Goal: Task Accomplishment & Management: Complete application form

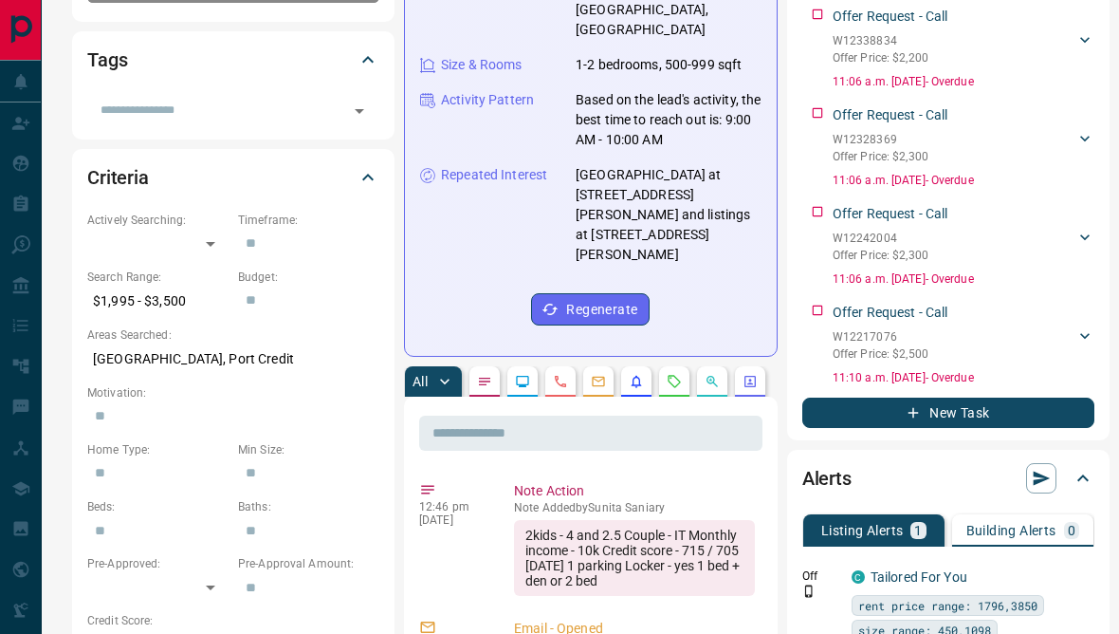
scroll to position [428, 0]
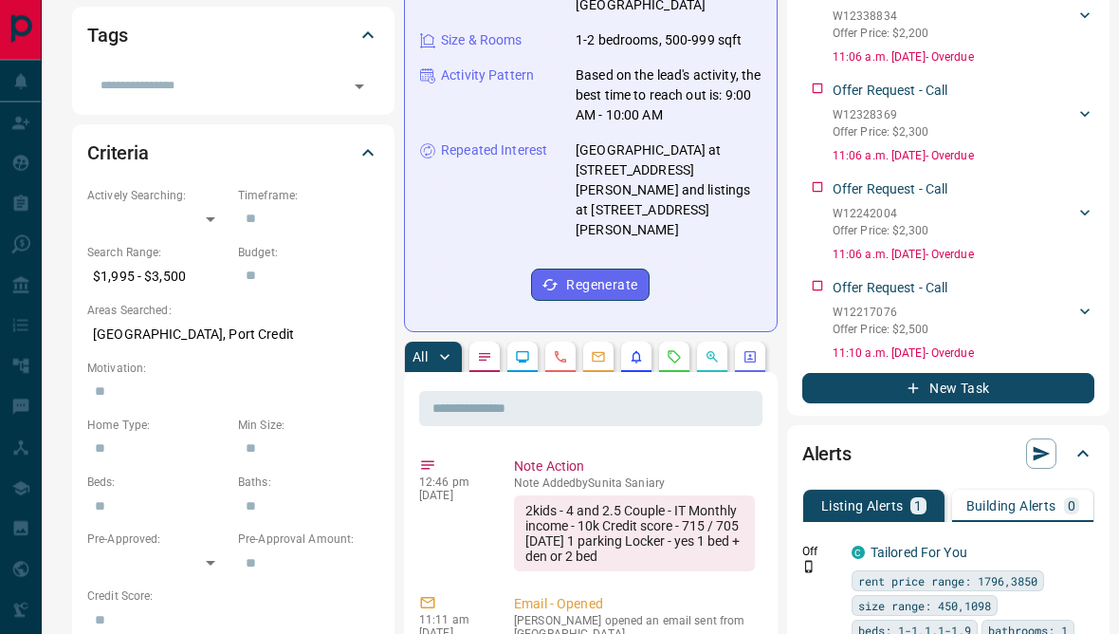
click at [612, 342] on button "button" at bounding box center [598, 357] width 30 height 30
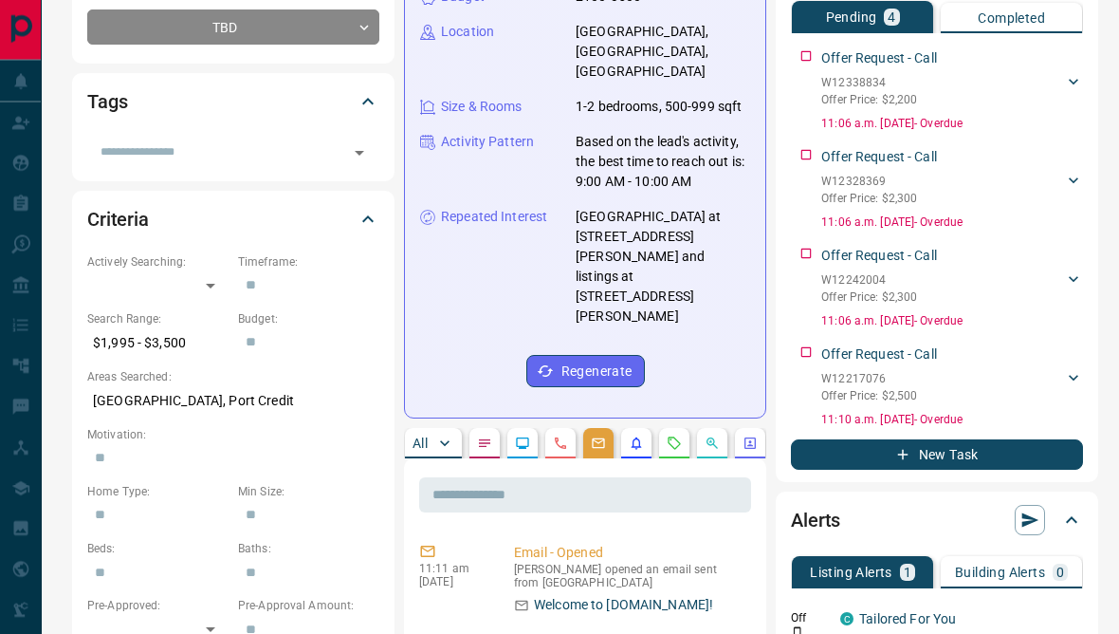
click at [555, 436] on icon "Calls" at bounding box center [560, 443] width 15 height 15
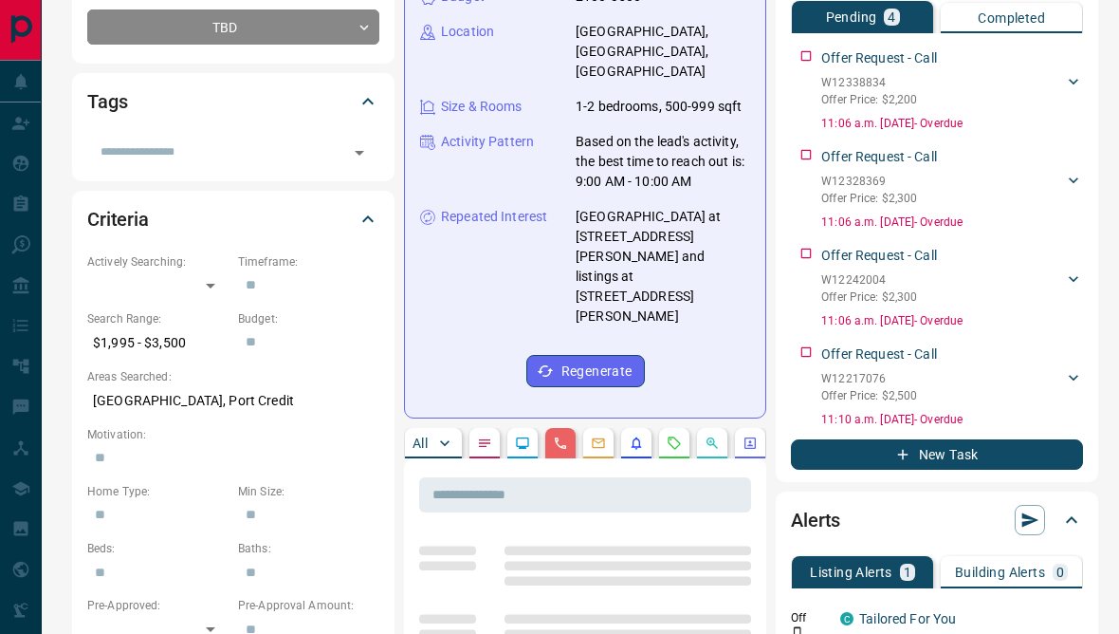
click at [520, 428] on button "button" at bounding box center [522, 443] width 30 height 30
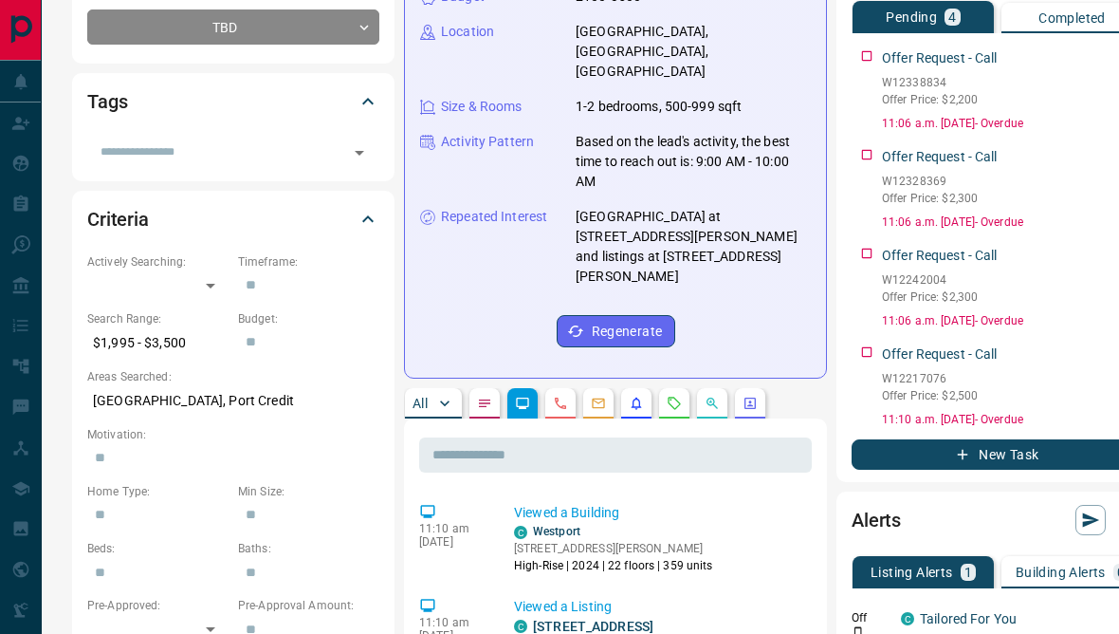
click at [492, 396] on icon "Notes" at bounding box center [484, 403] width 15 height 15
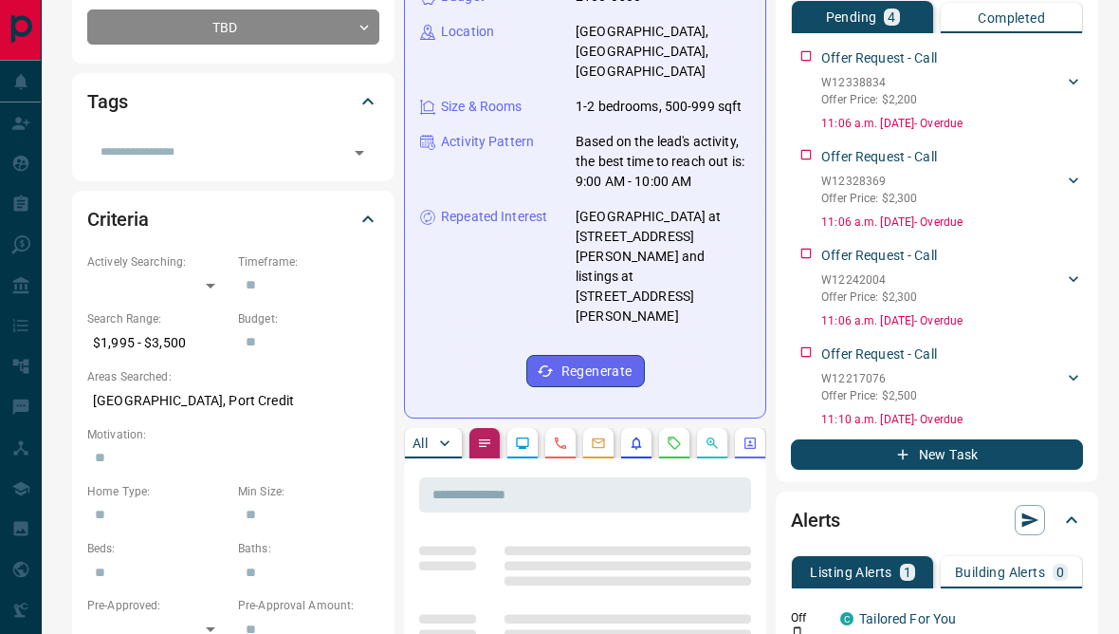
click at [435, 433] on icon "button" at bounding box center [444, 442] width 19 height 19
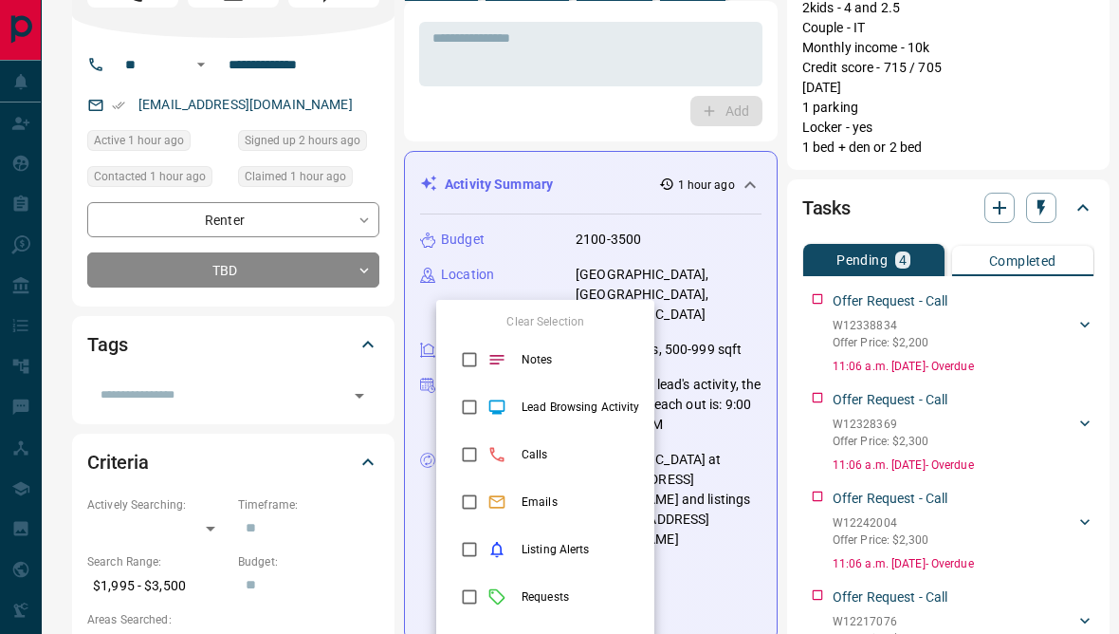
scroll to position [0, 0]
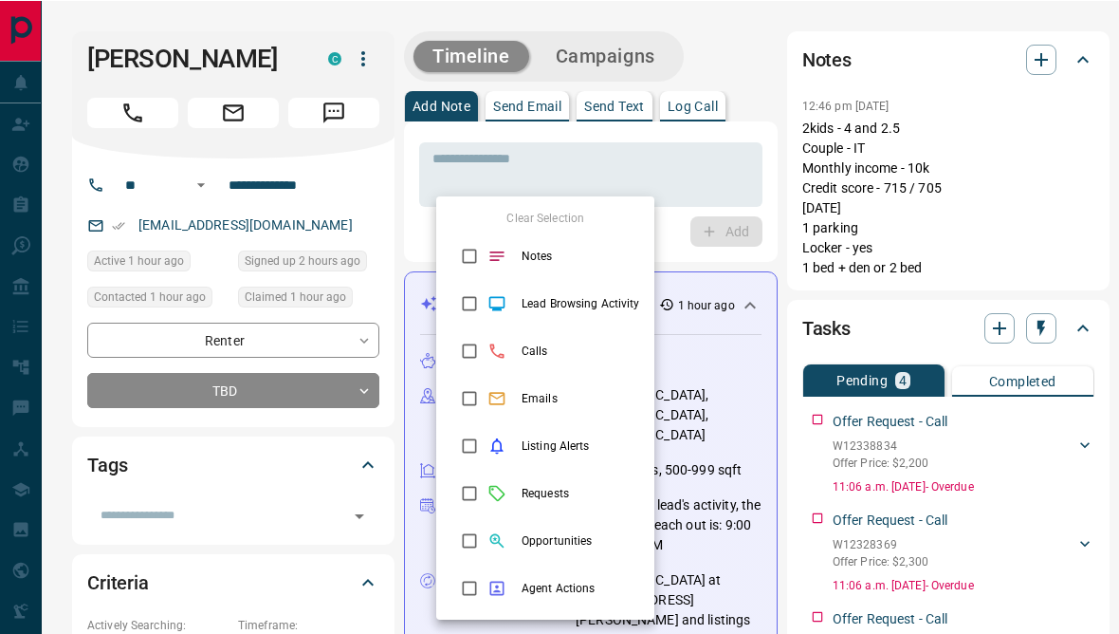
click at [673, 150] on div at bounding box center [559, 317] width 1119 height 634
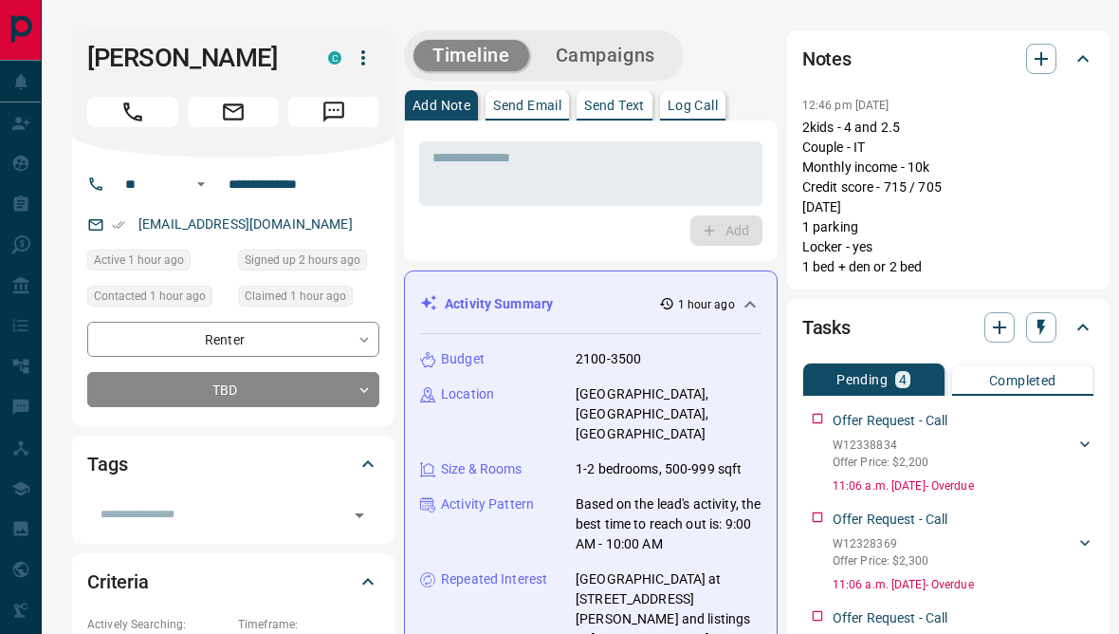
click at [993, 326] on icon "button" at bounding box center [999, 327] width 13 height 13
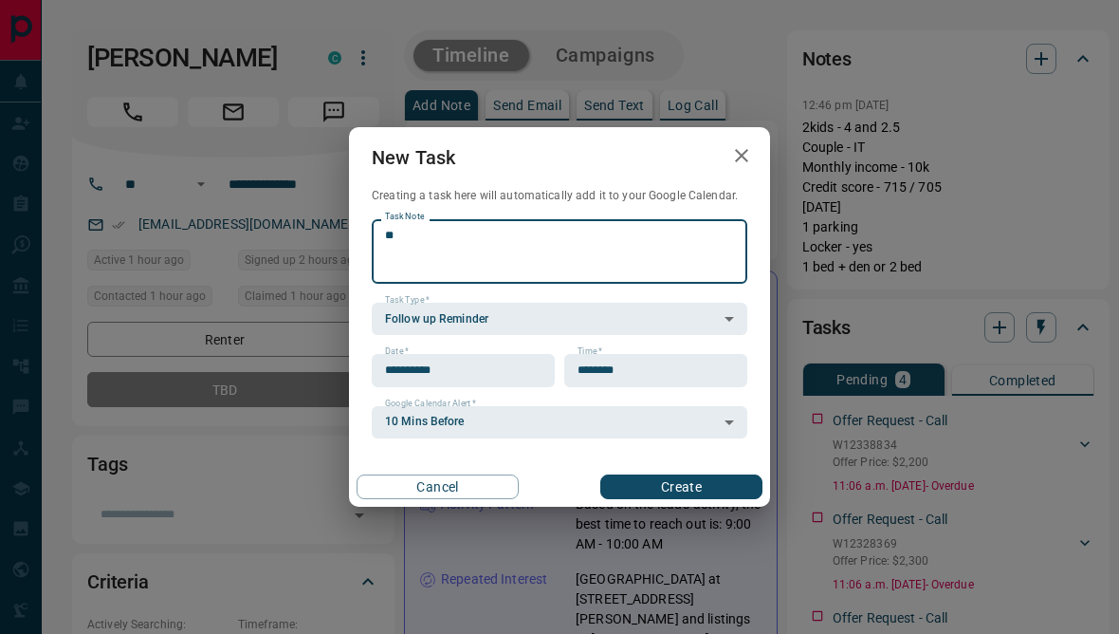
type textarea "*"
type textarea "**********"
click at [526, 386] on input "**********" at bounding box center [457, 370] width 170 height 32
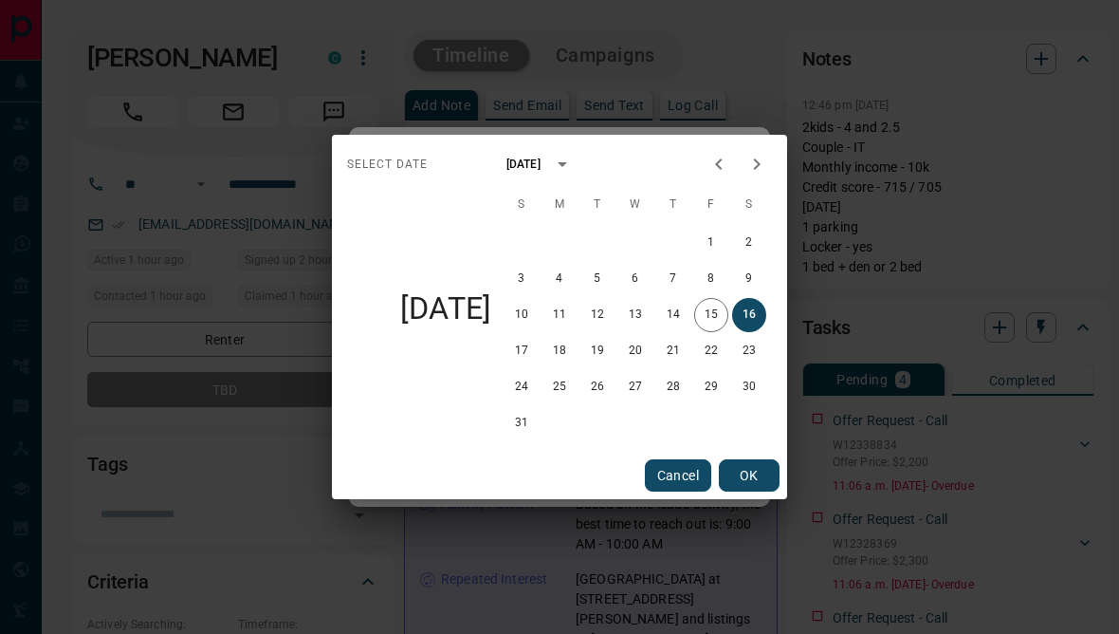
click at [756, 329] on button "16" at bounding box center [749, 315] width 34 height 34
click at [747, 491] on button "OK" at bounding box center [749, 475] width 61 height 32
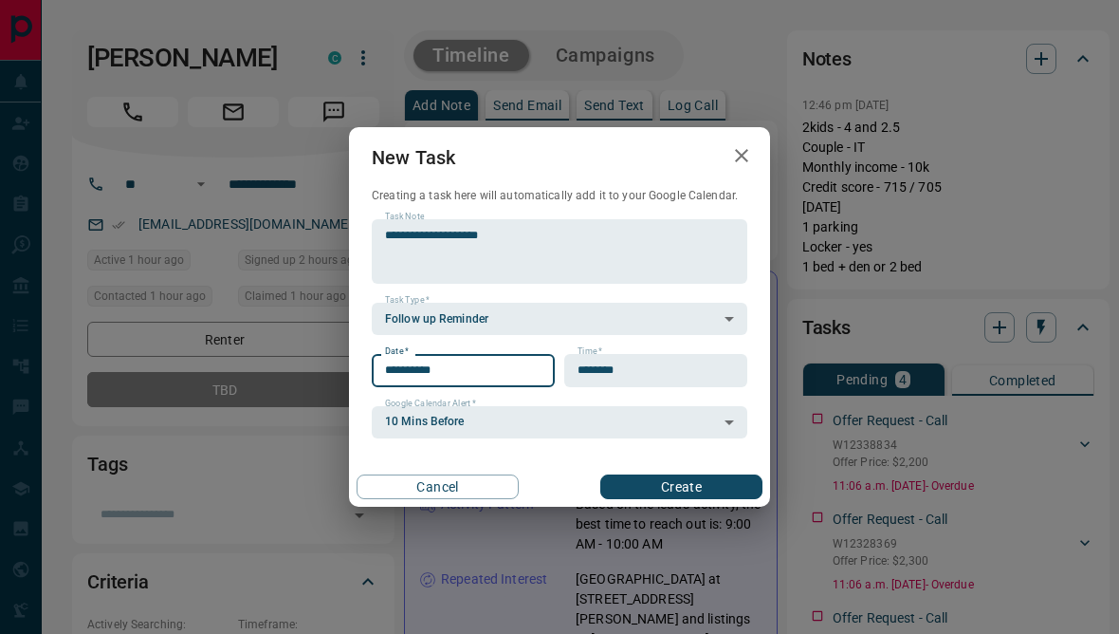
click at [686, 386] on input "********" at bounding box center [649, 370] width 170 height 32
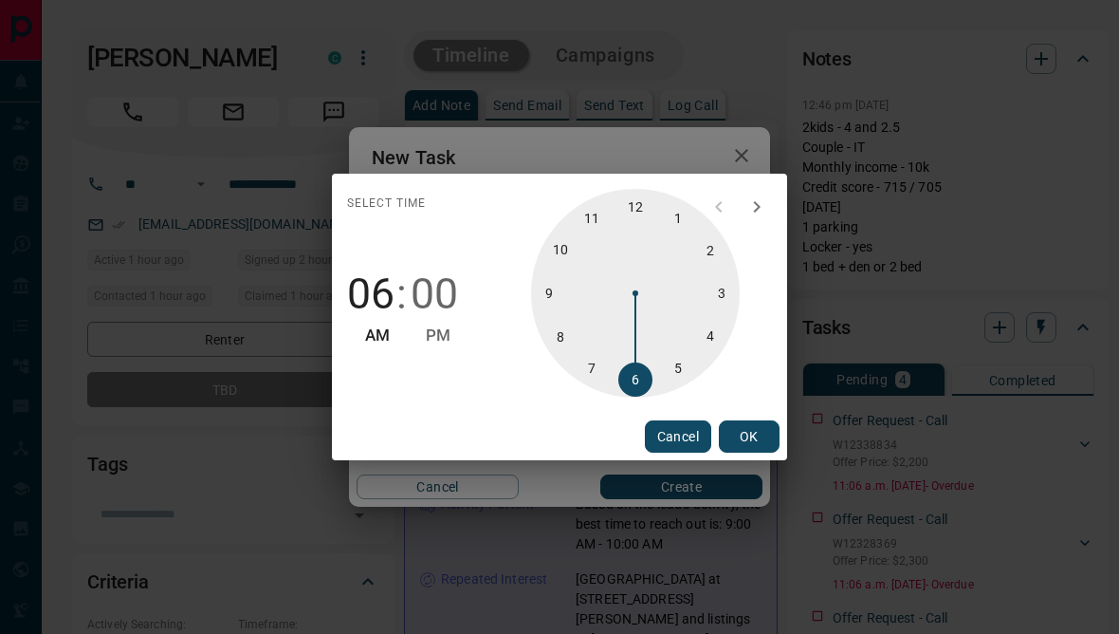
click at [438, 346] on span "PM" at bounding box center [438, 336] width 25 height 26
type input "********"
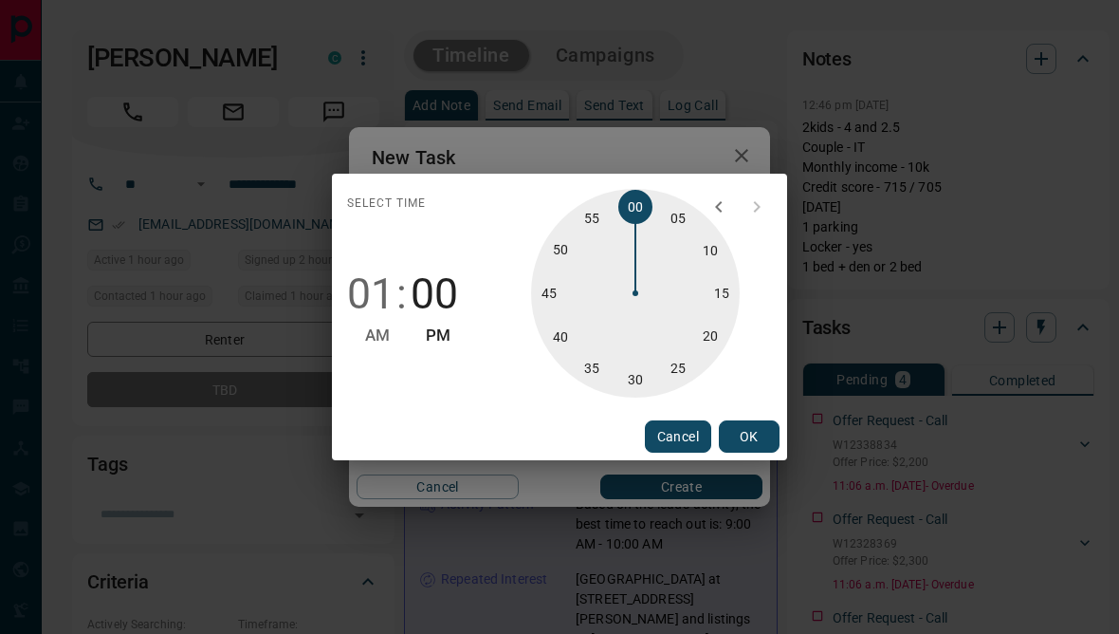
click at [444, 346] on span "PM" at bounding box center [438, 336] width 25 height 26
click at [751, 452] on button "OK" at bounding box center [749, 436] width 61 height 32
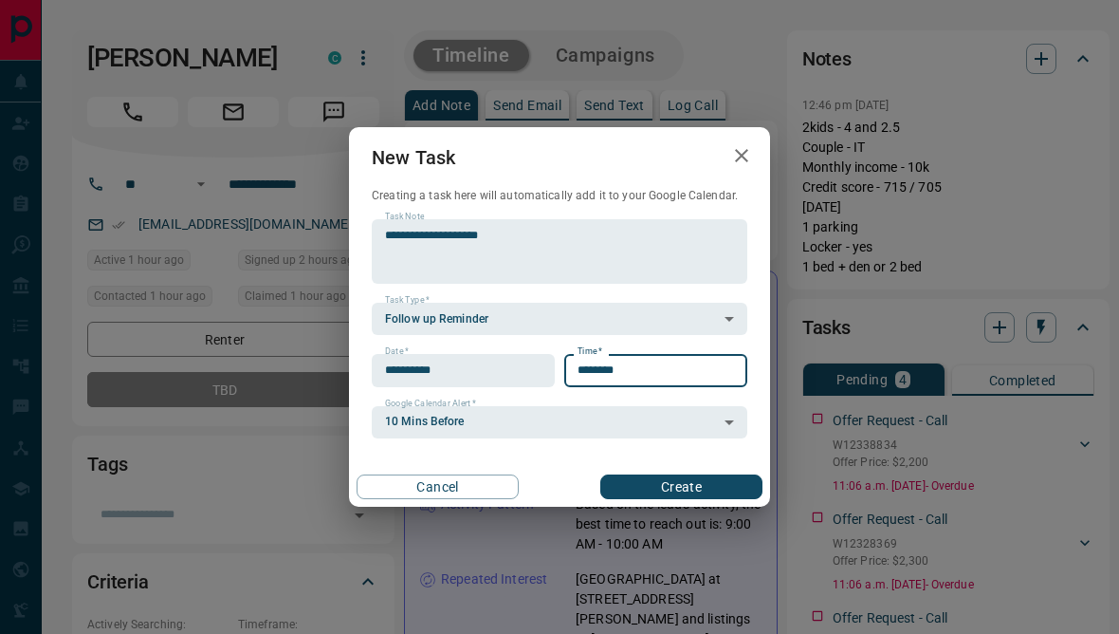
click at [713, 499] on button "Create" at bounding box center [681, 486] width 162 height 25
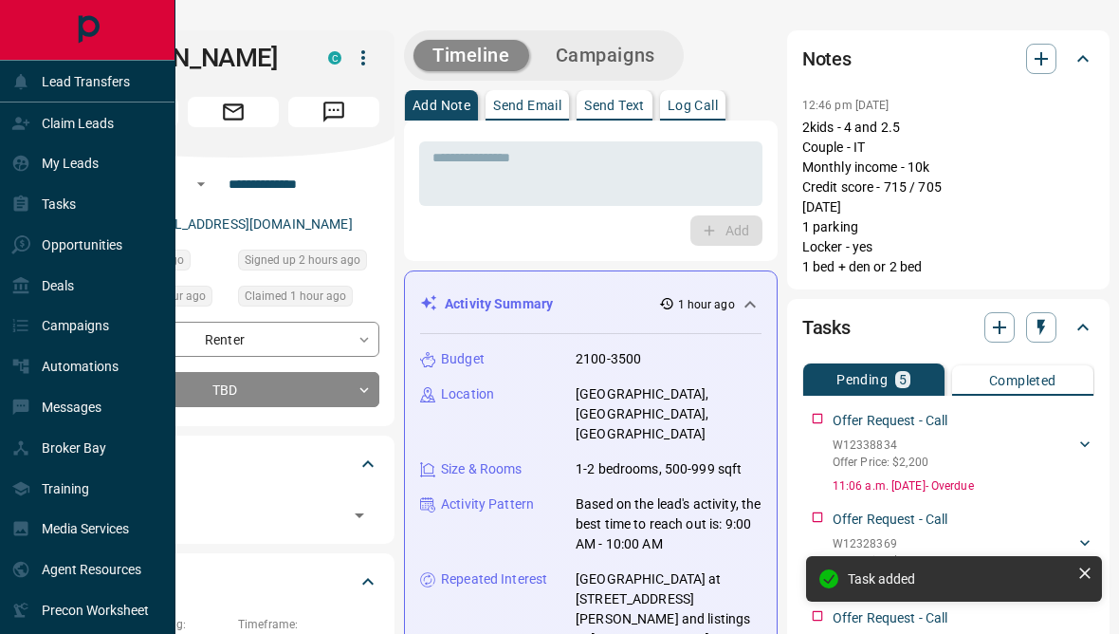
click at [9, 37] on div at bounding box center [87, 30] width 175 height 60
click at [44, 83] on p "Lead Transfers" at bounding box center [86, 81] width 88 height 15
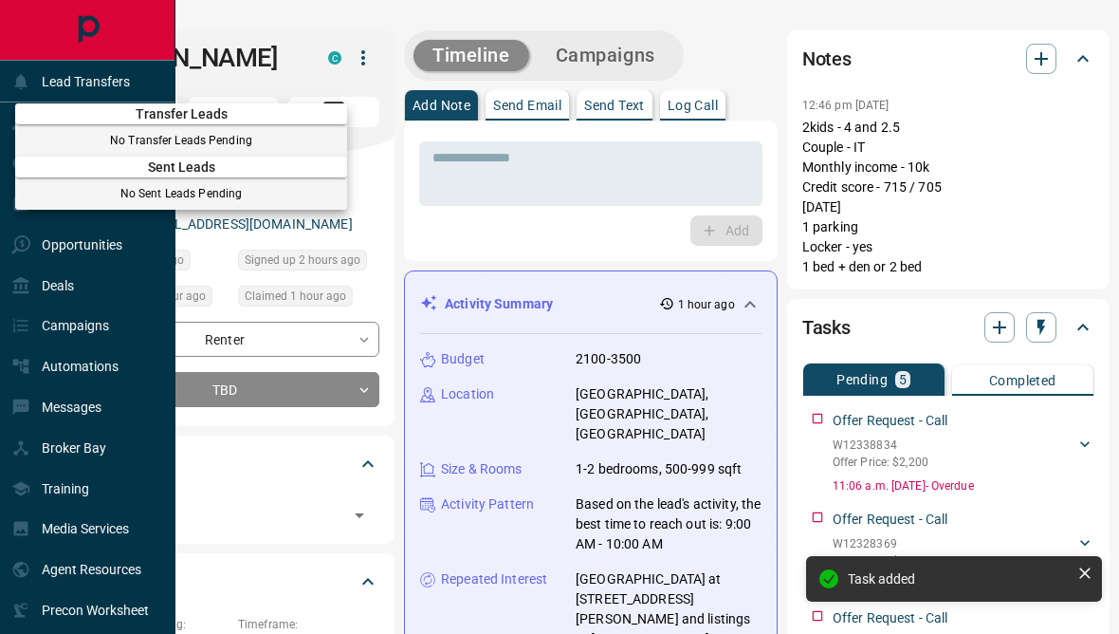
click at [120, 265] on div at bounding box center [559, 317] width 1119 height 634
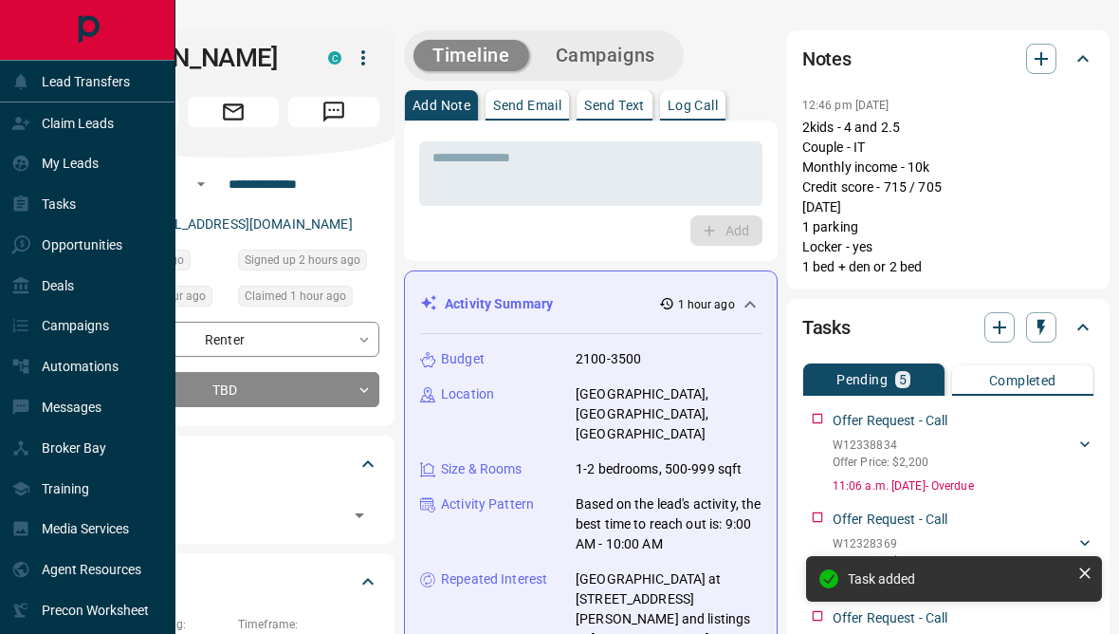
click at [100, 175] on div "My Leads" at bounding box center [87, 163] width 175 height 41
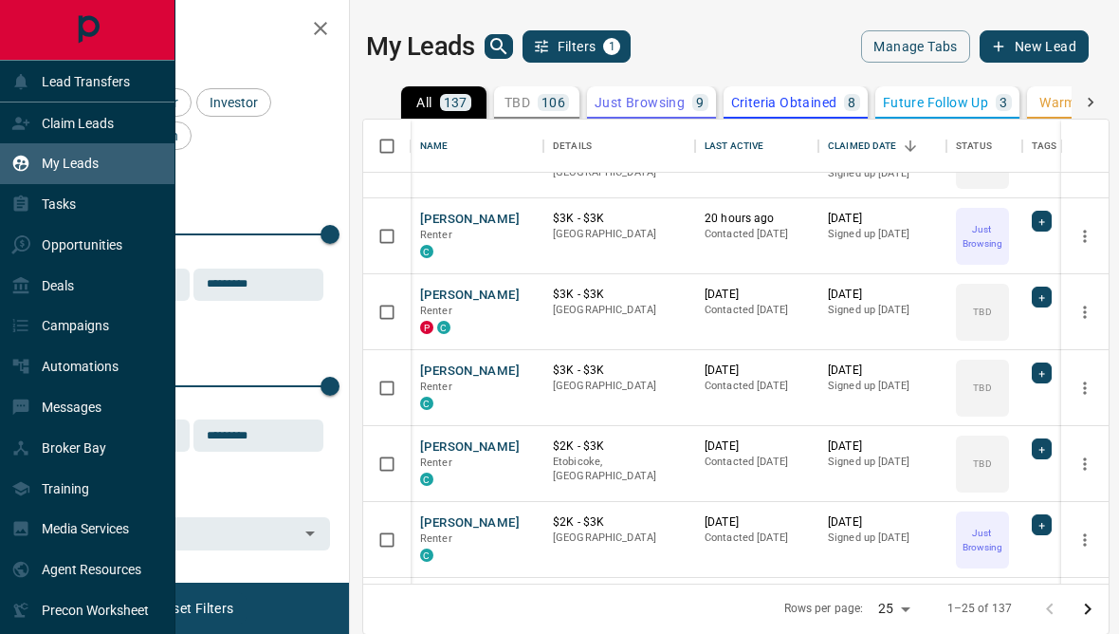
scroll to position [129, 0]
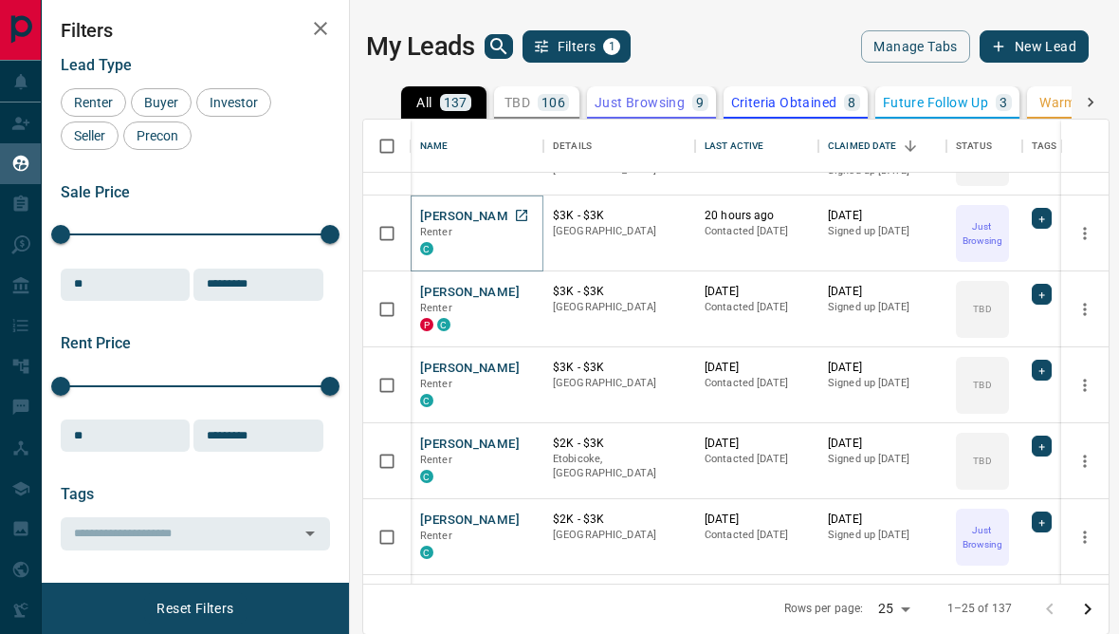
click at [445, 212] on button "[PERSON_NAME]" at bounding box center [470, 217] width 100 height 18
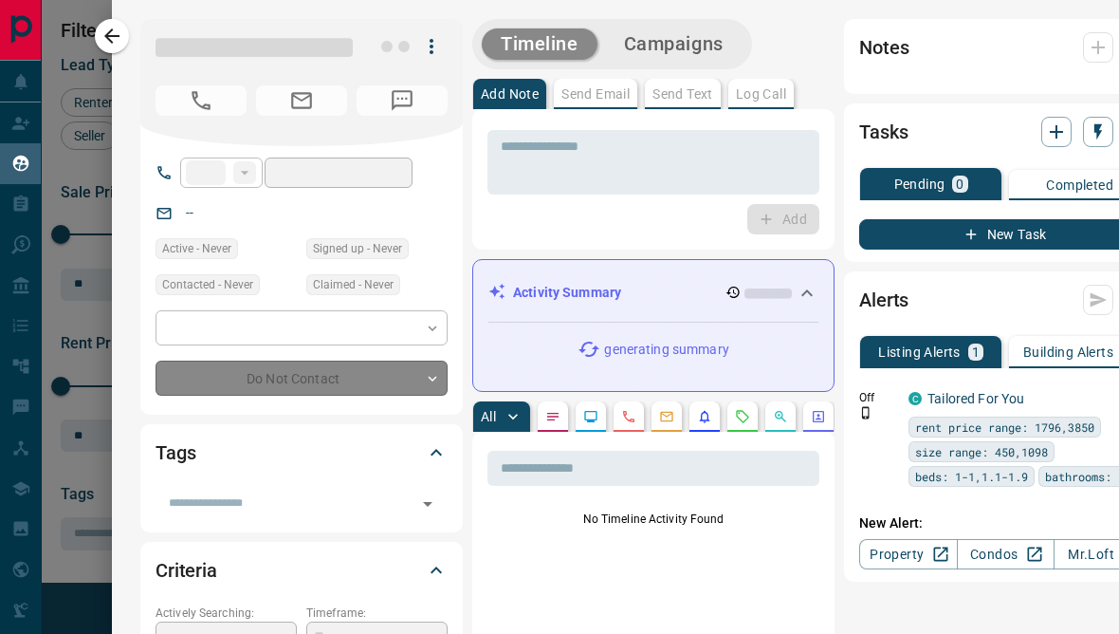
type input "**"
type input "**********"
type input "*"
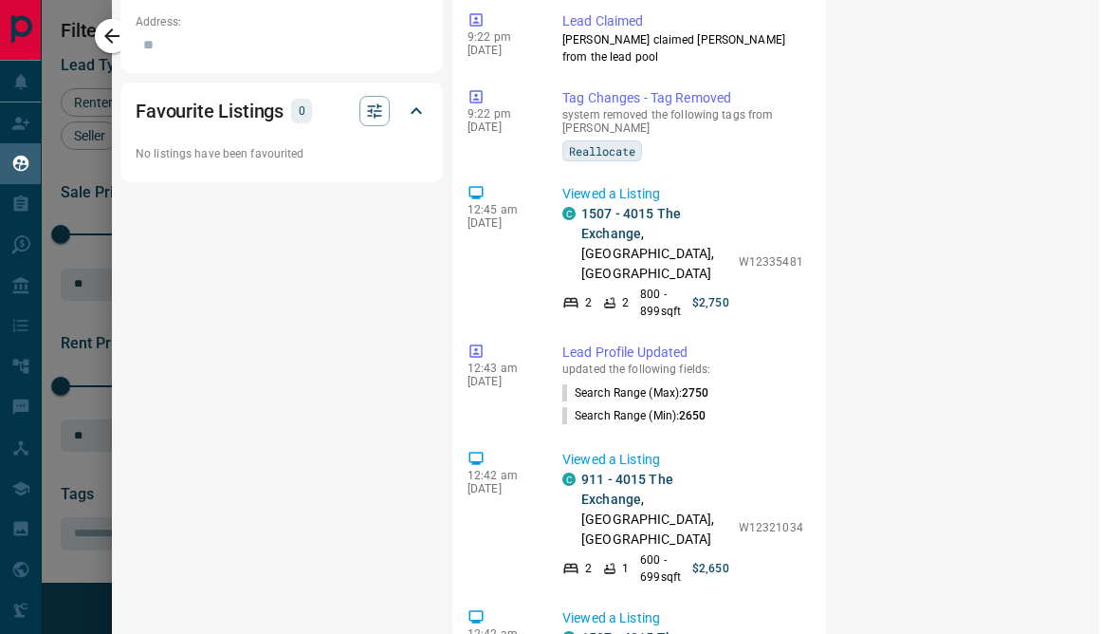
scroll to position [1370, 20]
click at [79, 279] on div at bounding box center [559, 317] width 1119 height 634
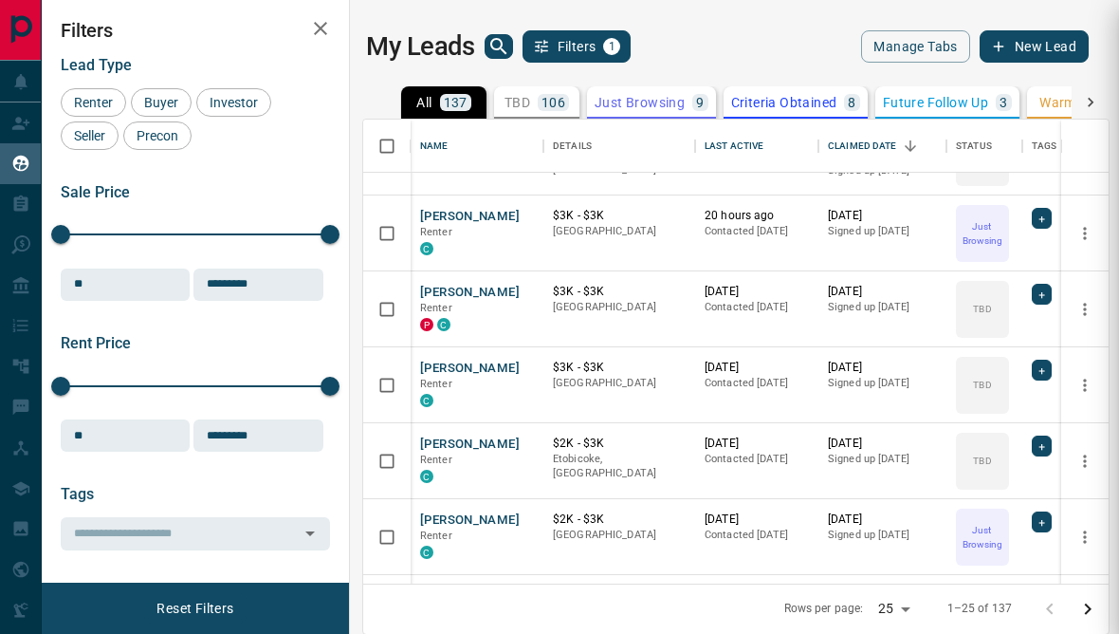
click at [73, 256] on div "Sale Price 0 5500000 Sale price range ** ​ Input sale price range Sale price ra…" at bounding box center [195, 242] width 269 height 118
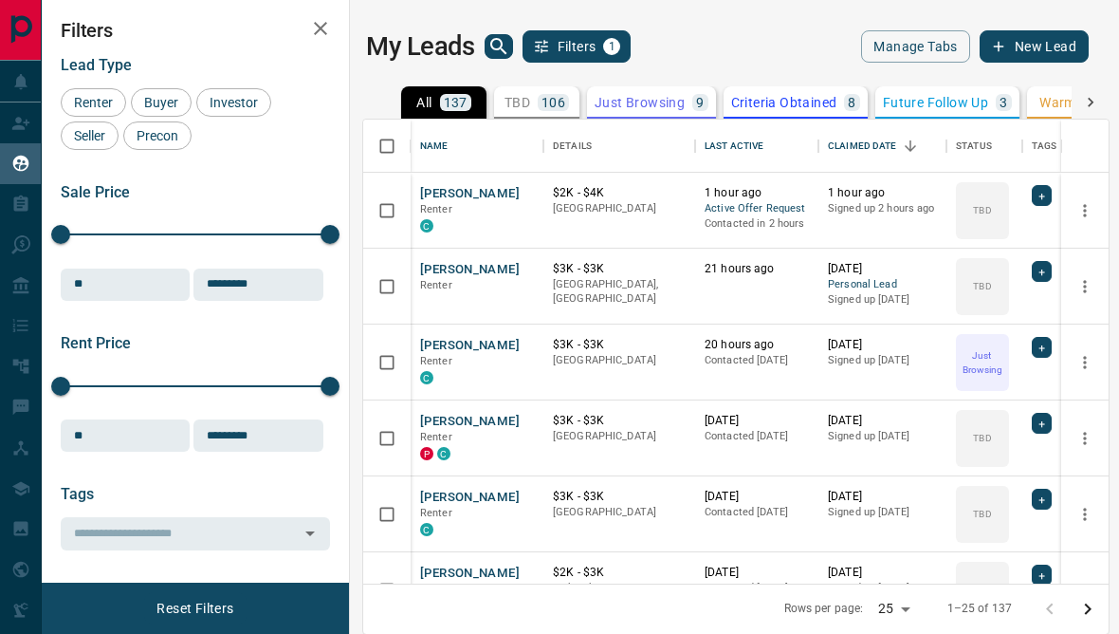
scroll to position [0, 0]
click at [22, 415] on icon at bounding box center [21, 407] width 16 height 16
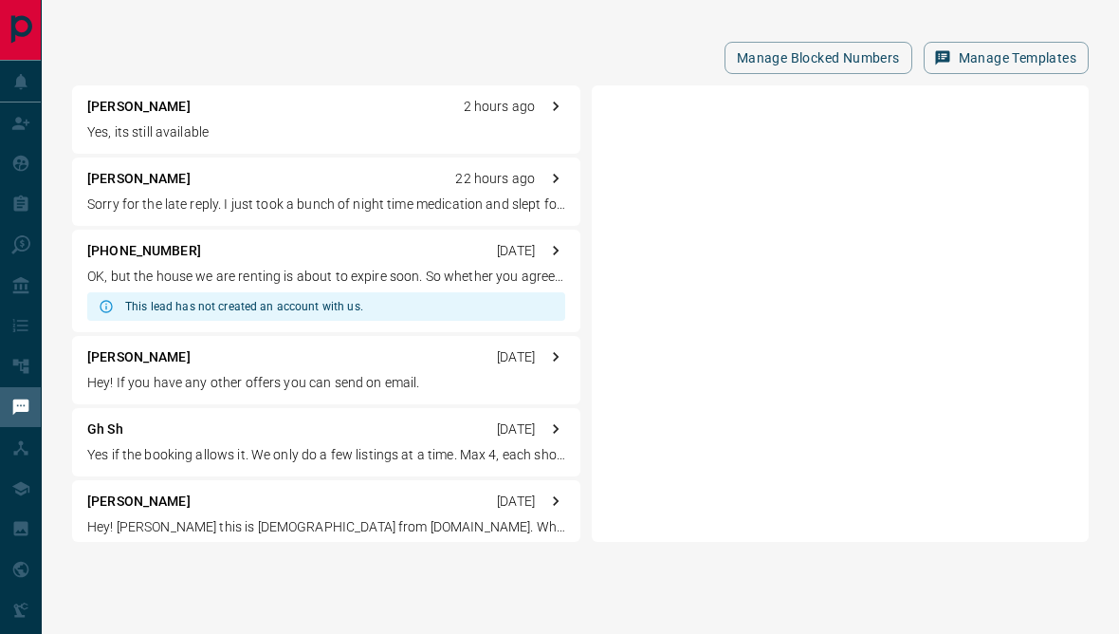
click at [288, 90] on div "[PERSON_NAME] 2 hours ago Yes, its still available" at bounding box center [326, 119] width 508 height 68
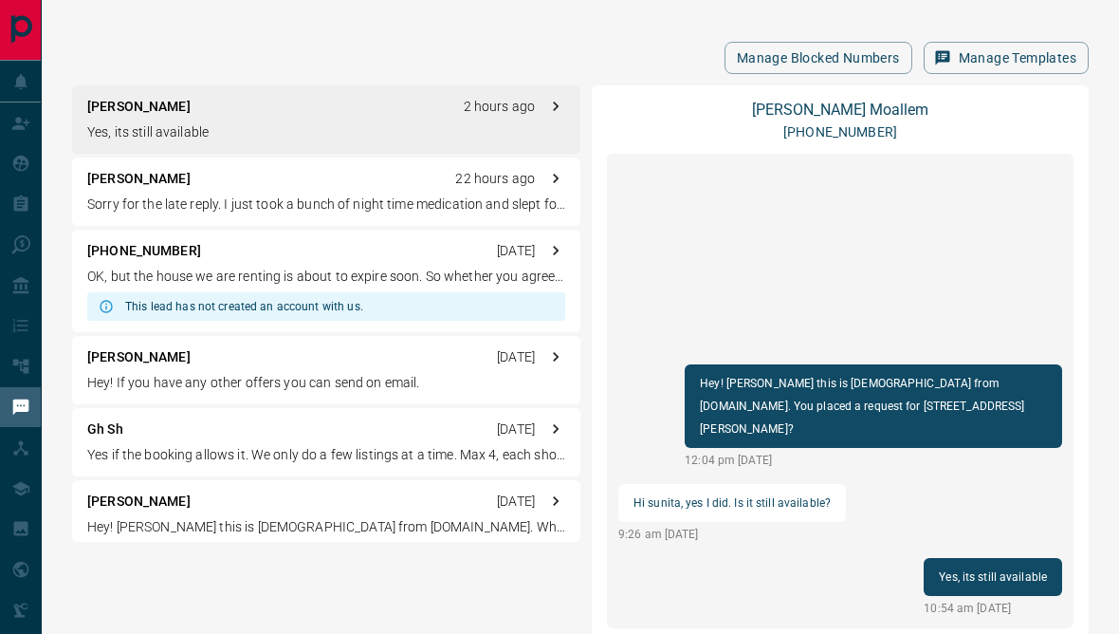
click at [208, 190] on div "[PERSON_NAME] 22 hours ago Sorry for the late reply. I just took a bunch of nig…" at bounding box center [326, 191] width 508 height 68
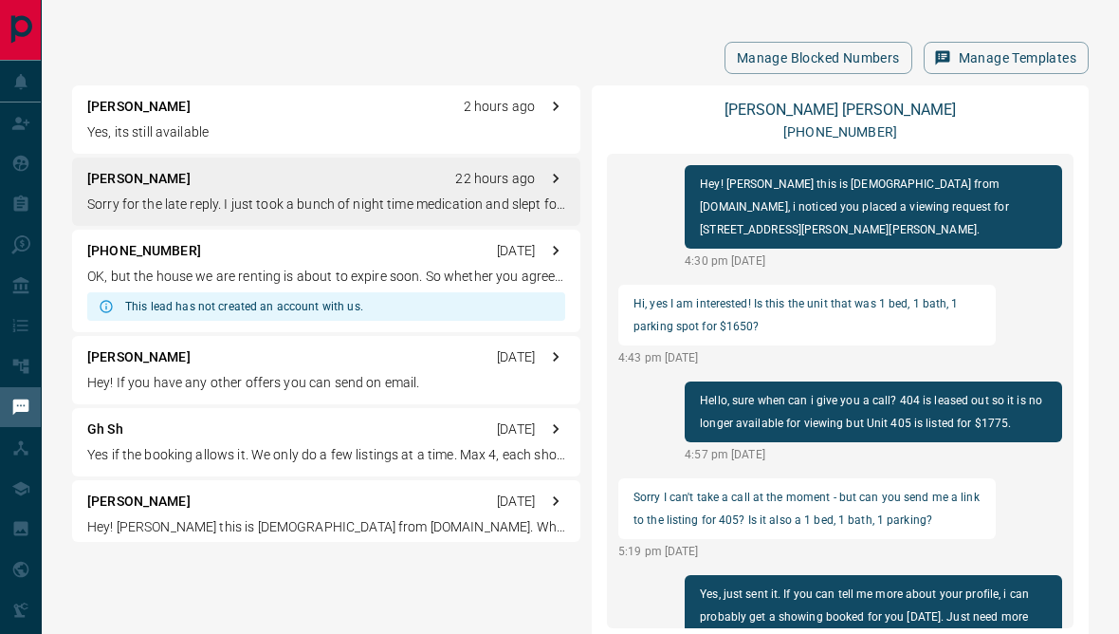
scroll to position [1969, 0]
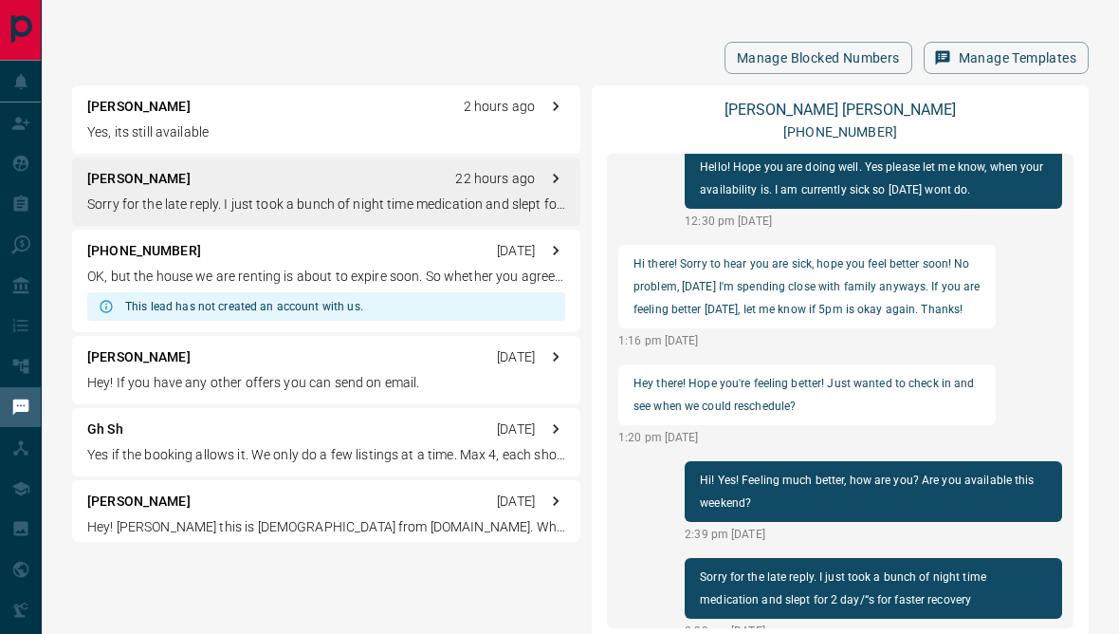
click at [817, 103] on link "[PERSON_NAME]" at bounding box center [840, 110] width 231 height 18
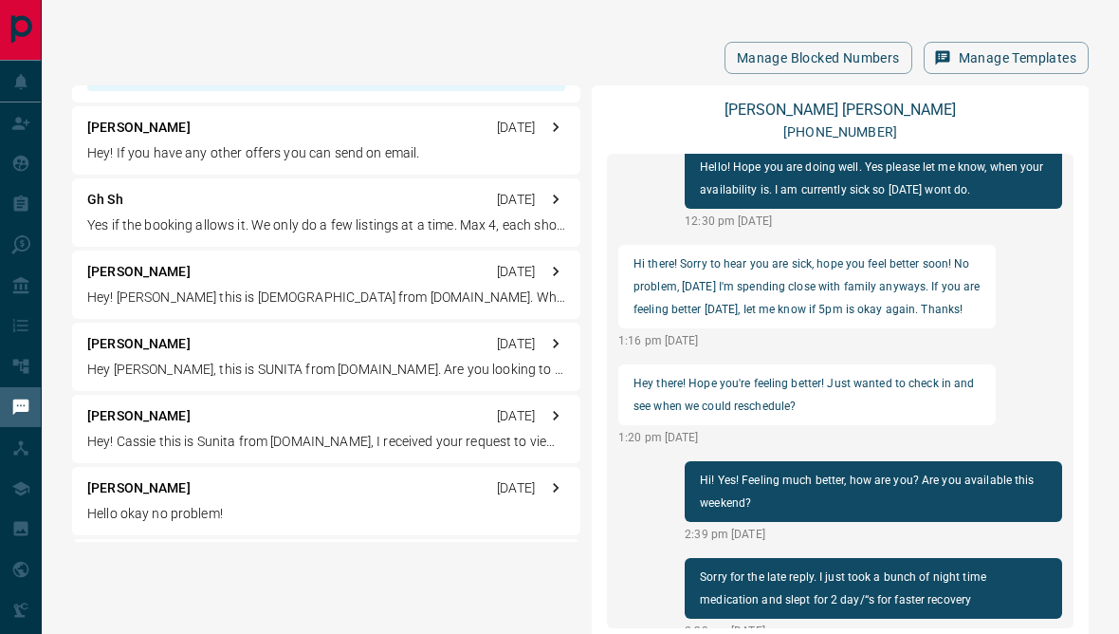
scroll to position [232, 0]
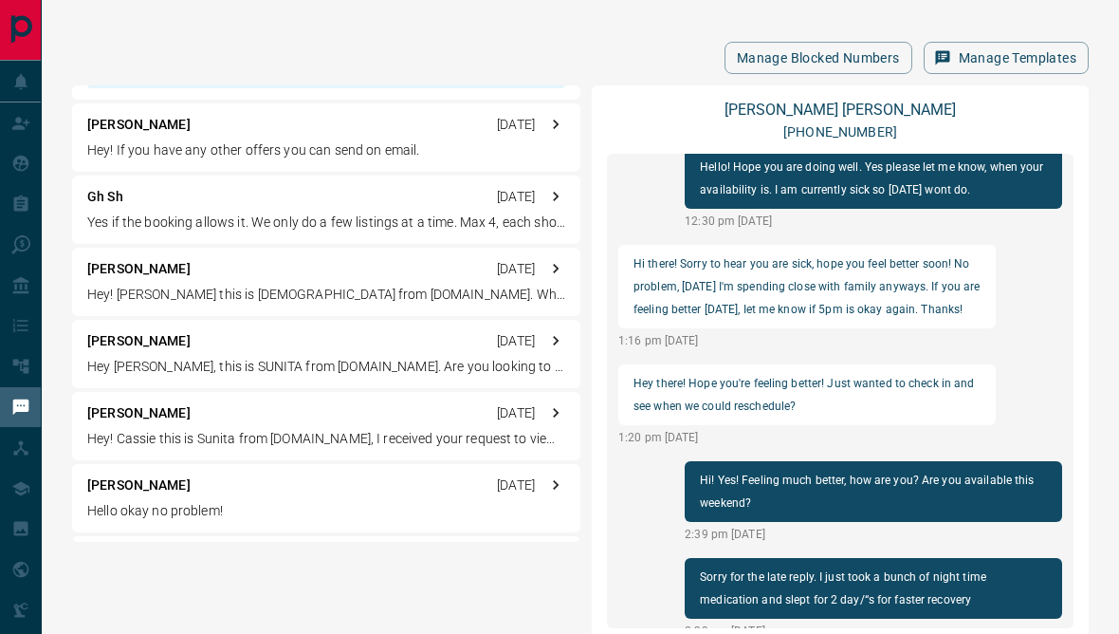
click at [487, 161] on div "[PERSON_NAME] [DATE] Hey! If you have any other offers you can send on email." at bounding box center [326, 137] width 508 height 68
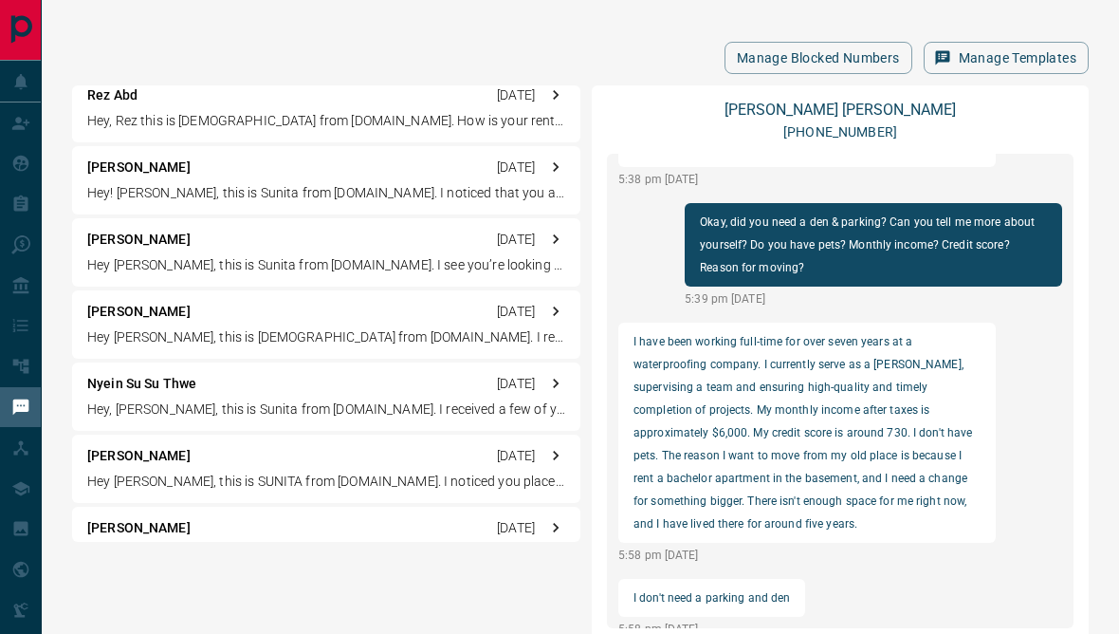
scroll to position [2498, 0]
click at [10, 79] on div "Lead Transfers" at bounding box center [87, 81] width 175 height 41
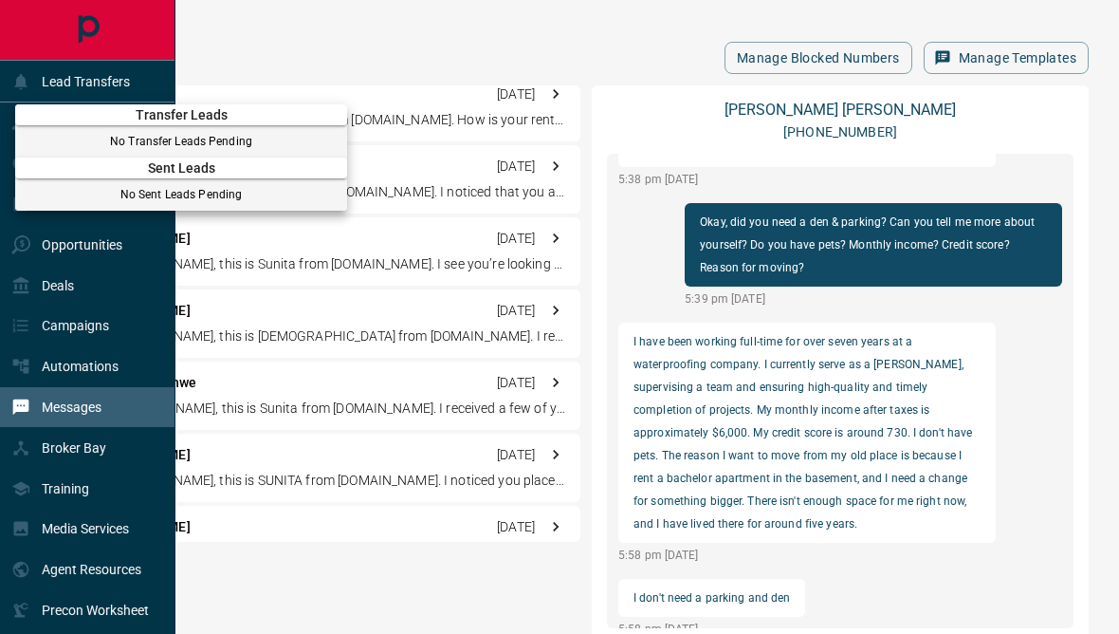
click at [15, 81] on div at bounding box center [559, 317] width 1119 height 634
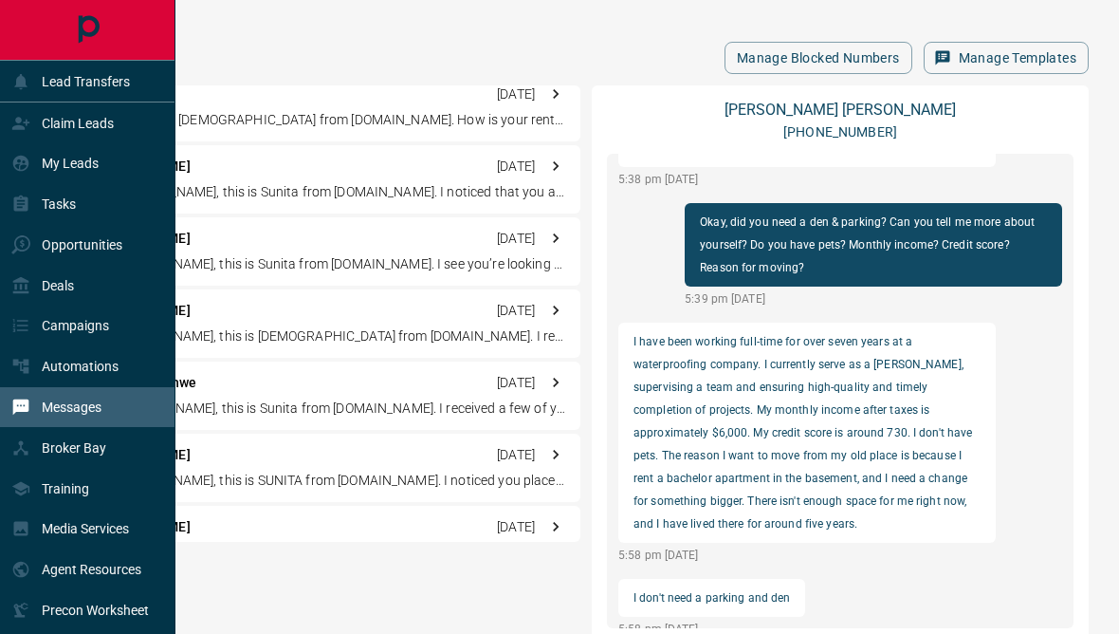
click at [48, 136] on div "Claim Leads" at bounding box center [62, 122] width 102 height 31
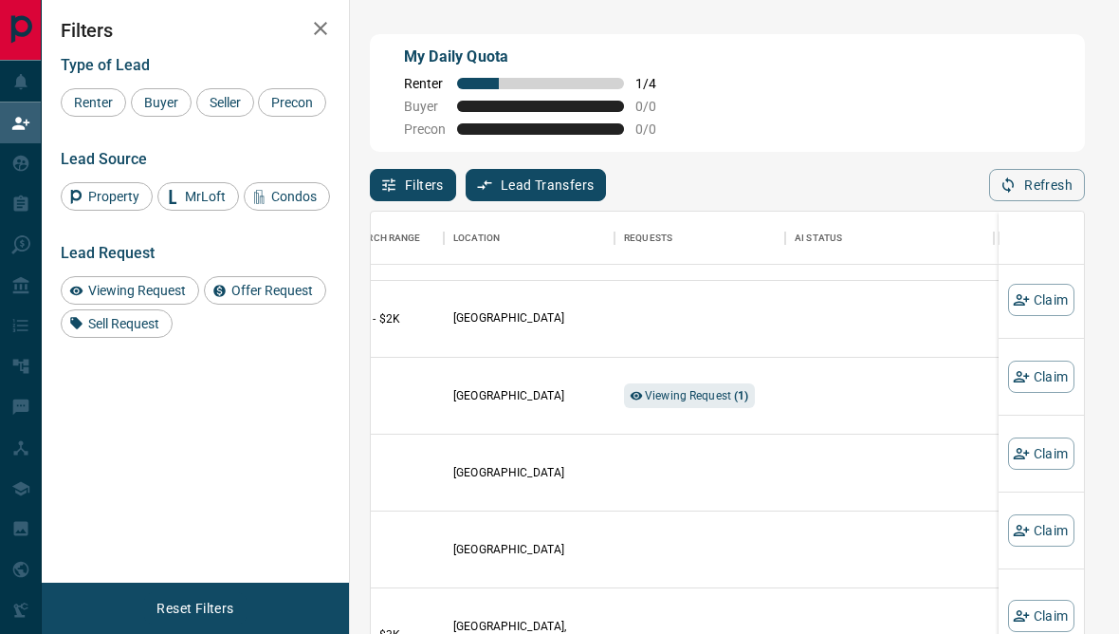
scroll to position [1648, 454]
click at [631, 392] on div "Viewing Request ( 1 )" at bounding box center [693, 395] width 131 height 25
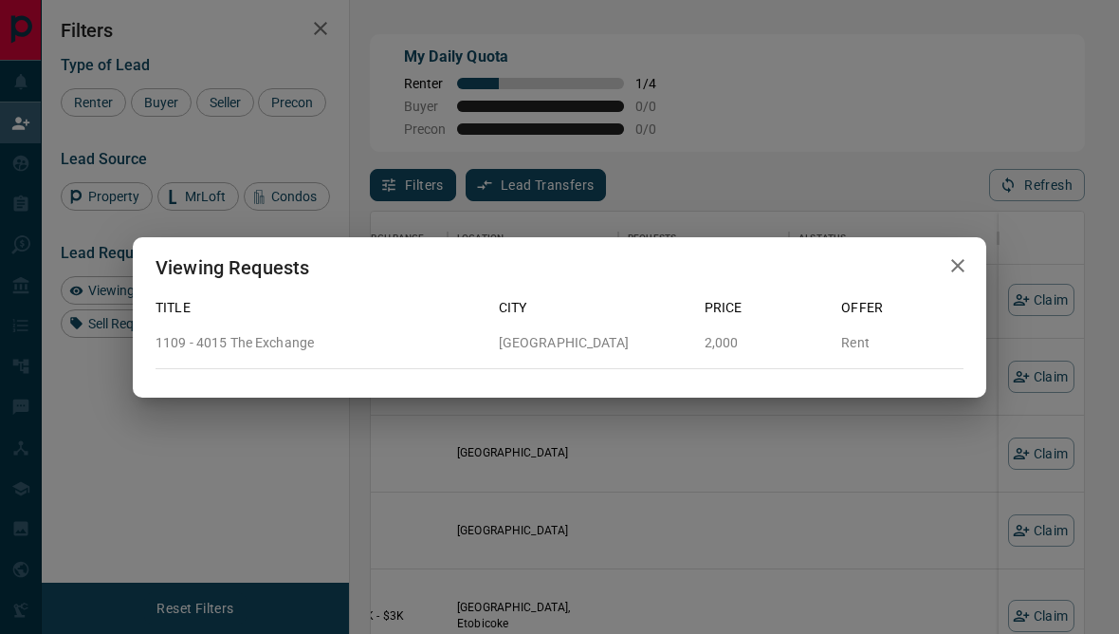
click at [629, 437] on div "Viewing Requests Title City Price Offer 1109 - 4015 [GEOGRAPHIC_DATA] 2,000 Rent" at bounding box center [559, 317] width 1119 height 634
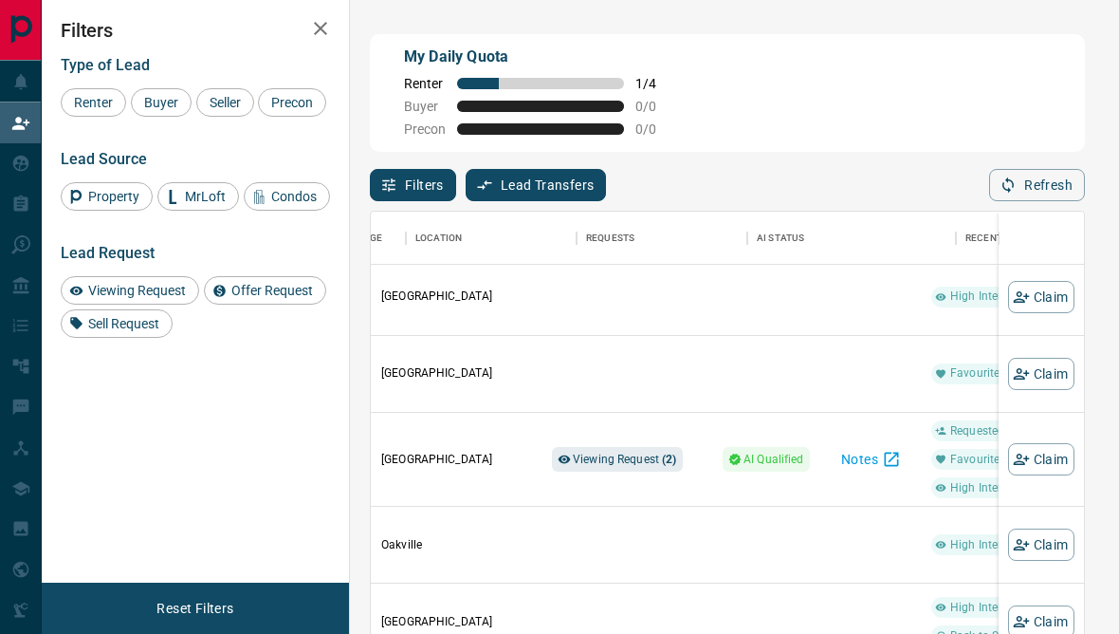
scroll to position [2130, 535]
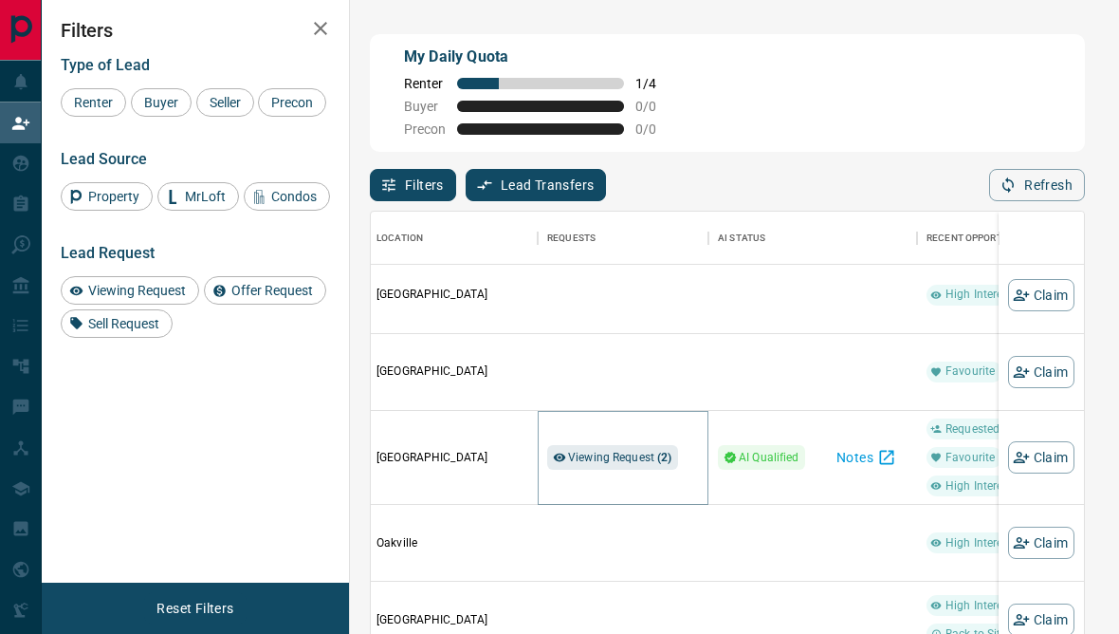
click at [598, 463] on span "Viewing Request ( 2 )" at bounding box center [620, 457] width 104 height 13
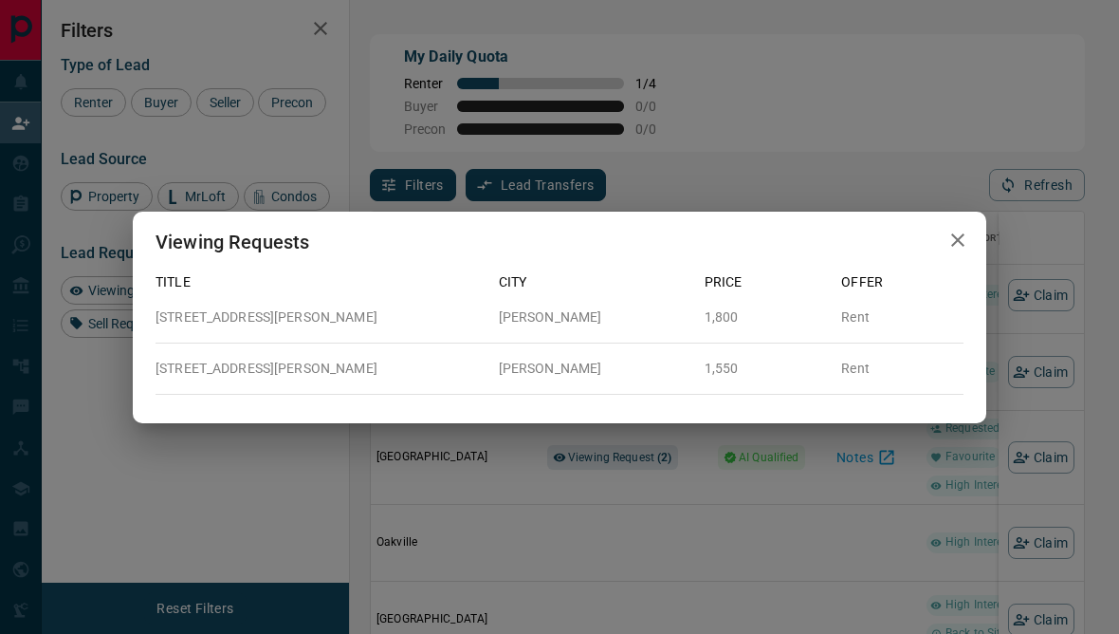
click at [601, 498] on div "Viewing Requests Title City Price Offer [STREET_ADDRESS][PERSON_NAME][PERSON_NA…" at bounding box center [559, 317] width 1119 height 634
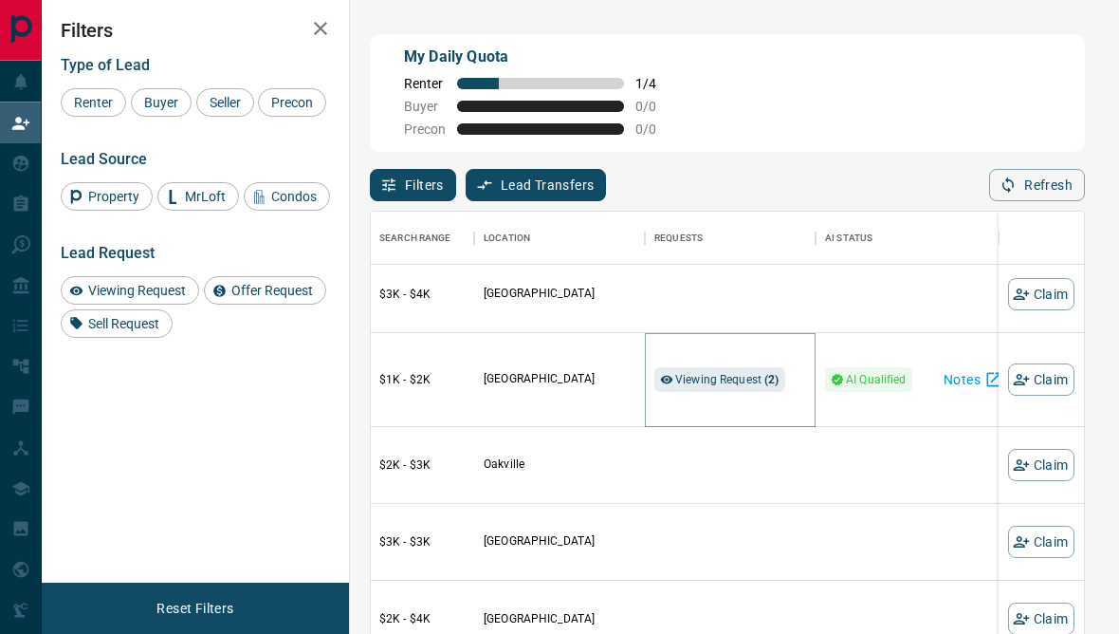
scroll to position [2208, 429]
click at [188, 298] on span "Viewing Request" at bounding box center [137, 290] width 111 height 15
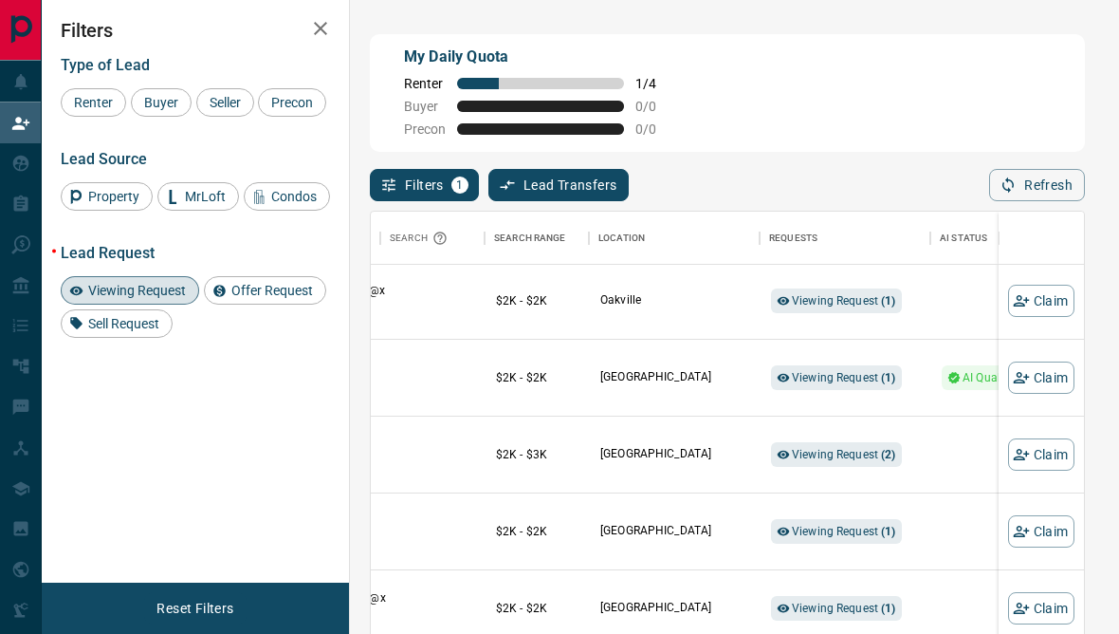
scroll to position [575, 313]
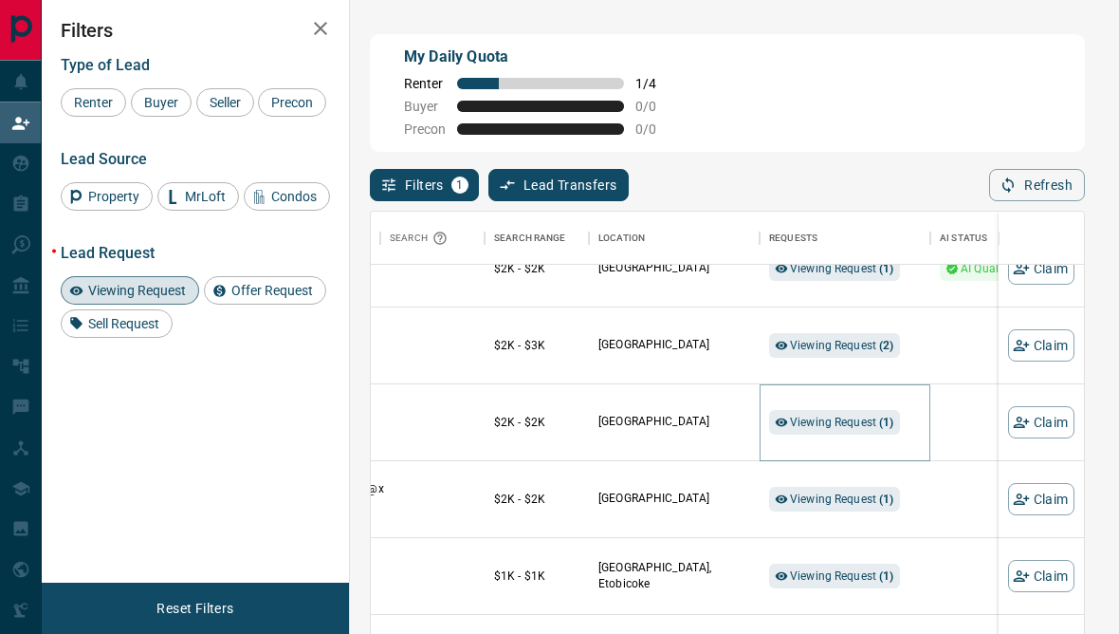
click at [869, 429] on span "Viewing Request ( 1 )" at bounding box center [842, 421] width 104 height 13
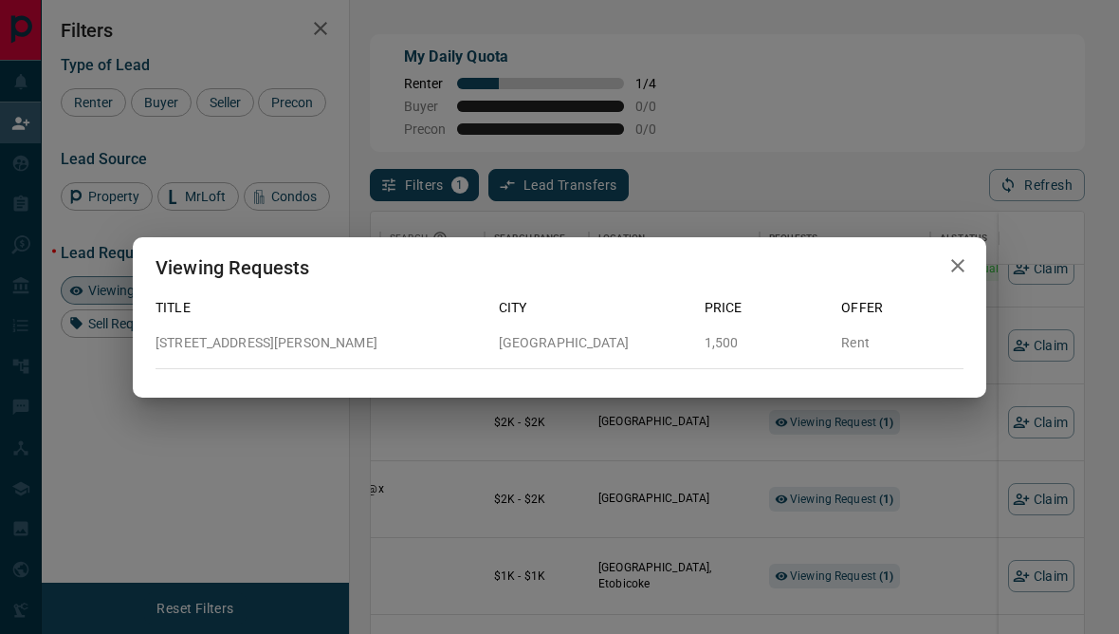
click at [955, 452] on div "Viewing Requests Title City Price Offer [STREET_ADDRESS][PERSON_NAME] 1,500 Rent" at bounding box center [559, 317] width 1119 height 634
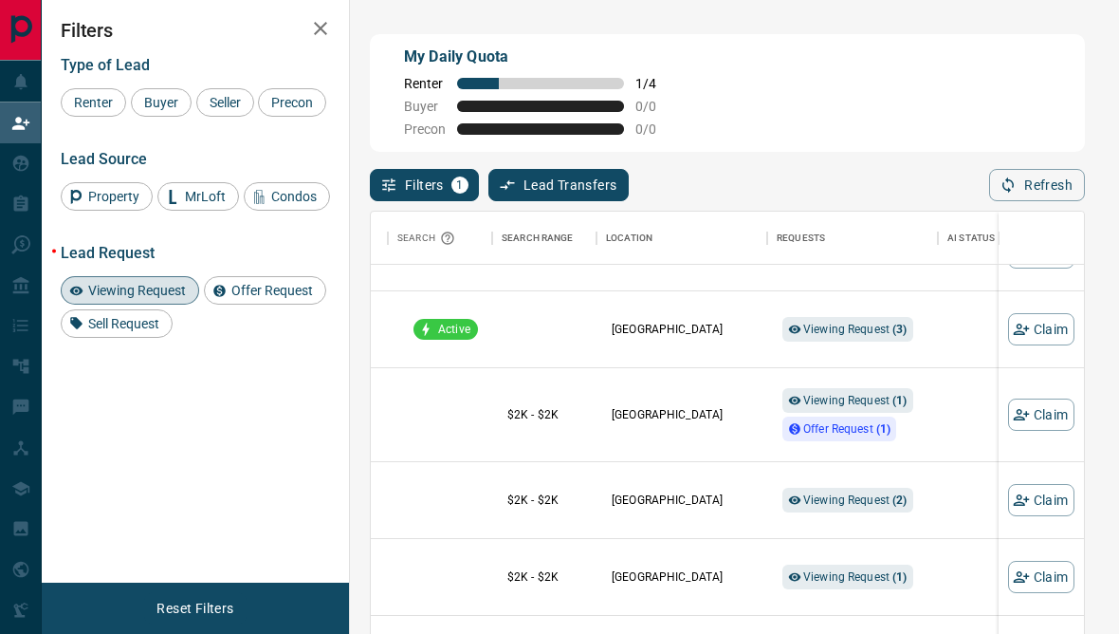
scroll to position [912, 299]
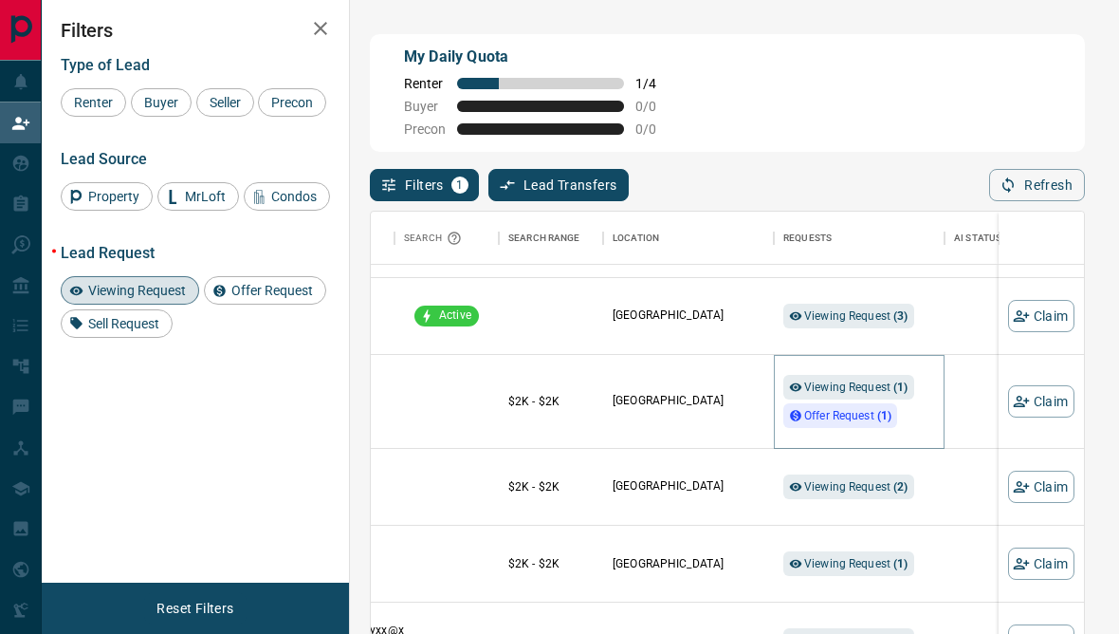
click at [904, 394] on strong "( 1 )" at bounding box center [901, 386] width 14 height 13
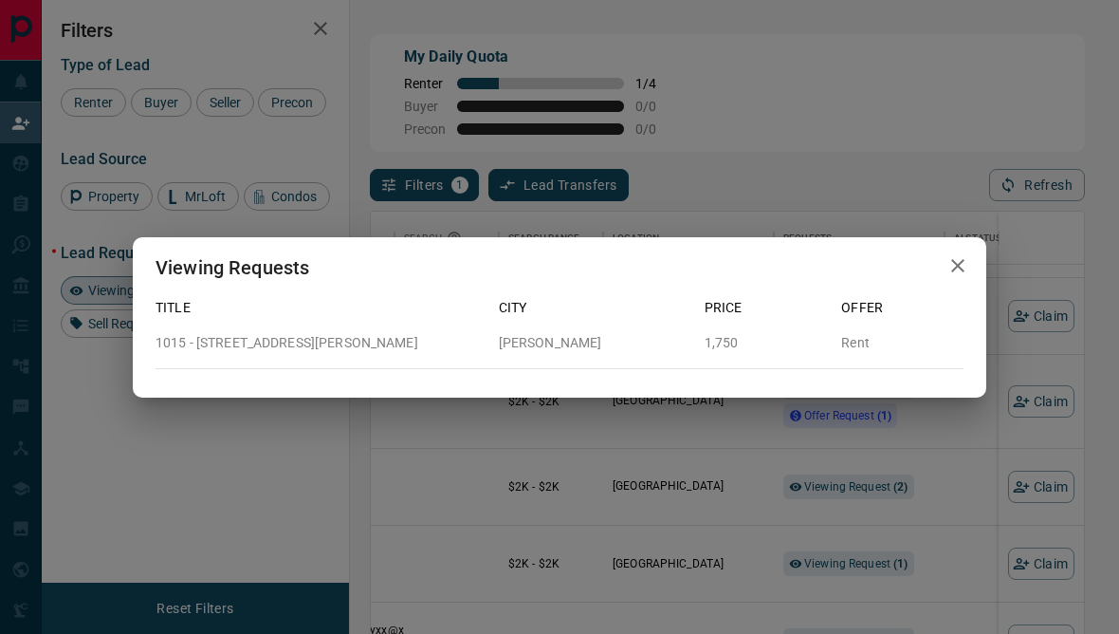
click at [936, 446] on div "Viewing Requests Title City Price Offer [STREET_ADDRESS][PERSON_NAME][PERSON_NA…" at bounding box center [559, 317] width 1119 height 634
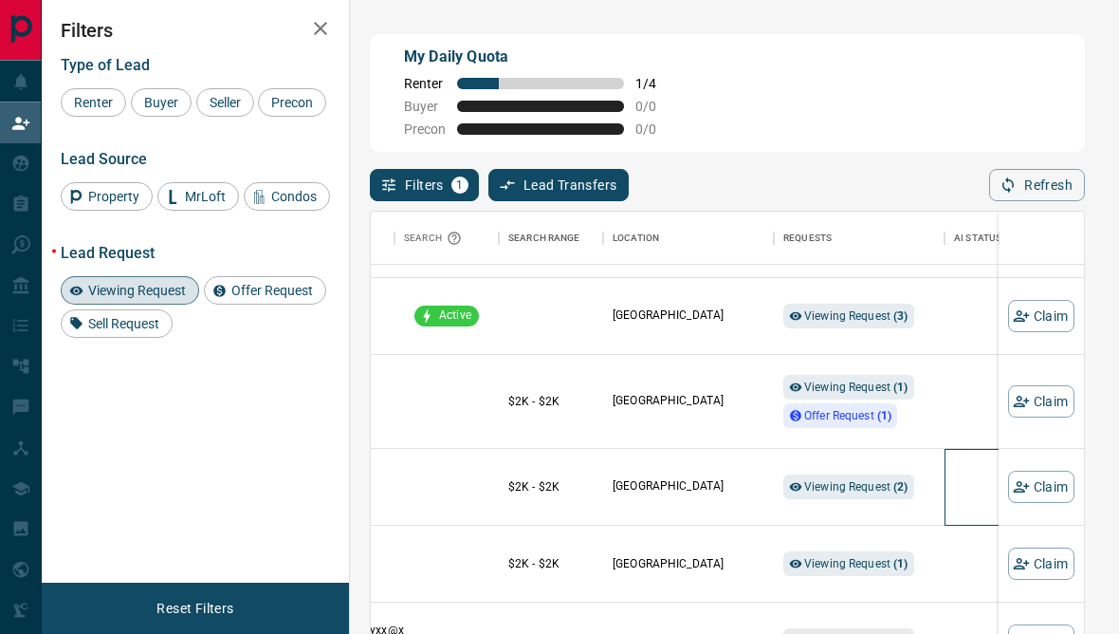
click at [966, 491] on div at bounding box center [1049, 487] width 190 height 76
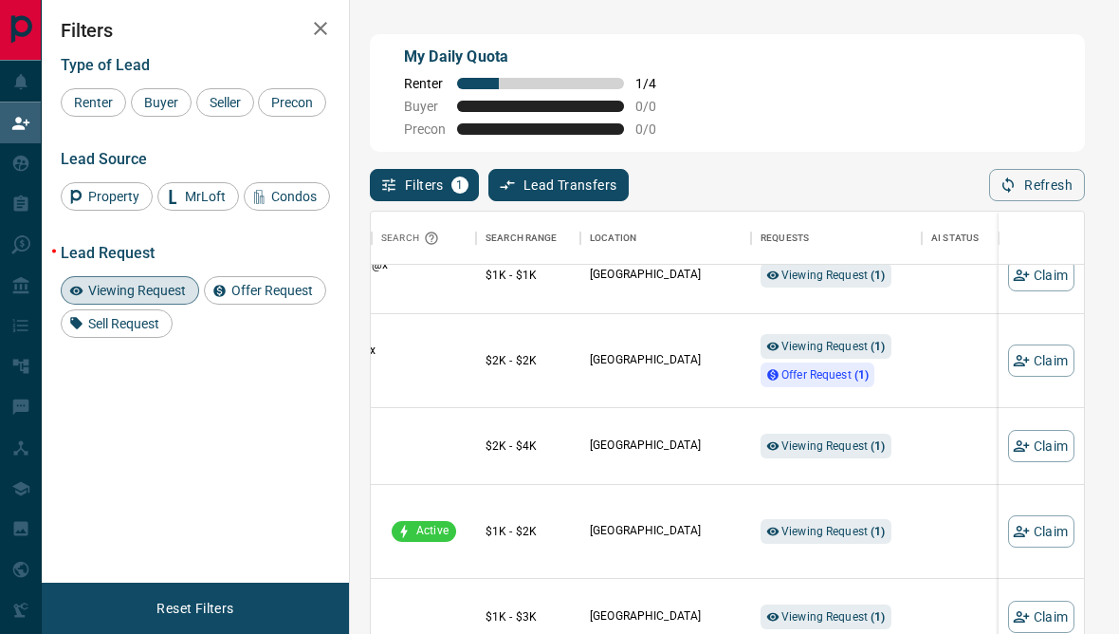
scroll to position [1375, 314]
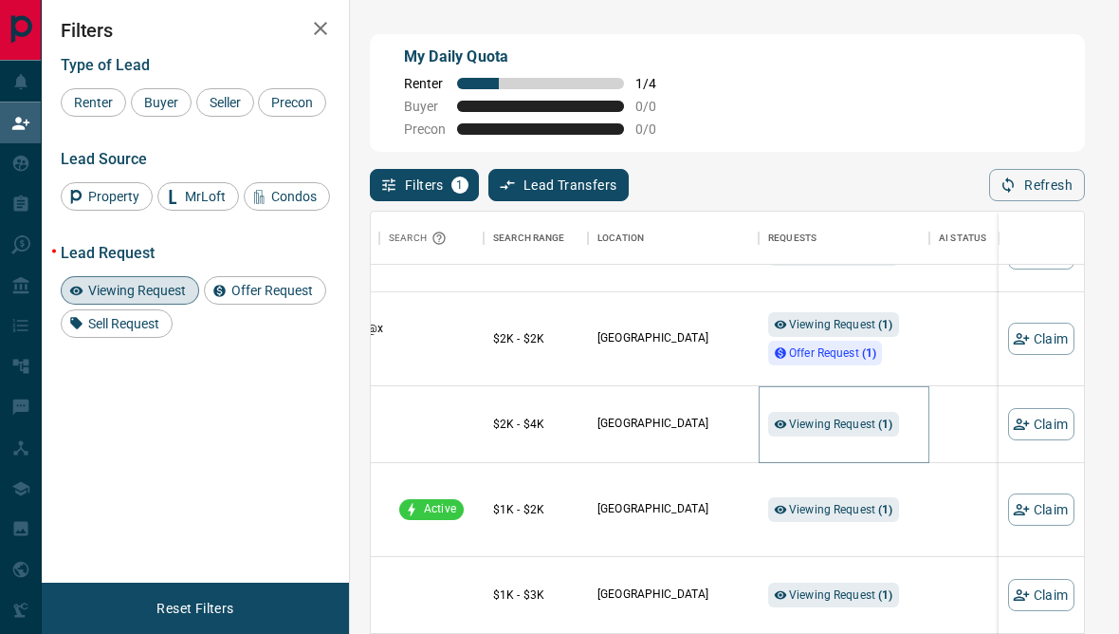
click at [873, 431] on span "Viewing Request ( 1 )" at bounding box center [841, 423] width 104 height 13
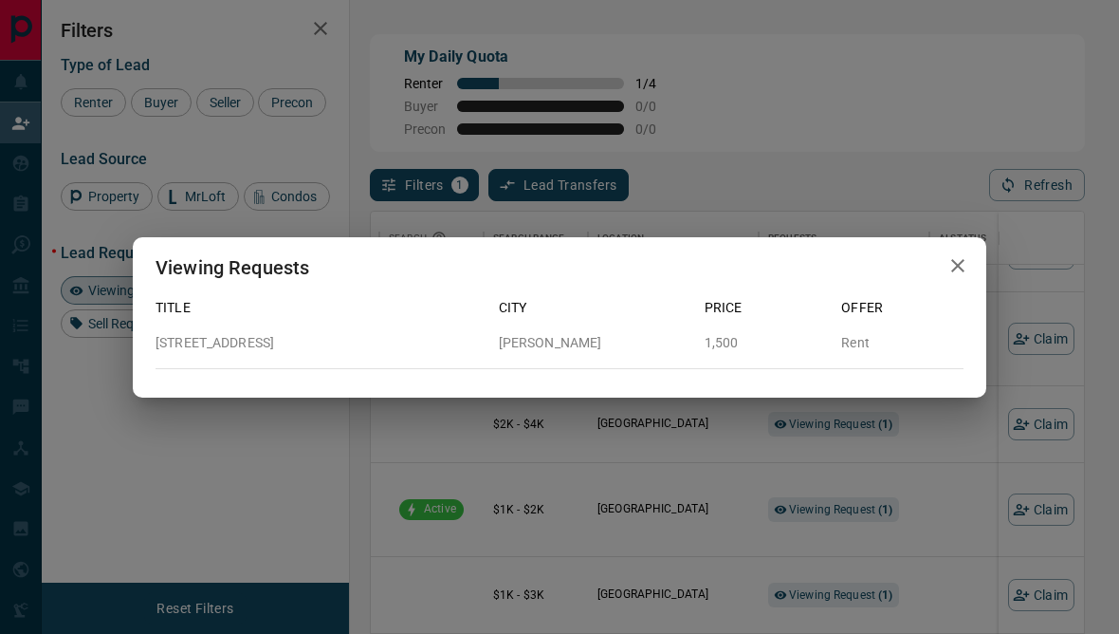
click at [934, 447] on div "Viewing Requests Title City Price Offer [STREET_ADDRESS][GEOGRAPHIC_DATA][PERSO…" at bounding box center [559, 317] width 1119 height 634
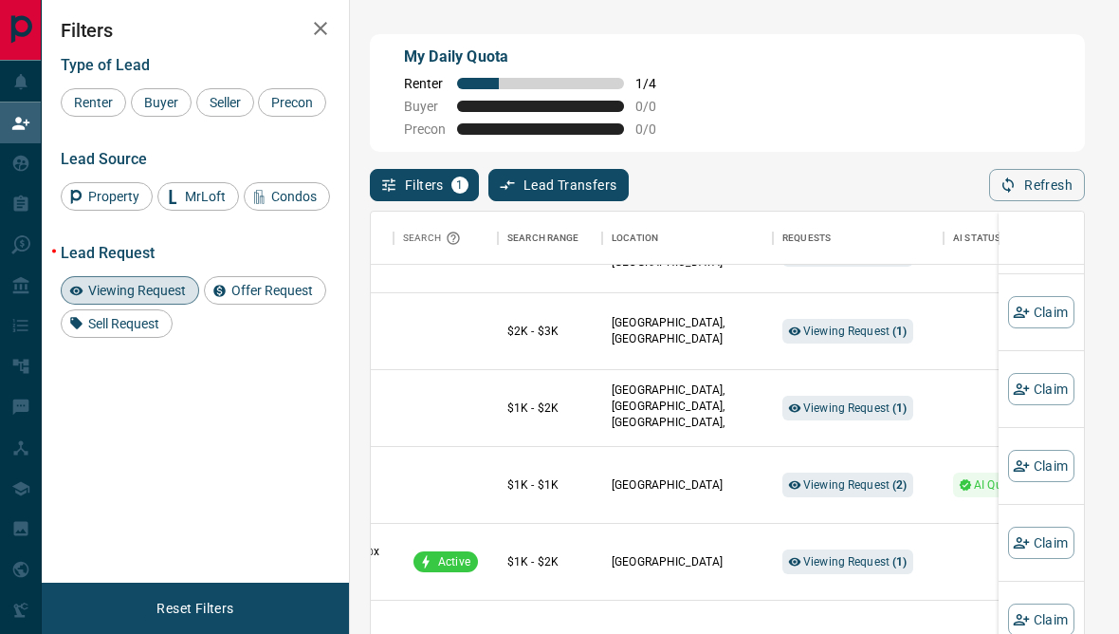
scroll to position [1978, 297]
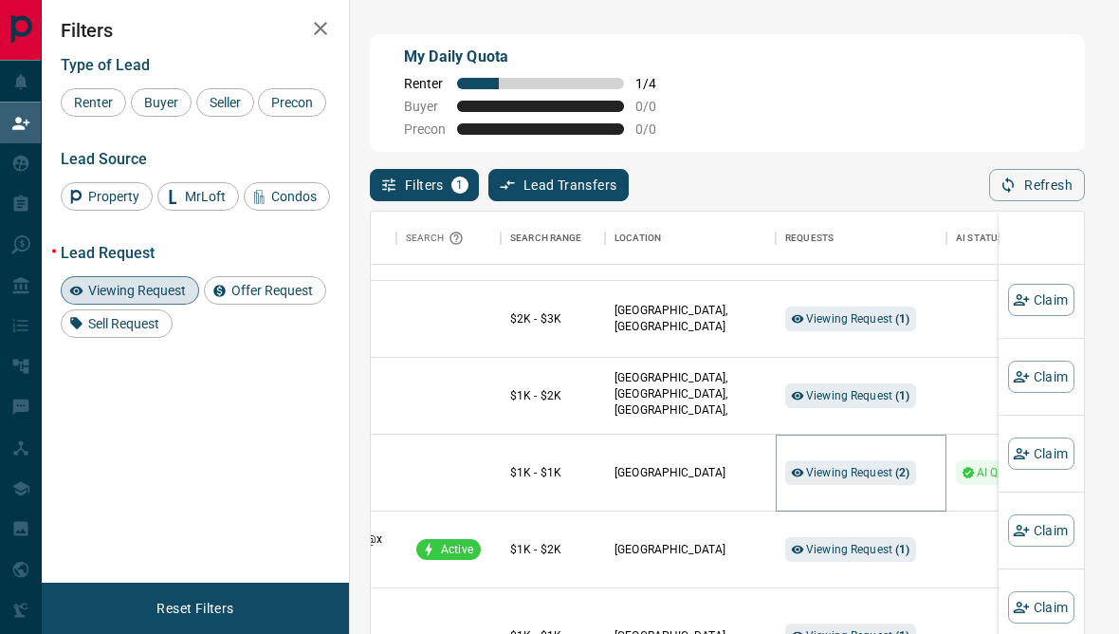
click at [888, 470] on div "Viewing Request ( 2 )" at bounding box center [850, 472] width 131 height 25
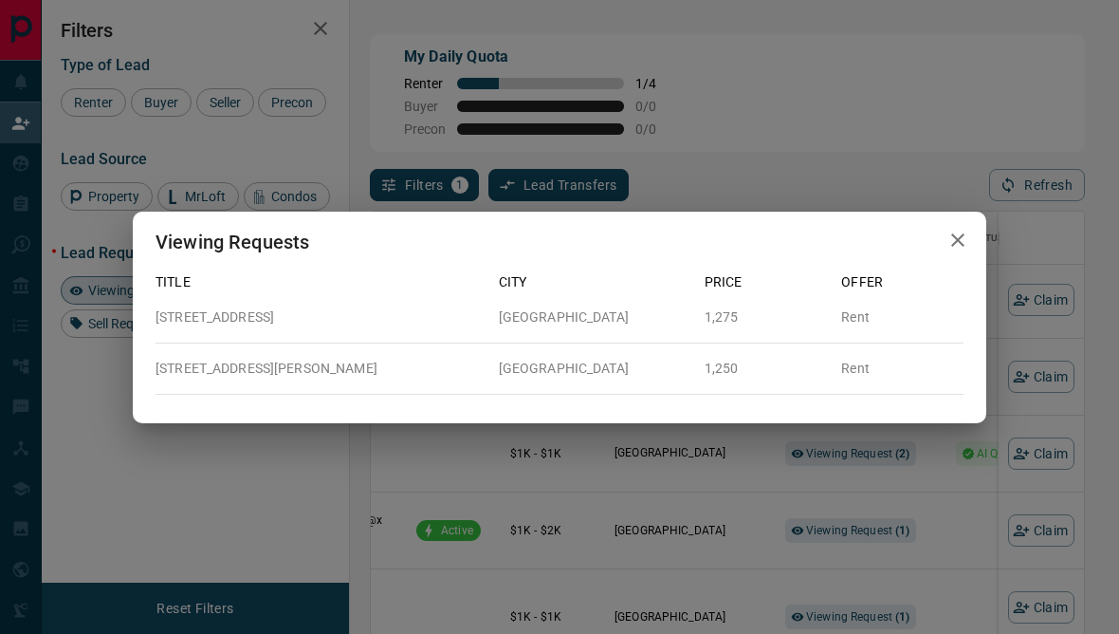
click at [935, 482] on div "Viewing Requests Title City Price Offer [STREET_ADDRESS] 1,275 Rent [STREET_ADD…" at bounding box center [559, 317] width 1119 height 634
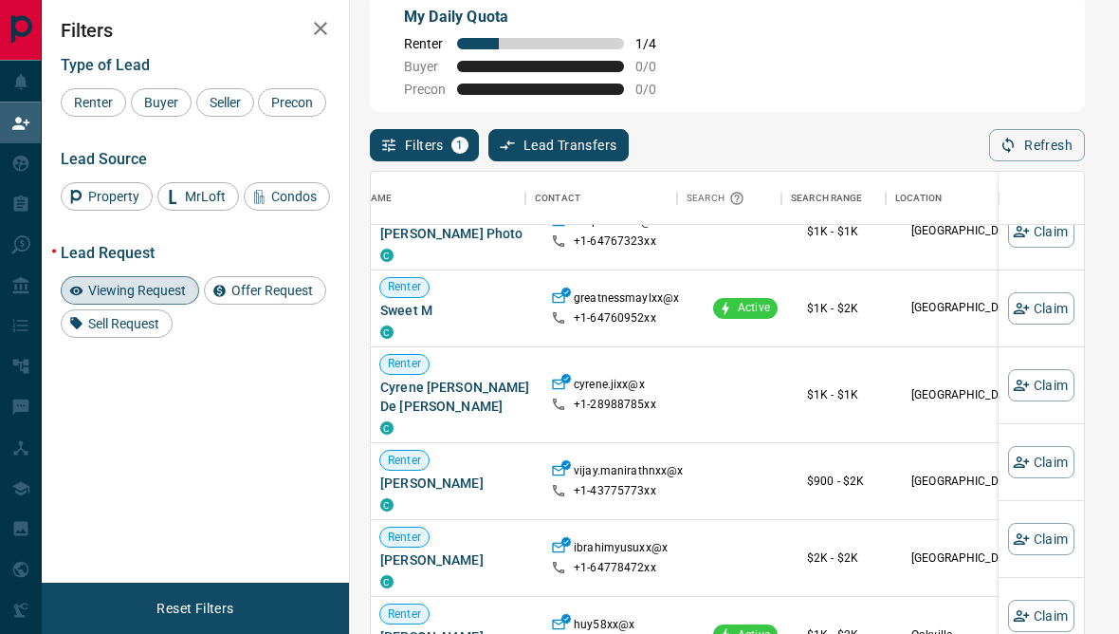
scroll to position [2160, 0]
click at [182, 298] on span "Viewing Request" at bounding box center [137, 290] width 111 height 15
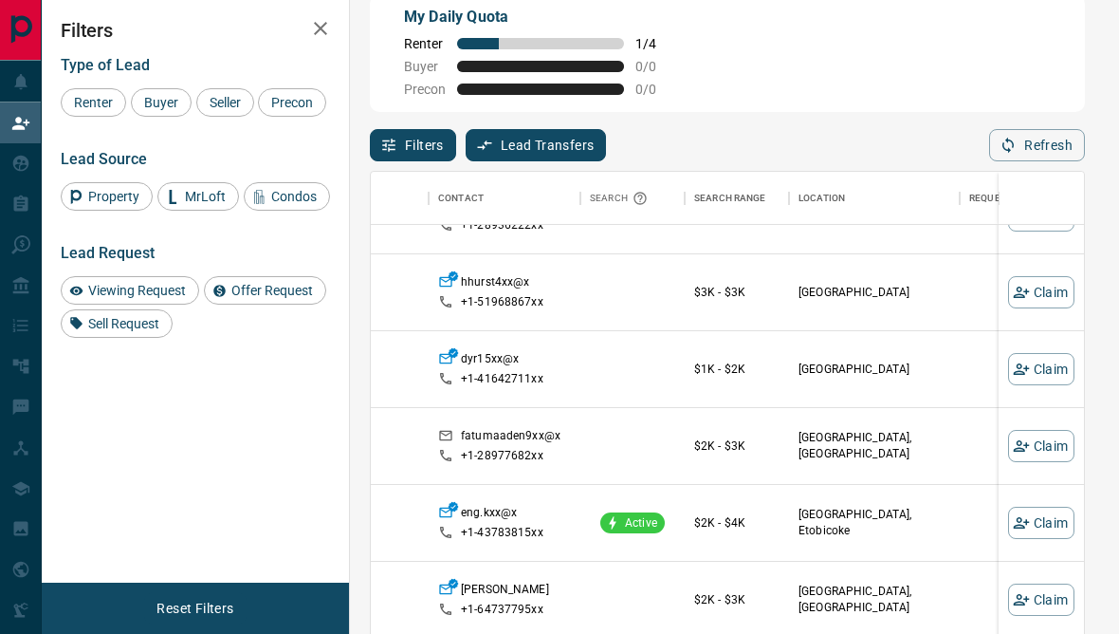
scroll to position [321, 121]
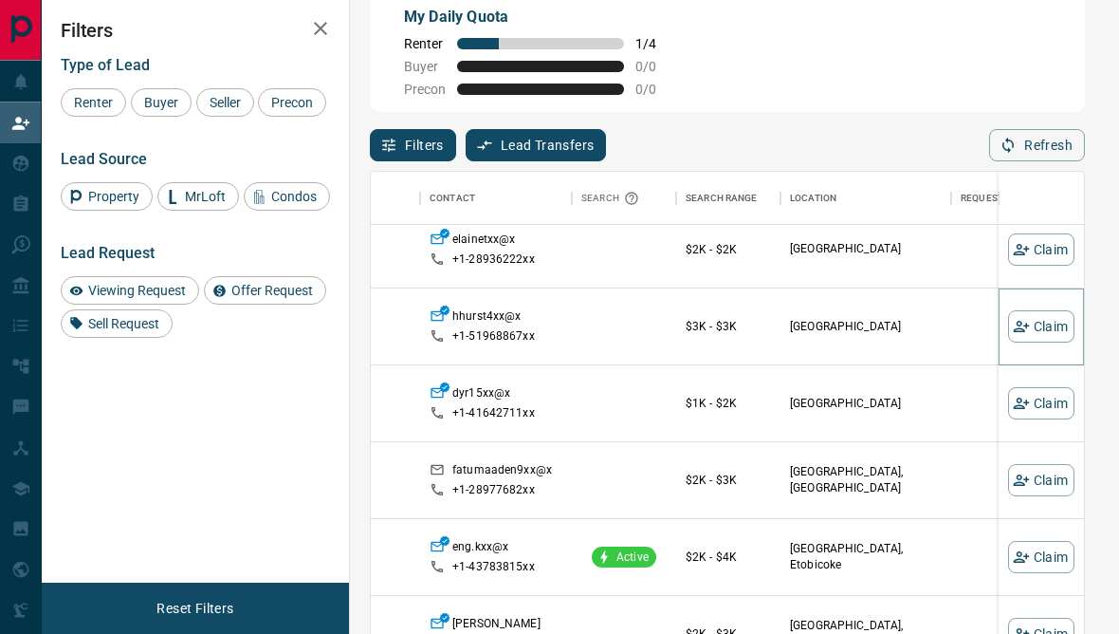
click at [1045, 330] on button "Claim" at bounding box center [1041, 326] width 66 height 32
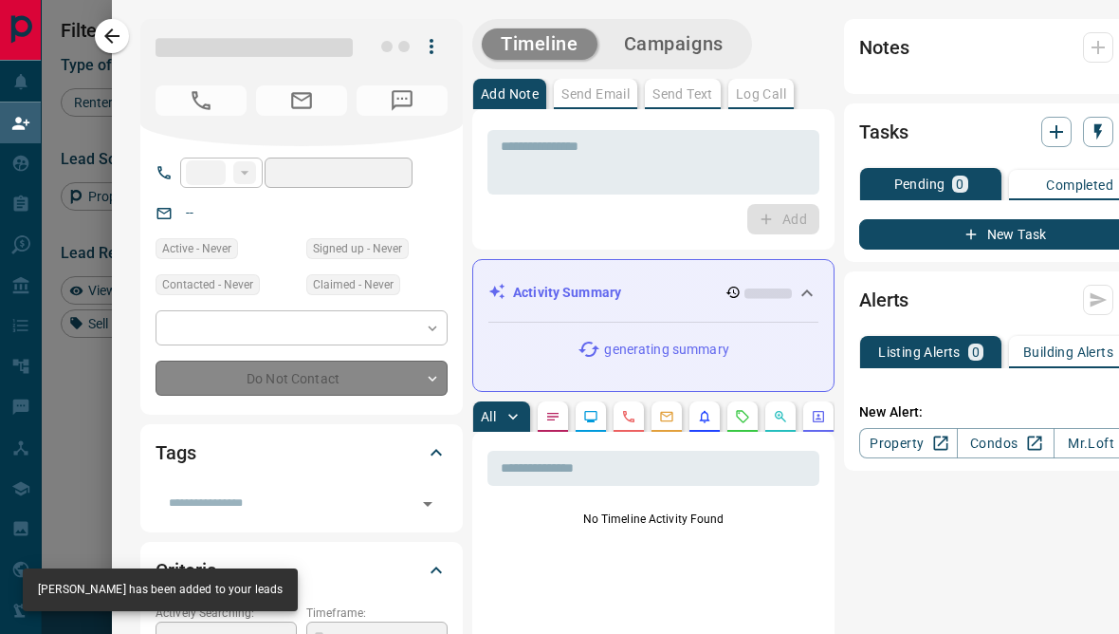
type input "**"
type input "**********"
type input "**"
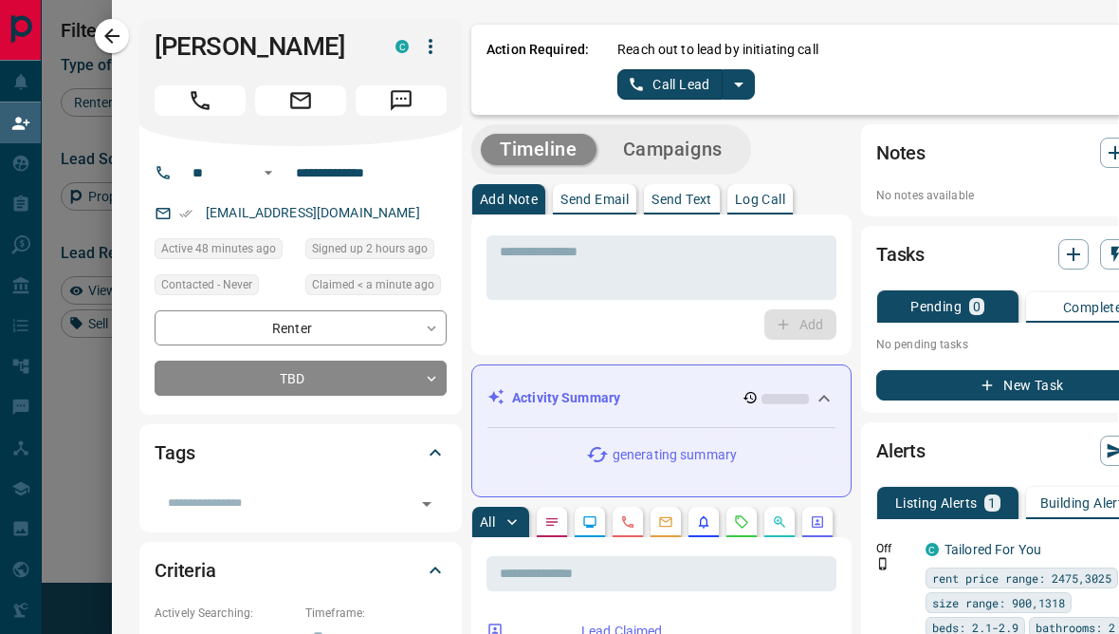
scroll to position [0, 1]
click at [700, 199] on p "Send Text" at bounding box center [682, 199] width 61 height 13
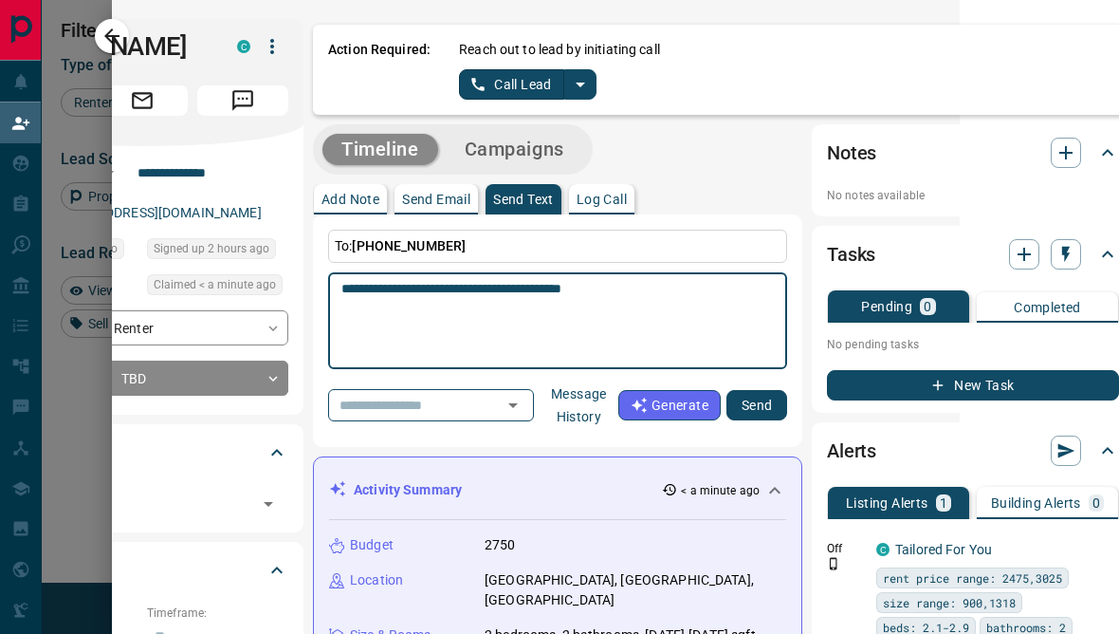
scroll to position [0, 159]
click at [651, 299] on textarea "**********" at bounding box center [549, 321] width 417 height 81
type textarea "**********"
click at [742, 418] on button "Send" at bounding box center [757, 405] width 61 height 30
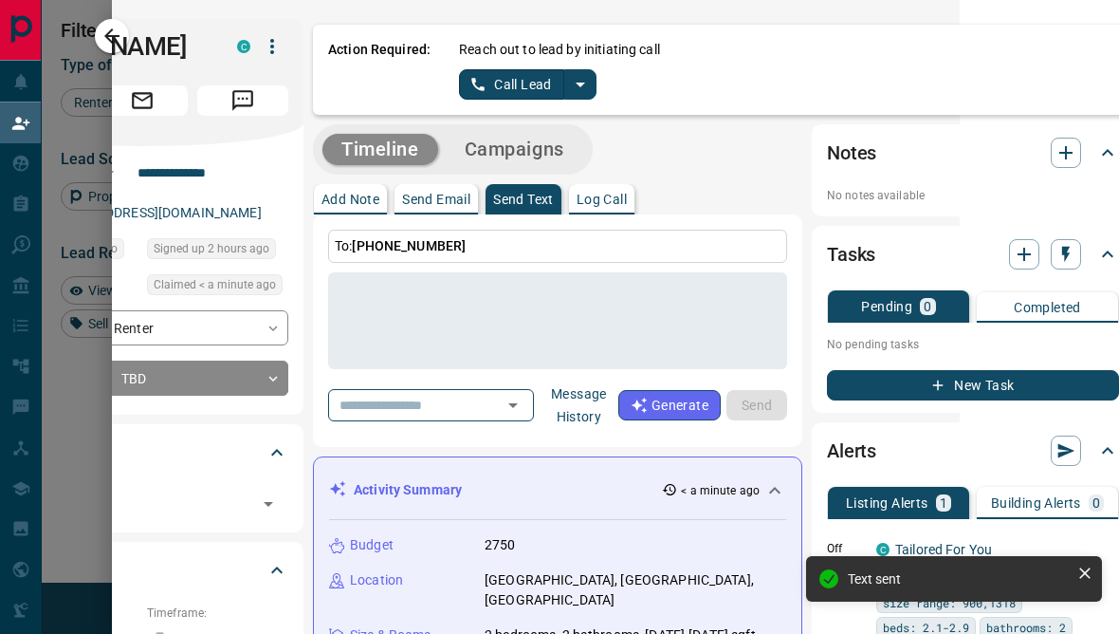
click at [532, 86] on link "Call Lead" at bounding box center [511, 84] width 105 height 30
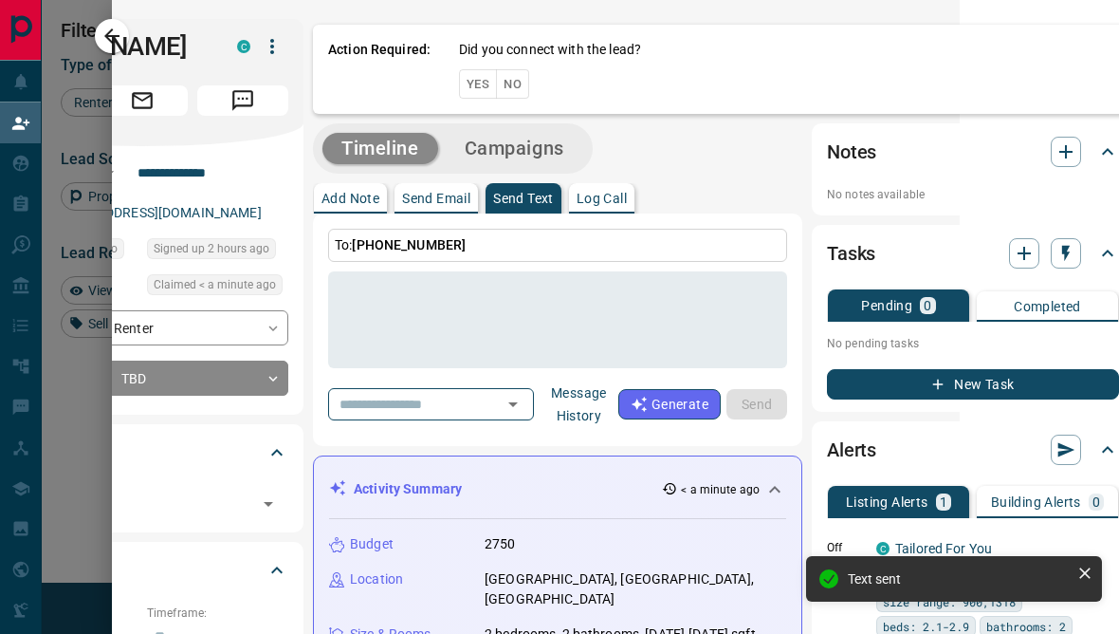
click at [524, 88] on button "No" at bounding box center [512, 83] width 33 height 29
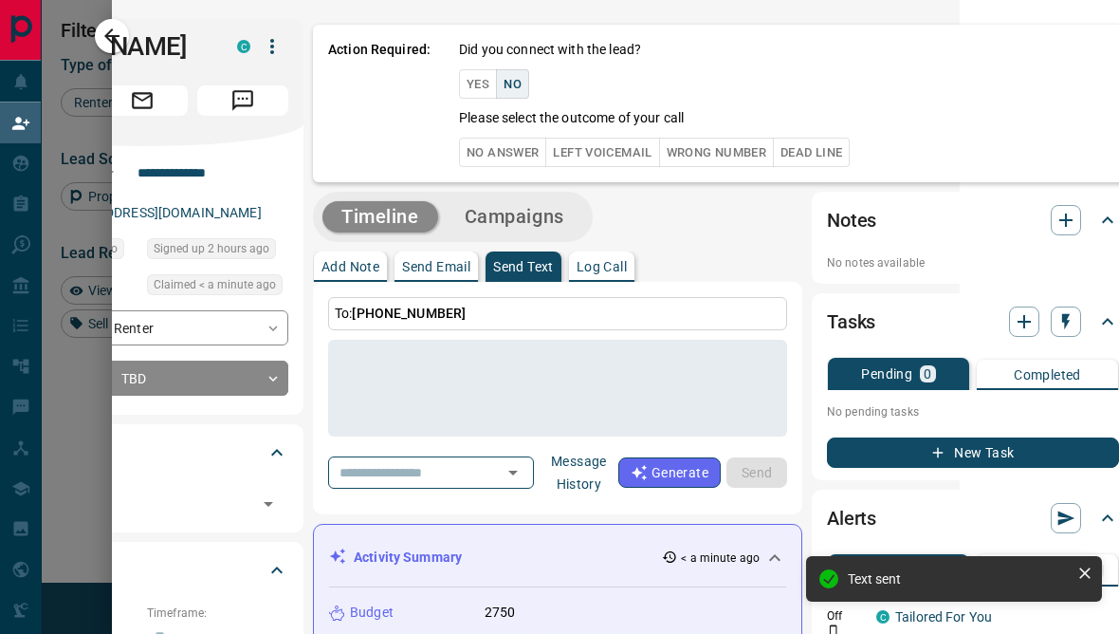
click at [516, 152] on button "No Answer" at bounding box center [502, 152] width 87 height 29
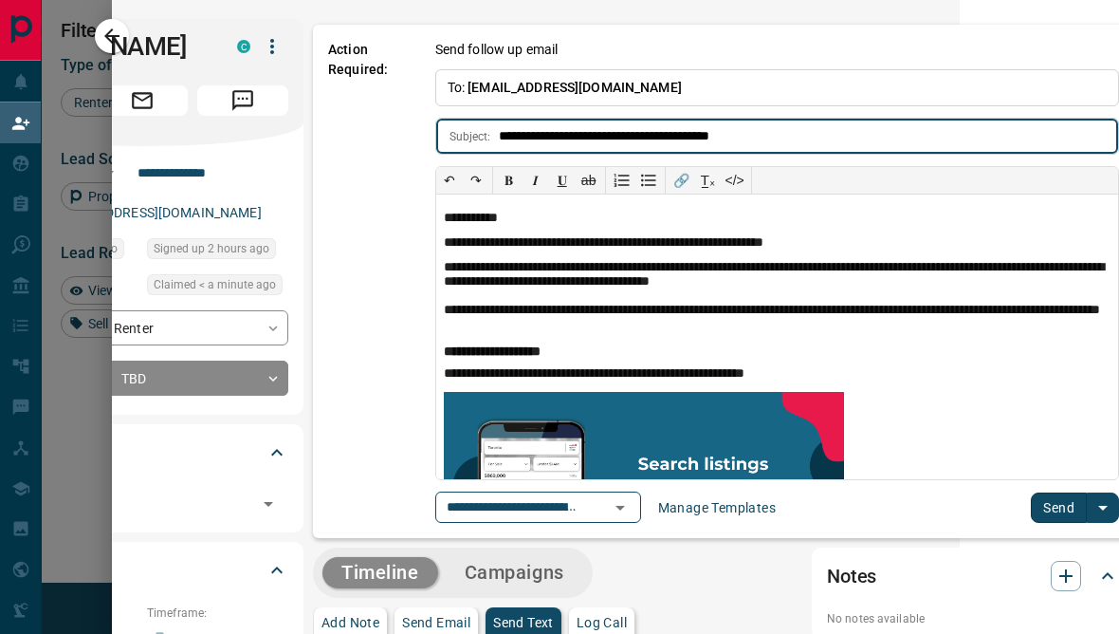
click at [1045, 513] on button "Send" at bounding box center [1059, 507] width 56 height 30
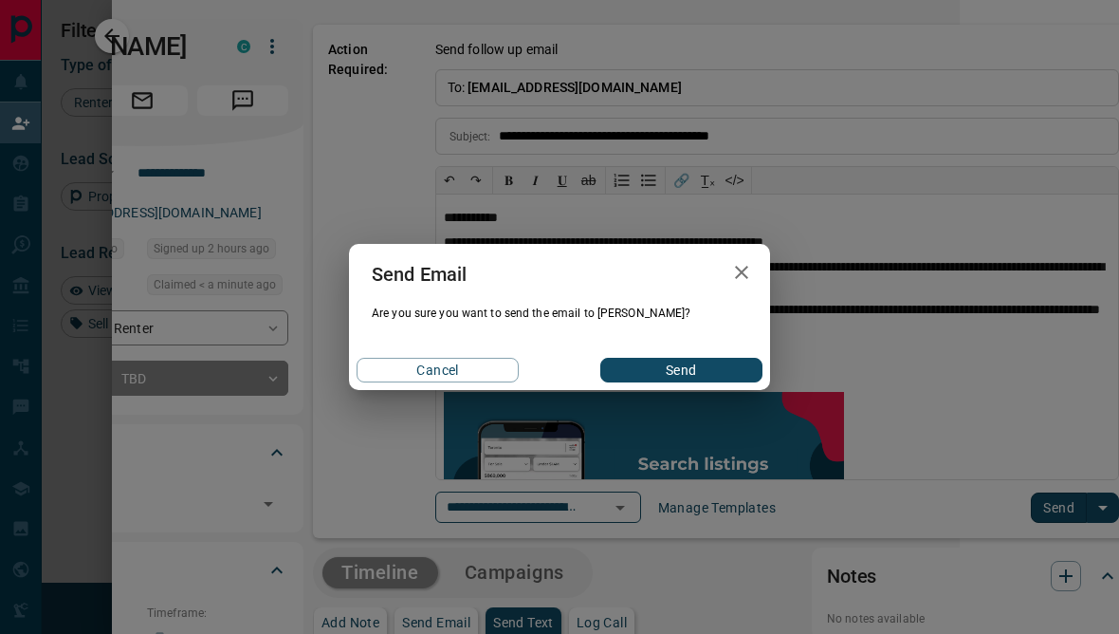
click at [745, 382] on button "Send" at bounding box center [681, 370] width 162 height 25
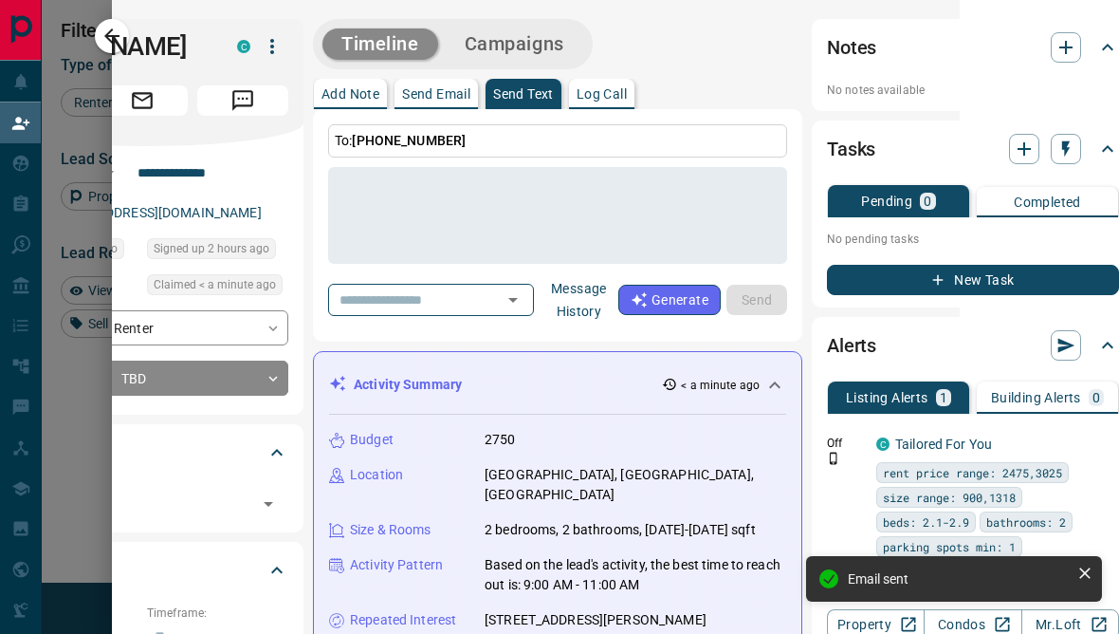
click at [83, 547] on div at bounding box center [559, 317] width 1119 height 634
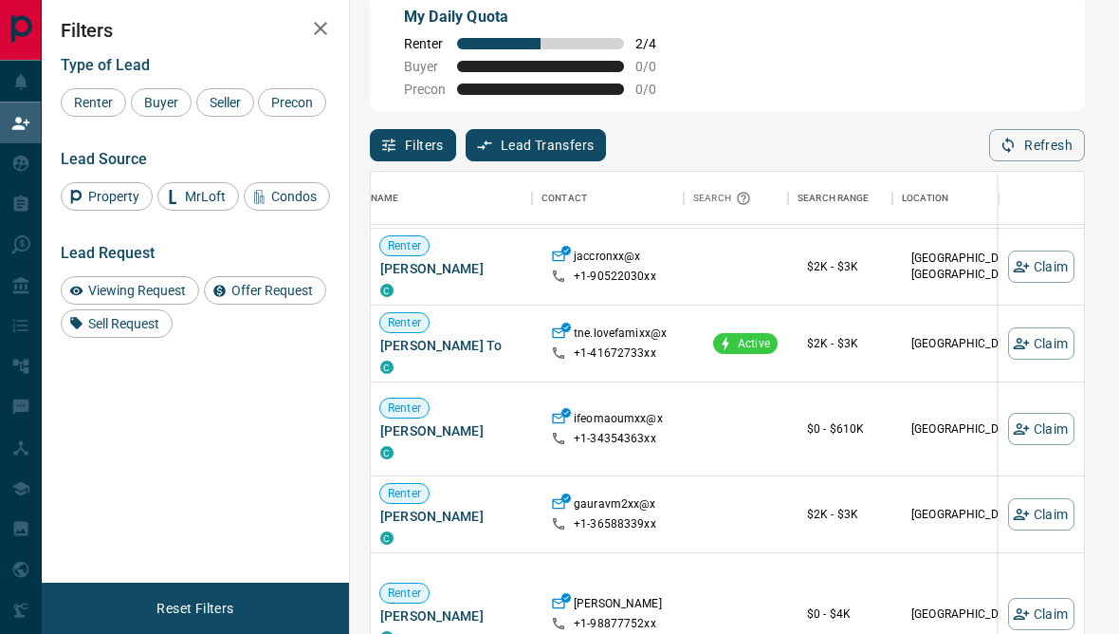
scroll to position [765, 0]
click at [1045, 353] on button "Claim" at bounding box center [1041, 343] width 66 height 32
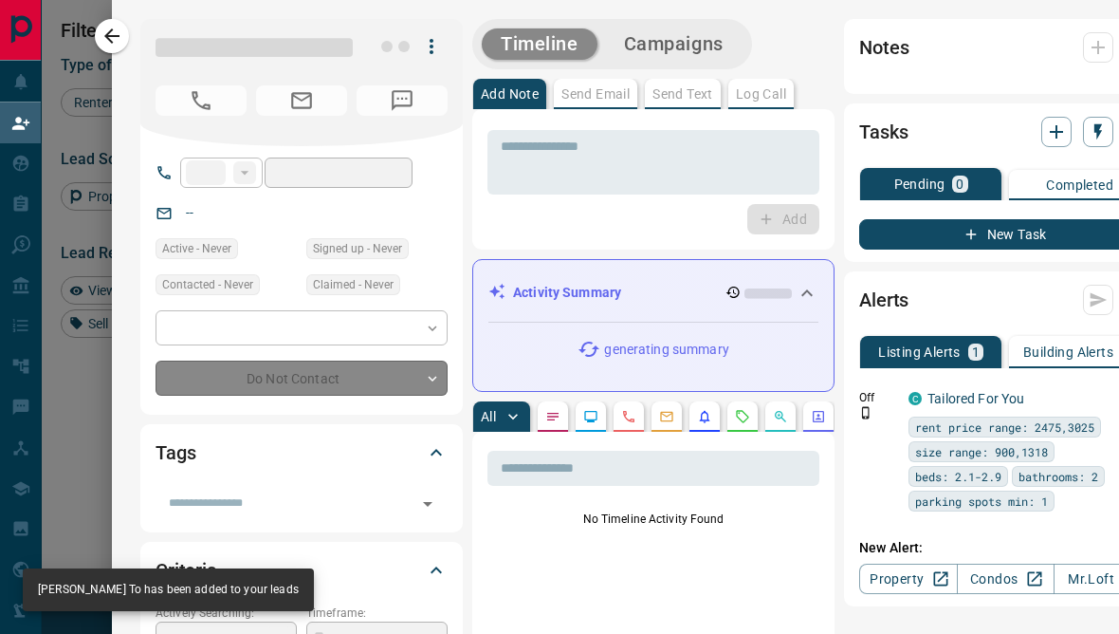
type input "**"
type input "**********"
type input "**"
type input "*"
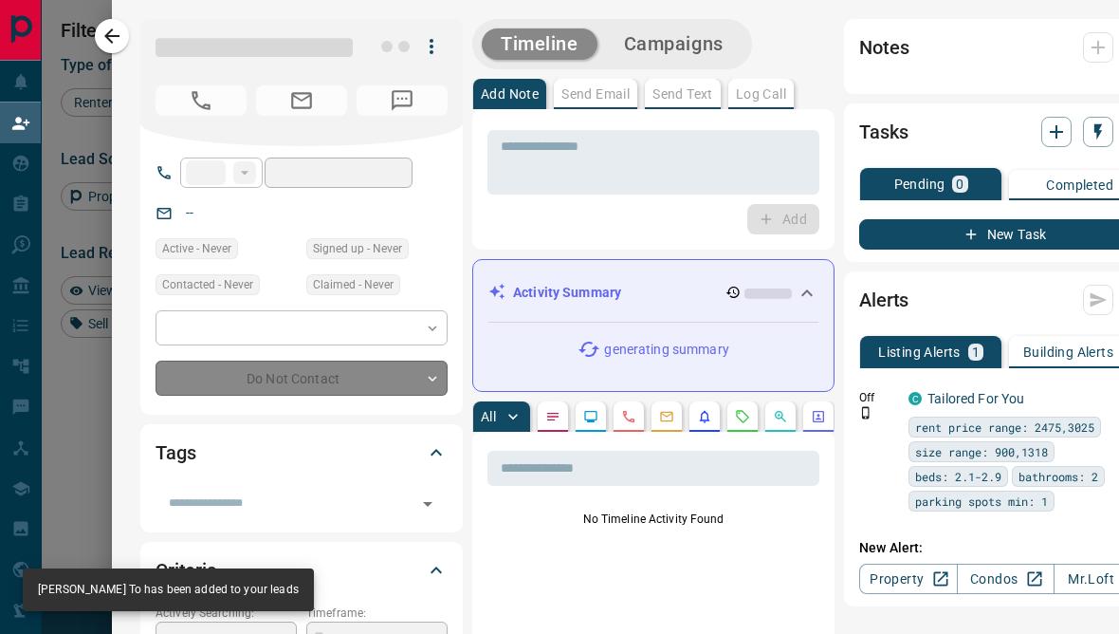
type input "**********"
type input "*******"
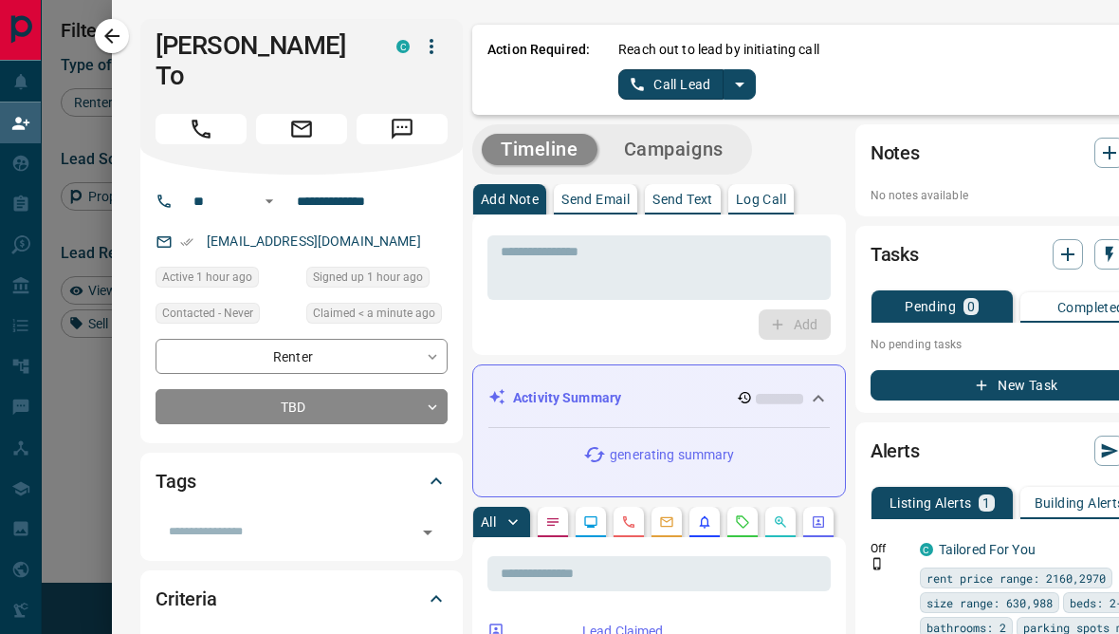
click at [684, 267] on textarea at bounding box center [659, 268] width 317 height 48
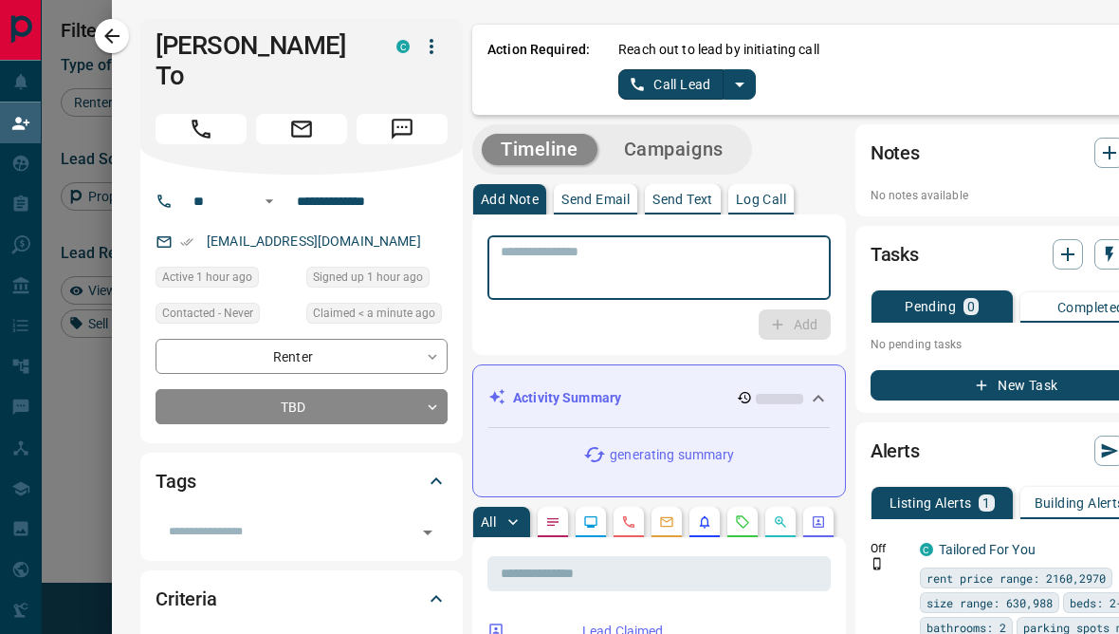
click at [685, 208] on button "Send Text" at bounding box center [683, 199] width 76 height 30
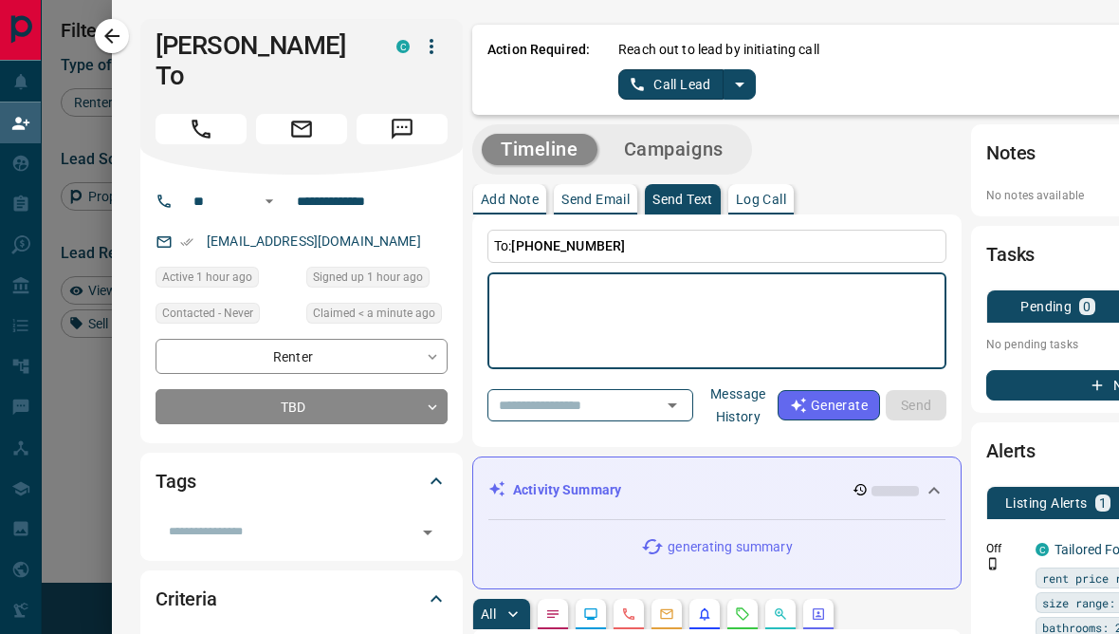
click at [706, 309] on textarea at bounding box center [717, 321] width 433 height 81
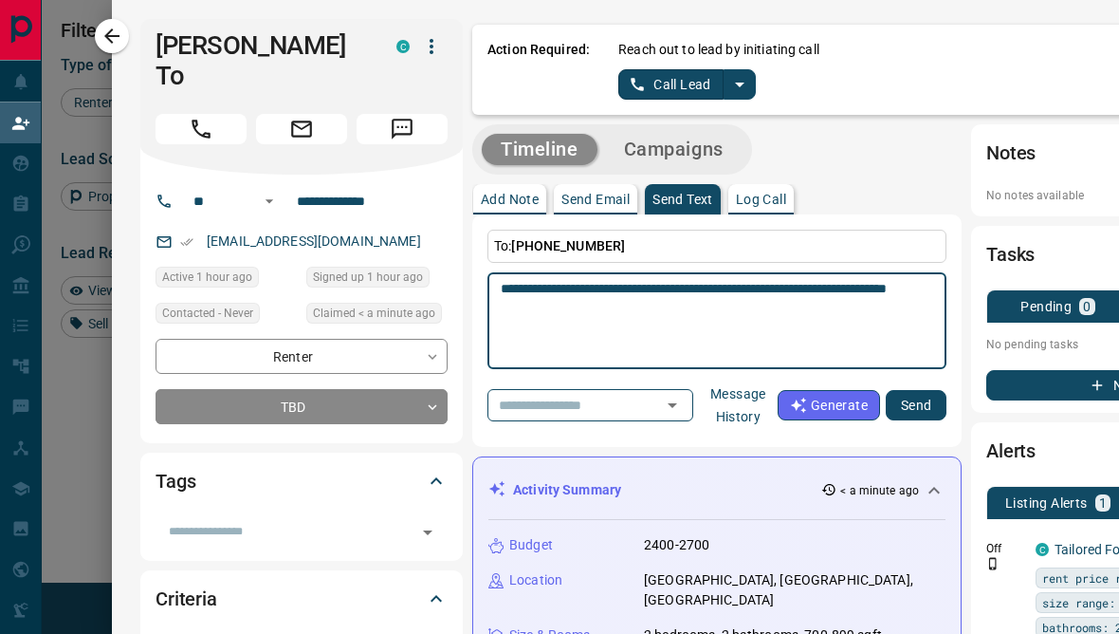
type textarea "**********"
click at [913, 402] on button "Send" at bounding box center [916, 405] width 61 height 30
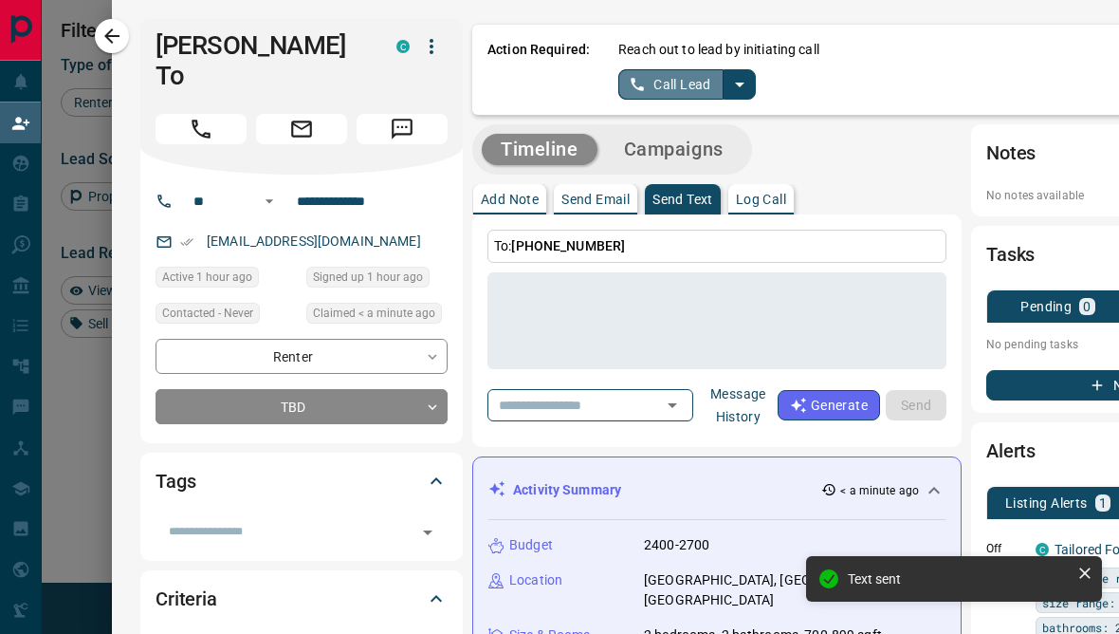
click at [684, 90] on link "Call Lead" at bounding box center [670, 84] width 105 height 30
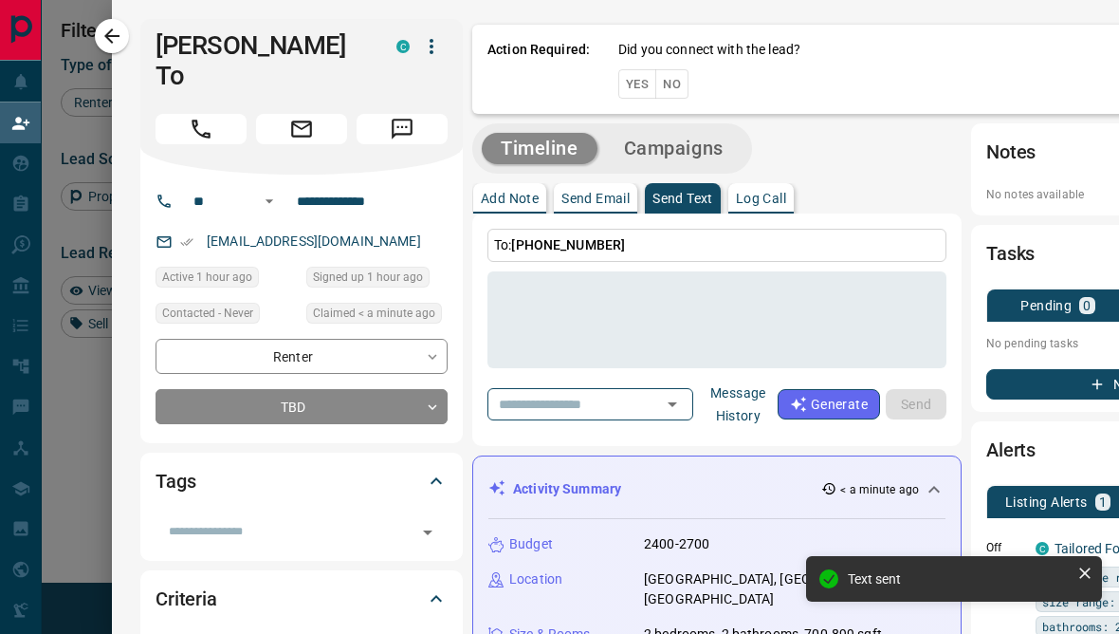
click at [641, 96] on button "Yes" at bounding box center [637, 83] width 38 height 29
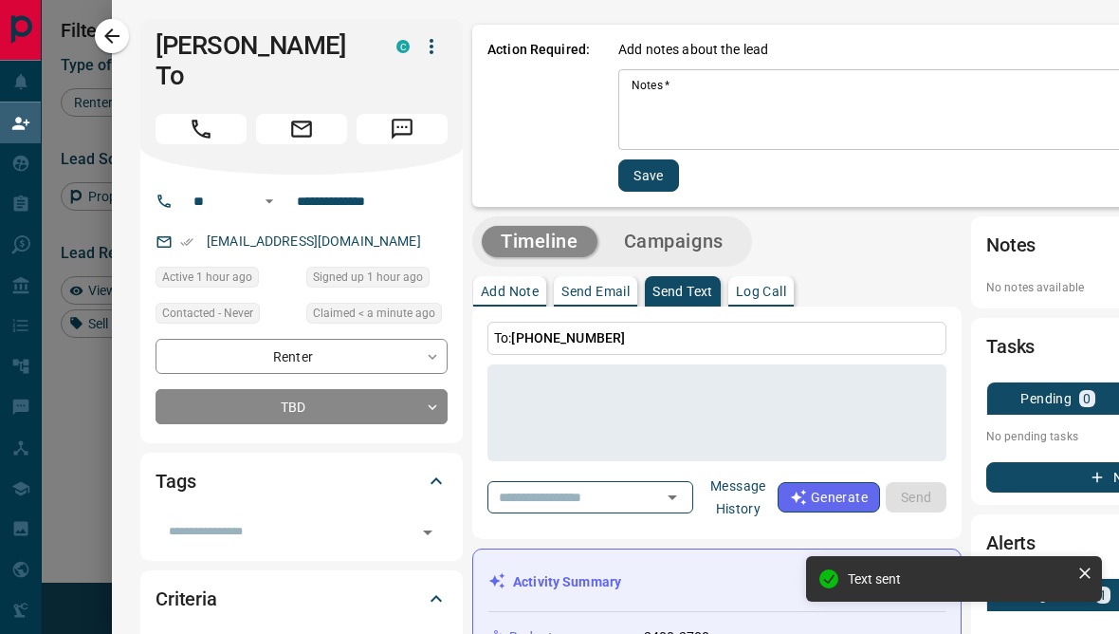
scroll to position [0, 0]
click at [982, 139] on textarea "Notes   *" at bounding box center [949, 110] width 634 height 65
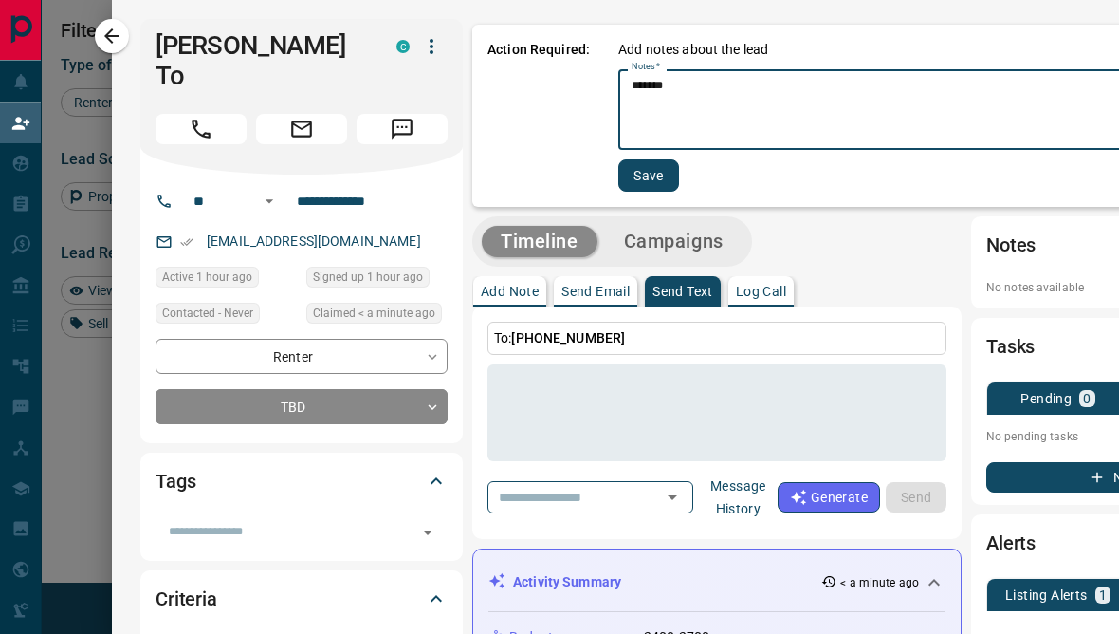
type textarea "******"
click at [653, 189] on button "Save" at bounding box center [648, 175] width 61 height 32
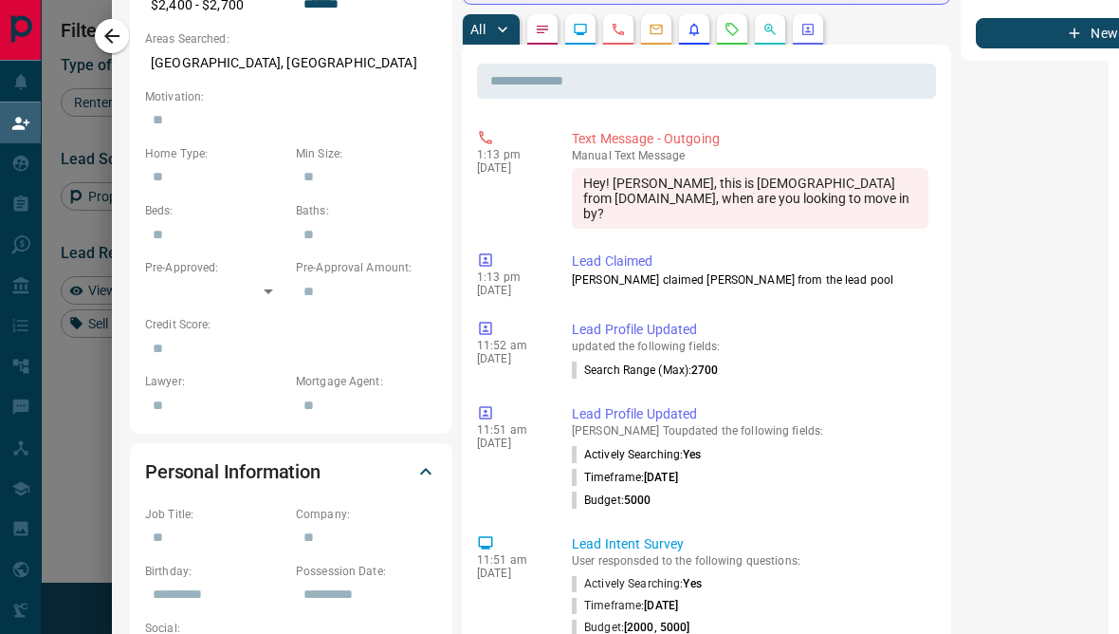
scroll to position [763, 13]
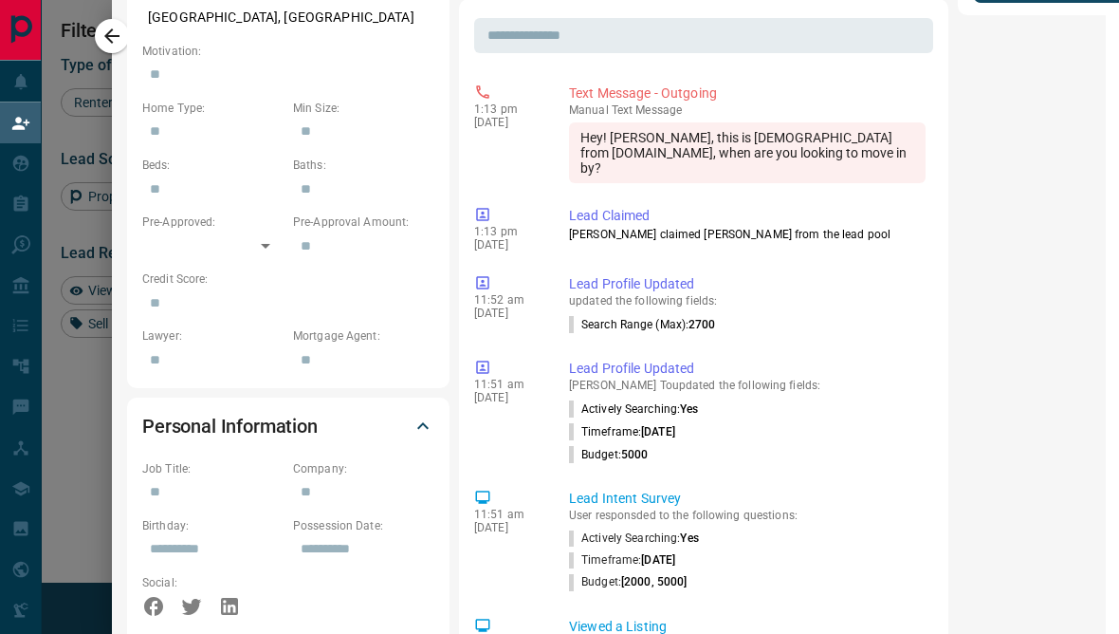
click at [90, 510] on div at bounding box center [559, 317] width 1119 height 634
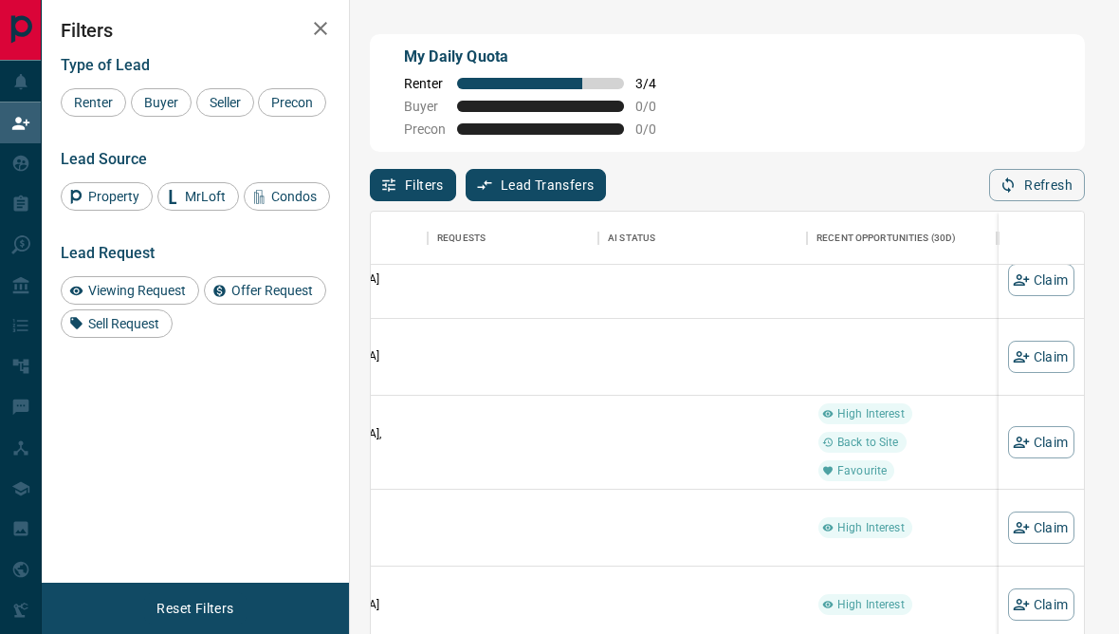
scroll to position [1744, 643]
click at [1038, 536] on button "Claim" at bounding box center [1041, 527] width 66 height 32
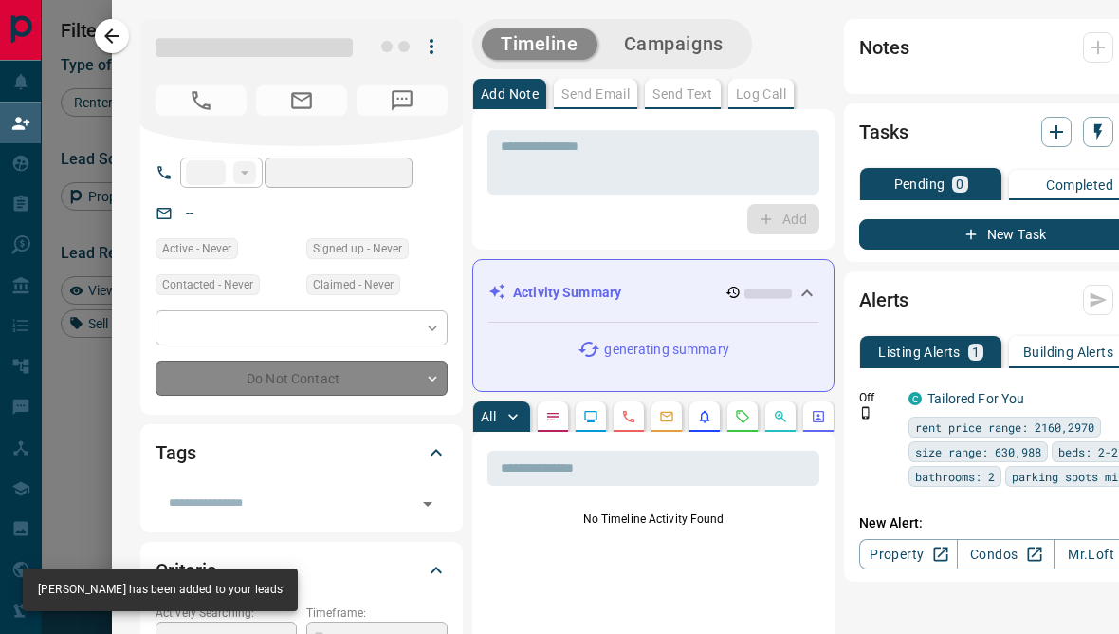
type input "**"
type input "**********"
type input "**"
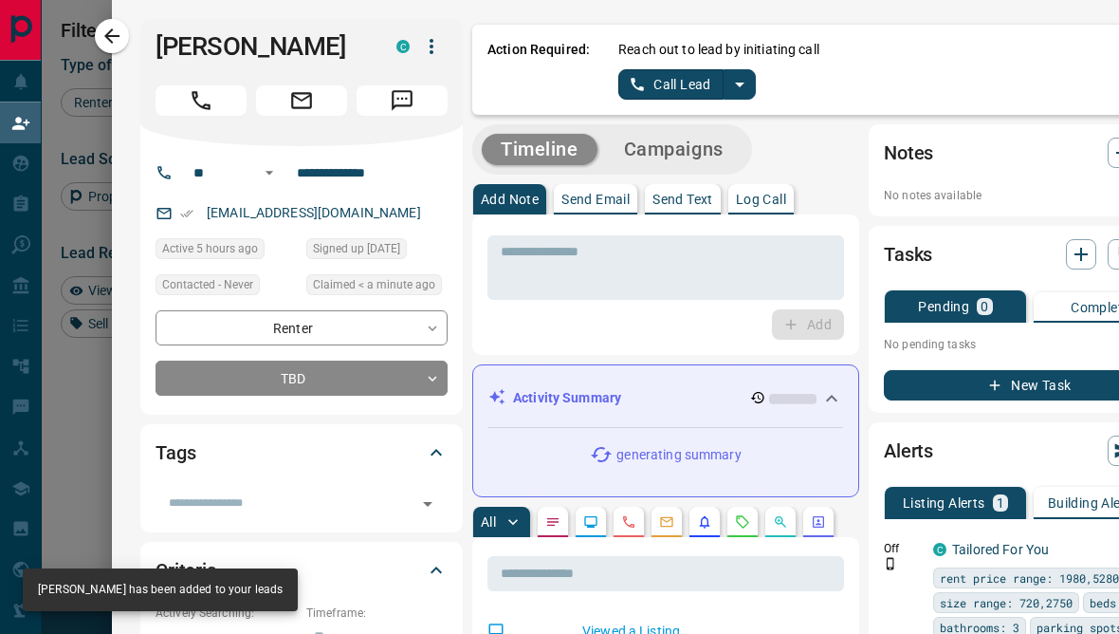
click at [680, 83] on link "Call Lead" at bounding box center [670, 84] width 105 height 30
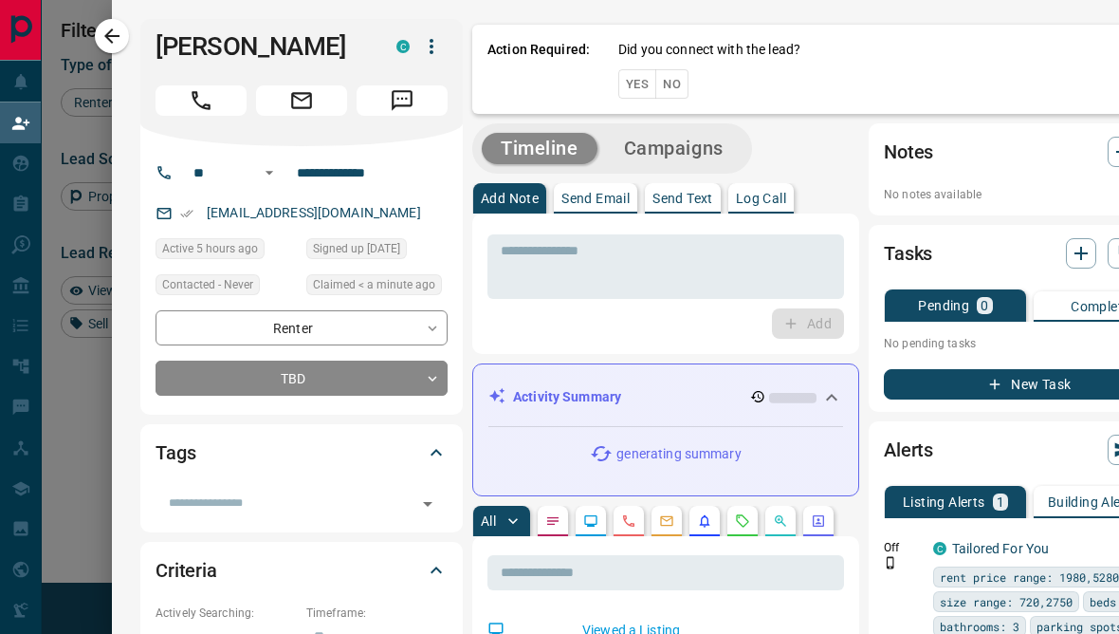
click at [674, 93] on button "No" at bounding box center [671, 83] width 33 height 29
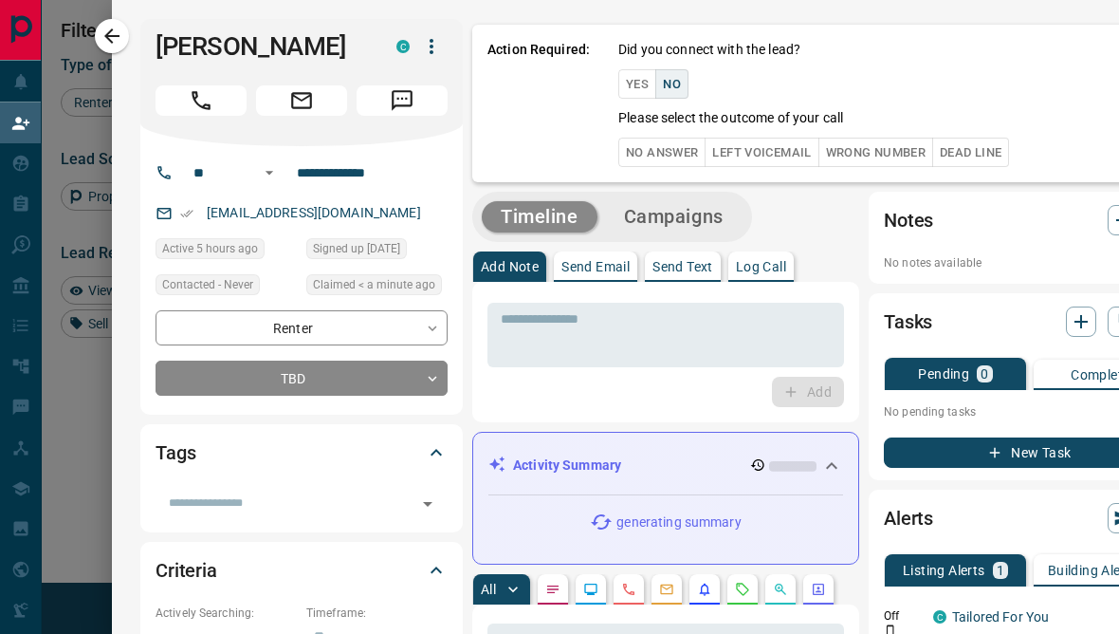
click at [678, 153] on button "No Answer" at bounding box center [661, 152] width 87 height 29
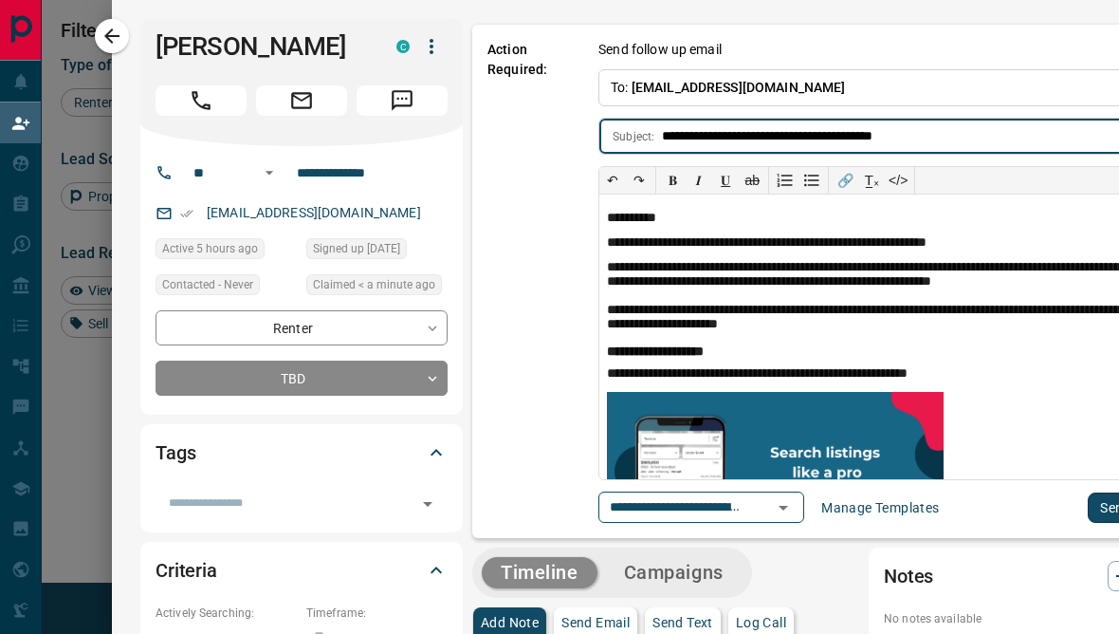
click at [1088, 512] on button "Send" at bounding box center [1116, 507] width 56 height 30
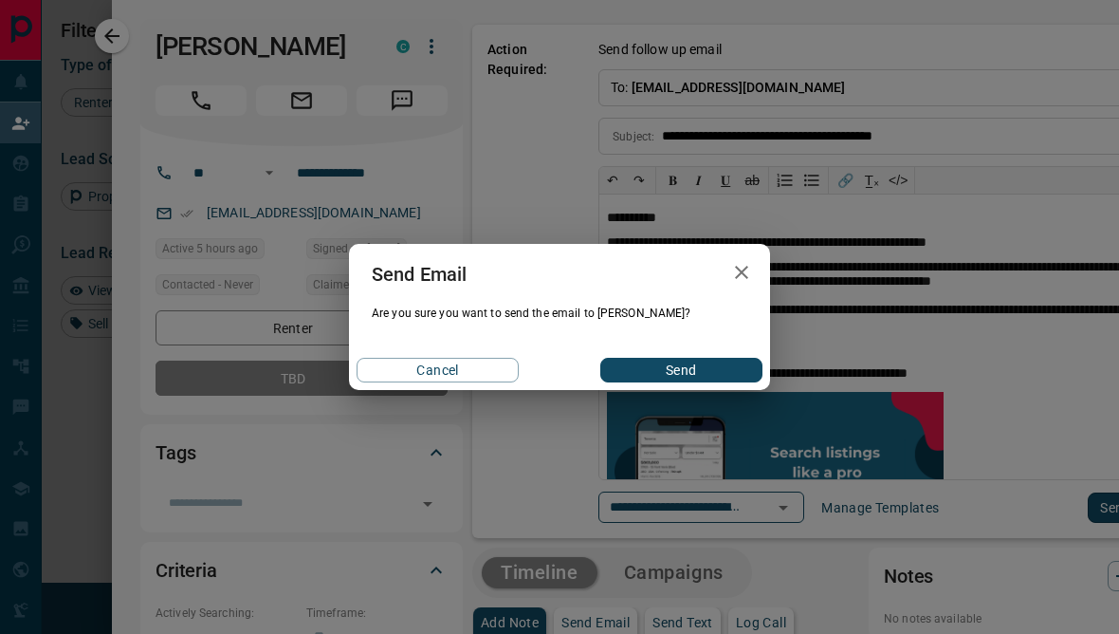
click at [698, 382] on button "Send" at bounding box center [681, 370] width 162 height 25
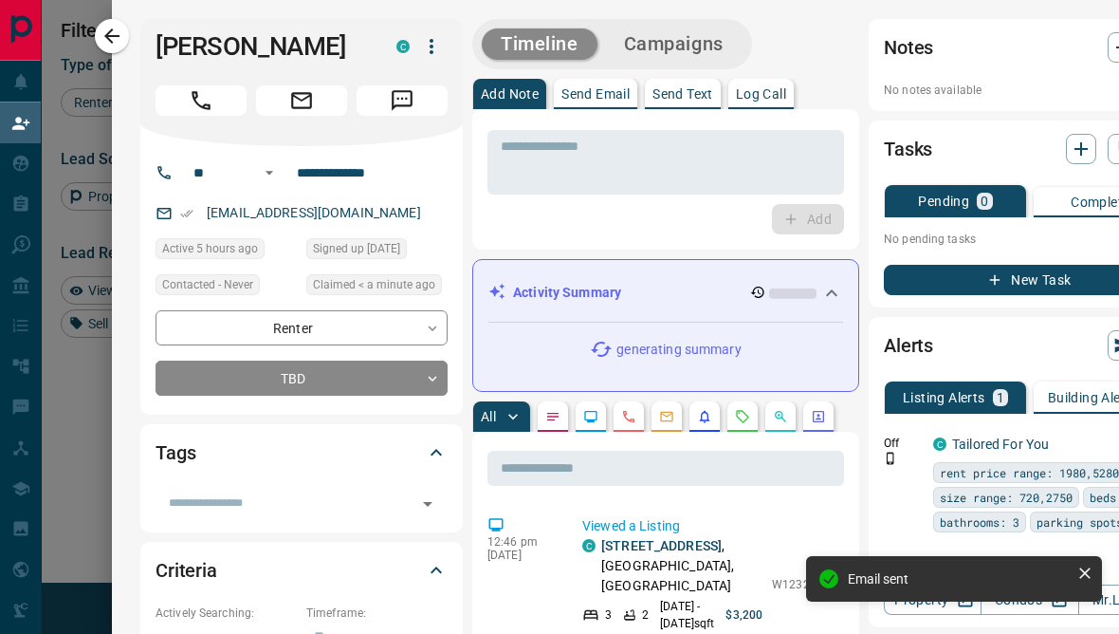
click at [687, 101] on p "Send Text" at bounding box center [683, 93] width 61 height 13
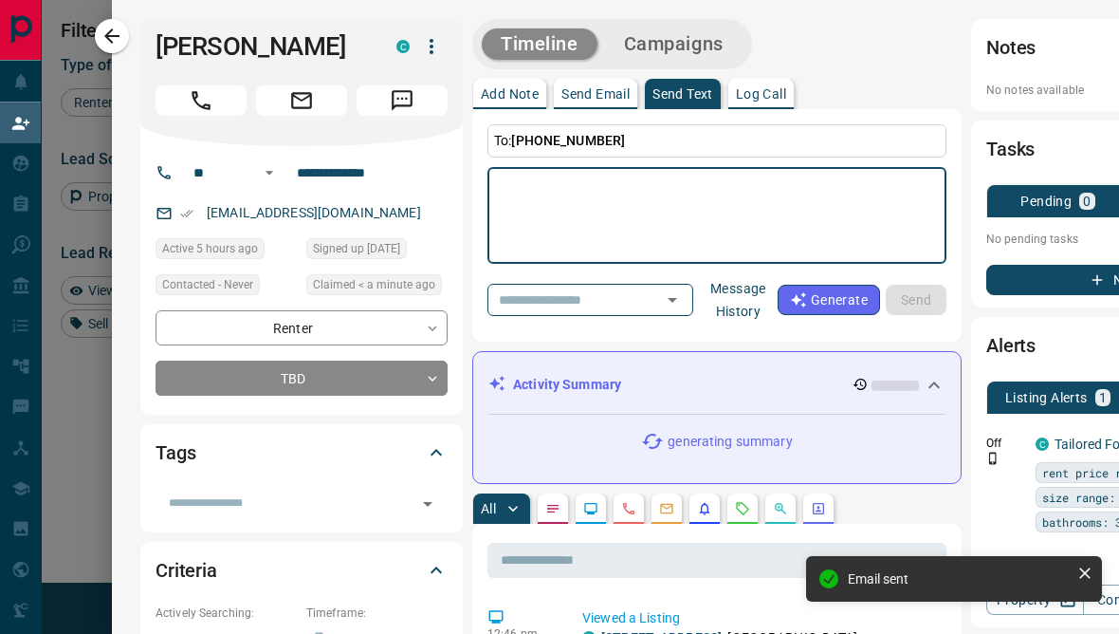
click at [664, 210] on textarea at bounding box center [717, 215] width 433 height 81
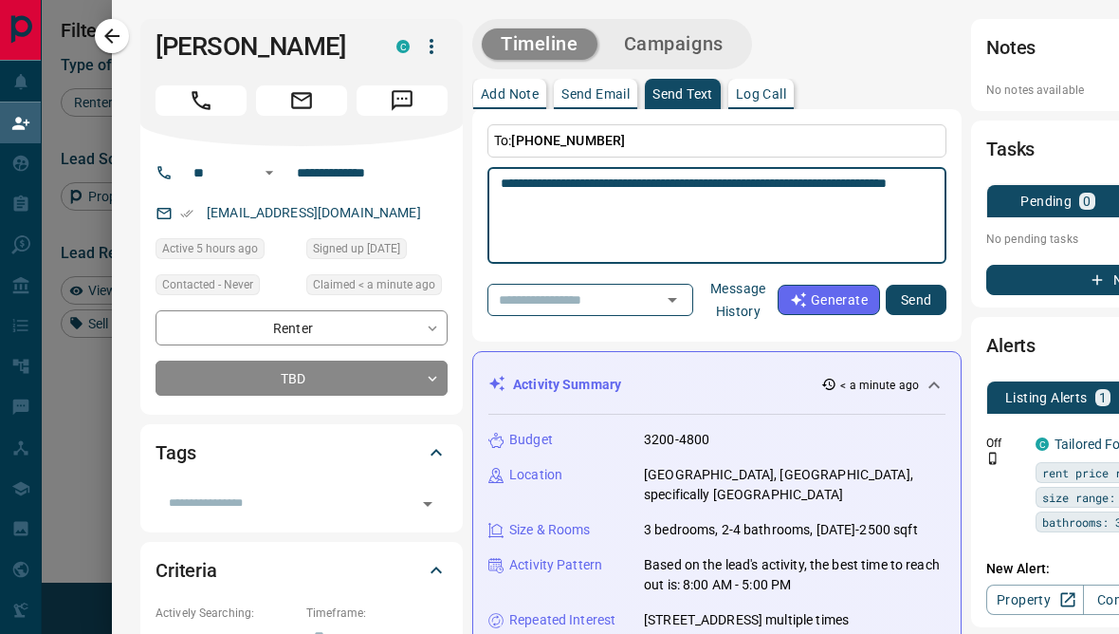
type textarea "**********"
click at [892, 285] on button "Send" at bounding box center [916, 300] width 61 height 30
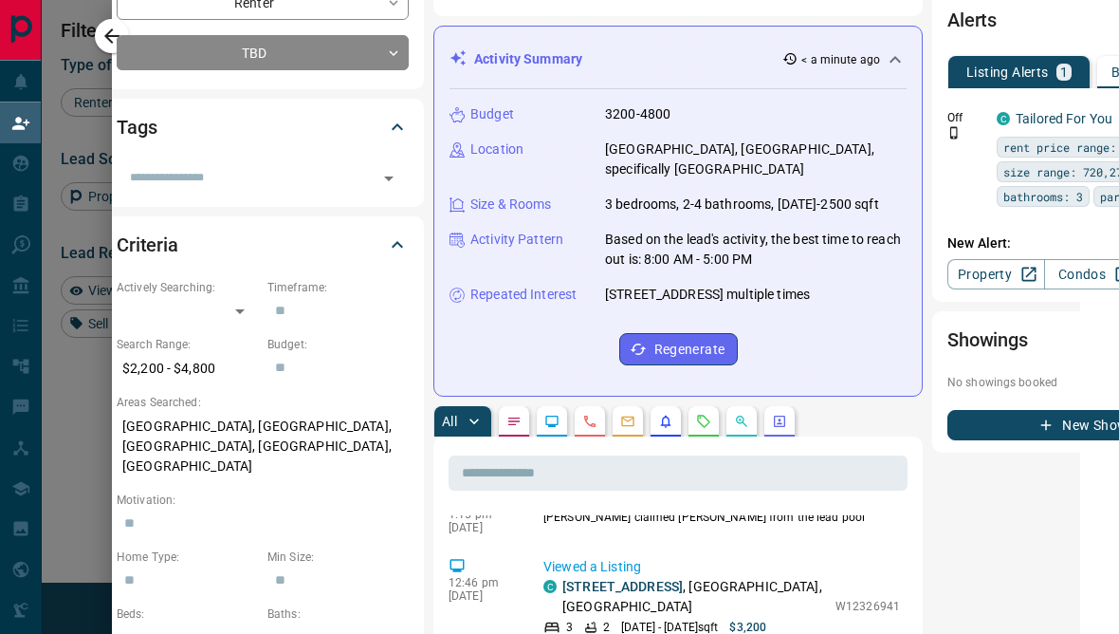
scroll to position [275, 10]
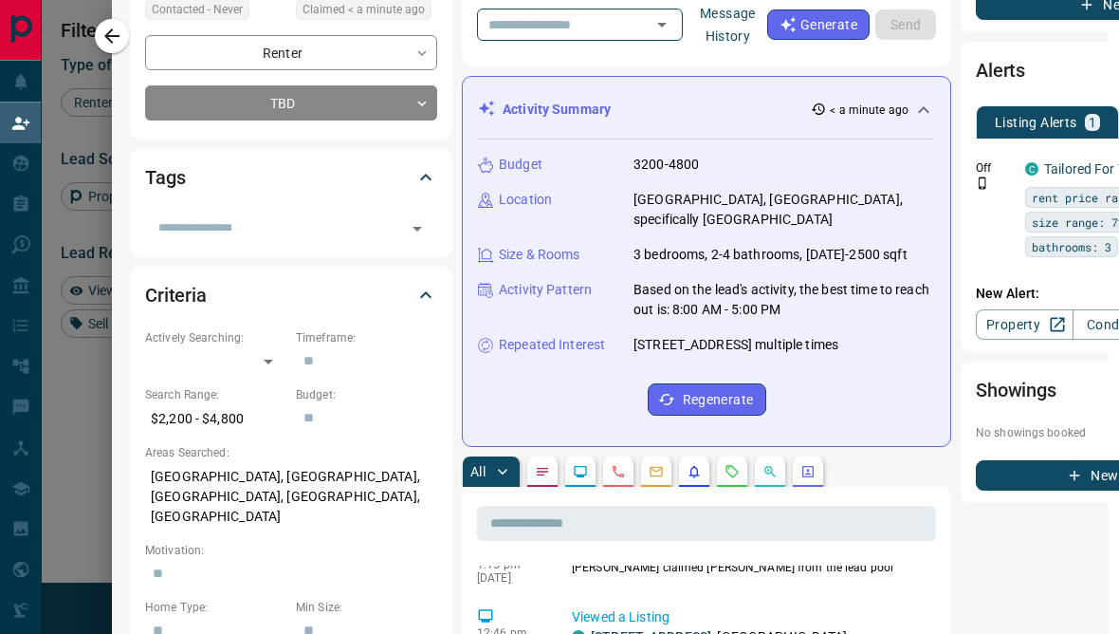
click at [67, 452] on div at bounding box center [559, 317] width 1119 height 634
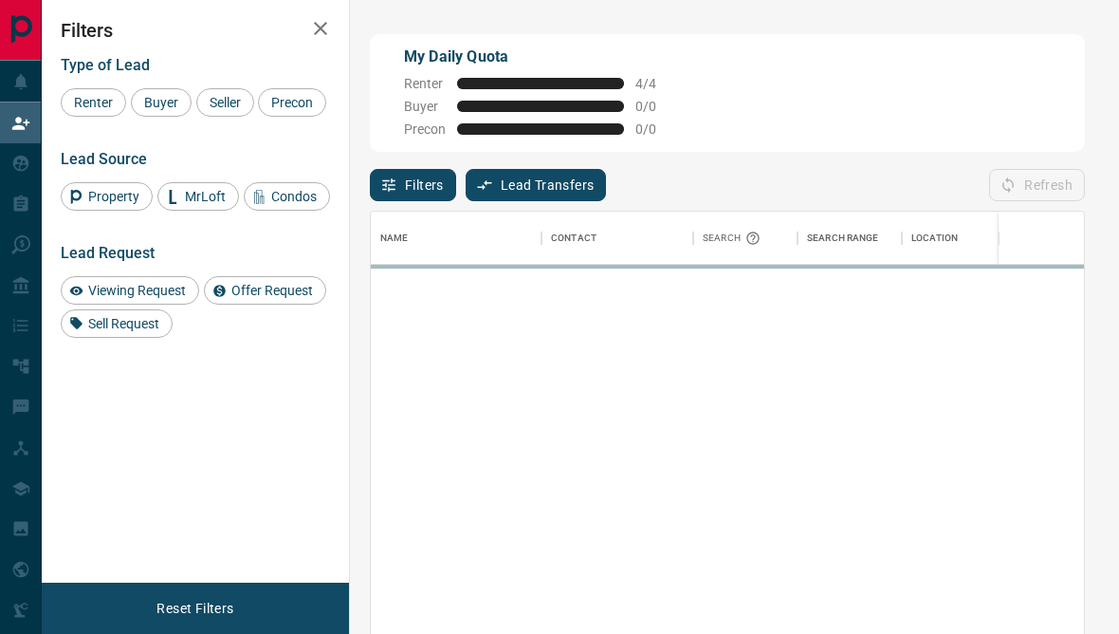
scroll to position [1, 1]
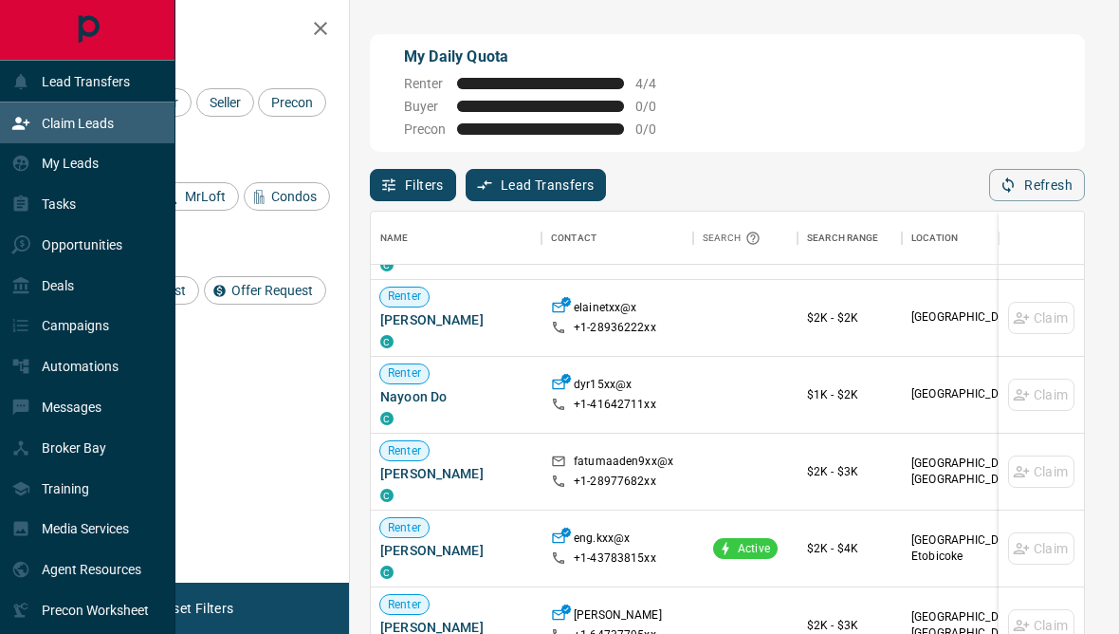
click at [3, 77] on div "Lead Transfers" at bounding box center [87, 81] width 175 height 41
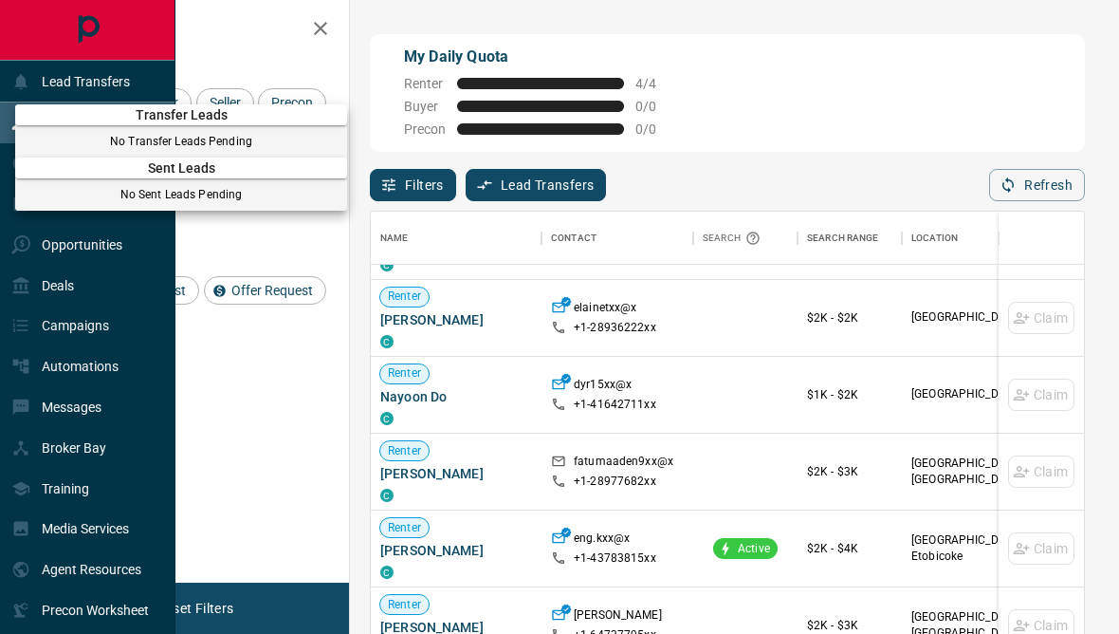
click at [42, 86] on div at bounding box center [559, 317] width 1119 height 634
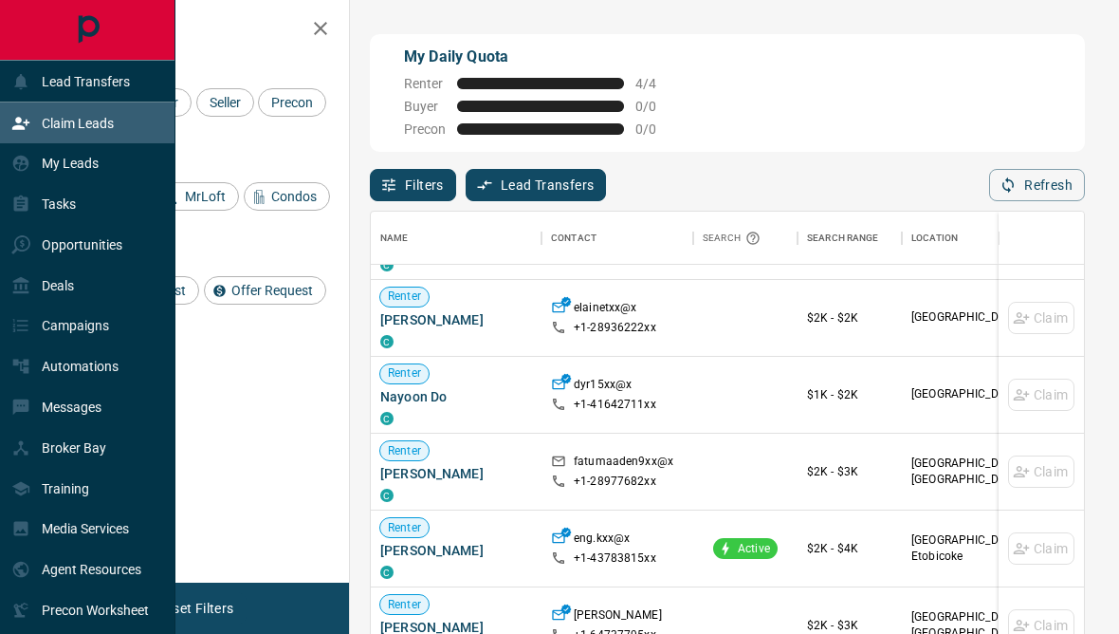
click at [47, 168] on p "My Leads" at bounding box center [70, 163] width 57 height 15
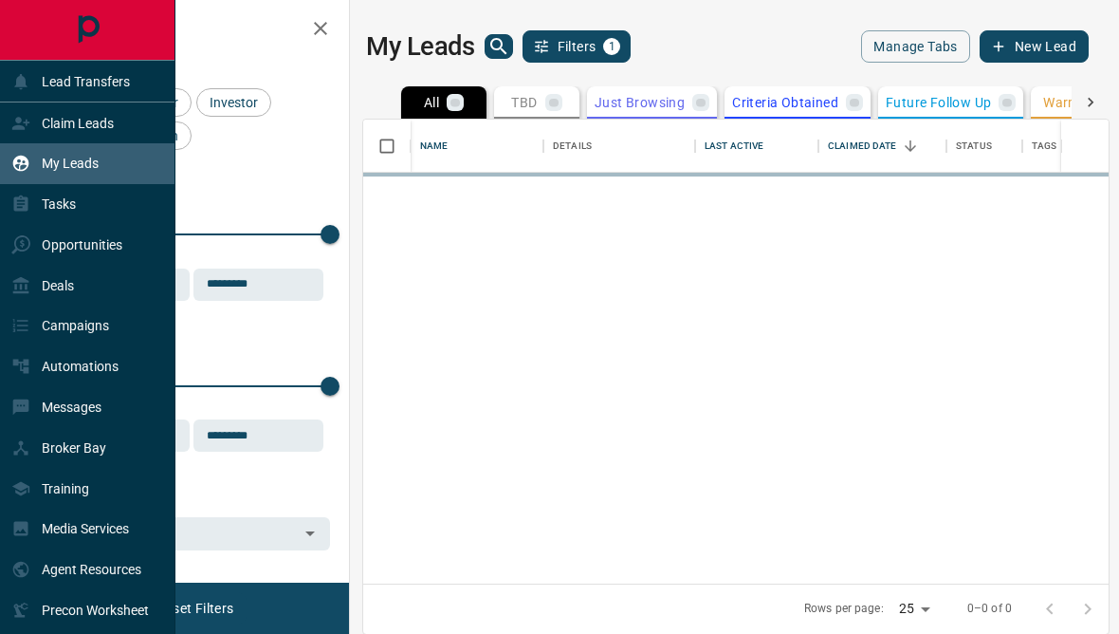
scroll to position [568, 746]
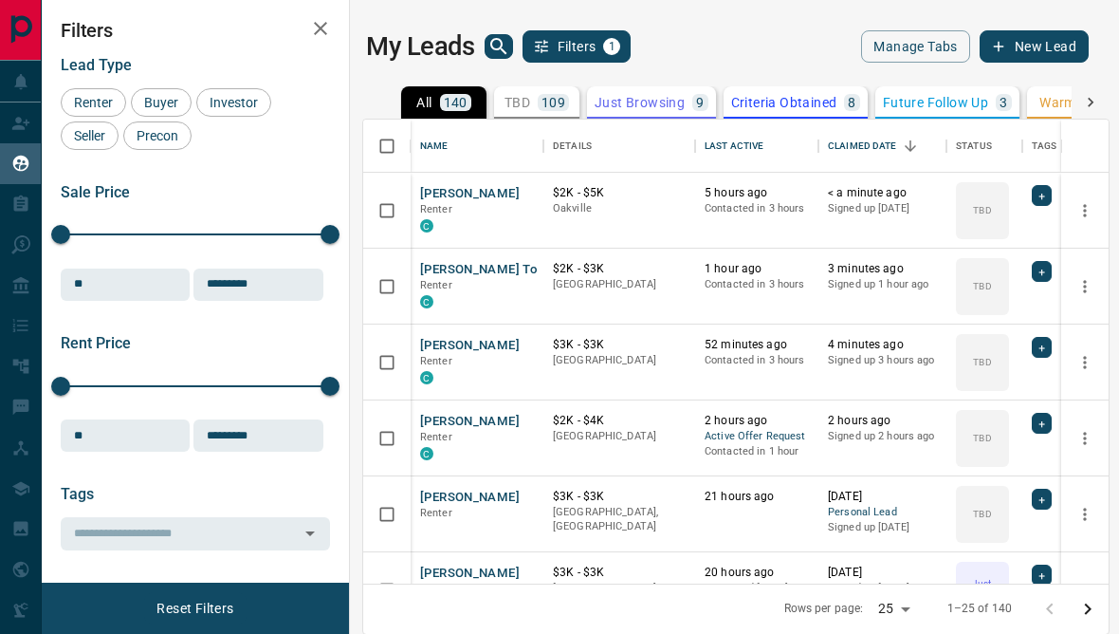
click at [281, 195] on div "Sale Price" at bounding box center [195, 192] width 269 height 18
click at [19, 407] on div "Messages" at bounding box center [56, 407] width 90 height 31
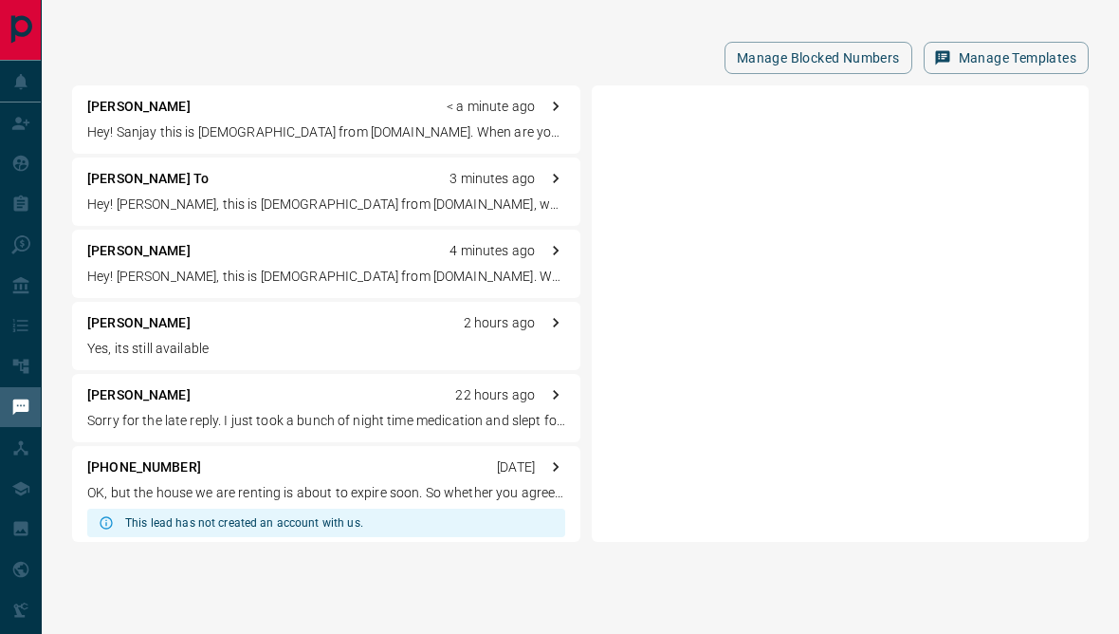
click at [277, 62] on div "Manage Blocked Numbers Manage Templates" at bounding box center [580, 58] width 1017 height 32
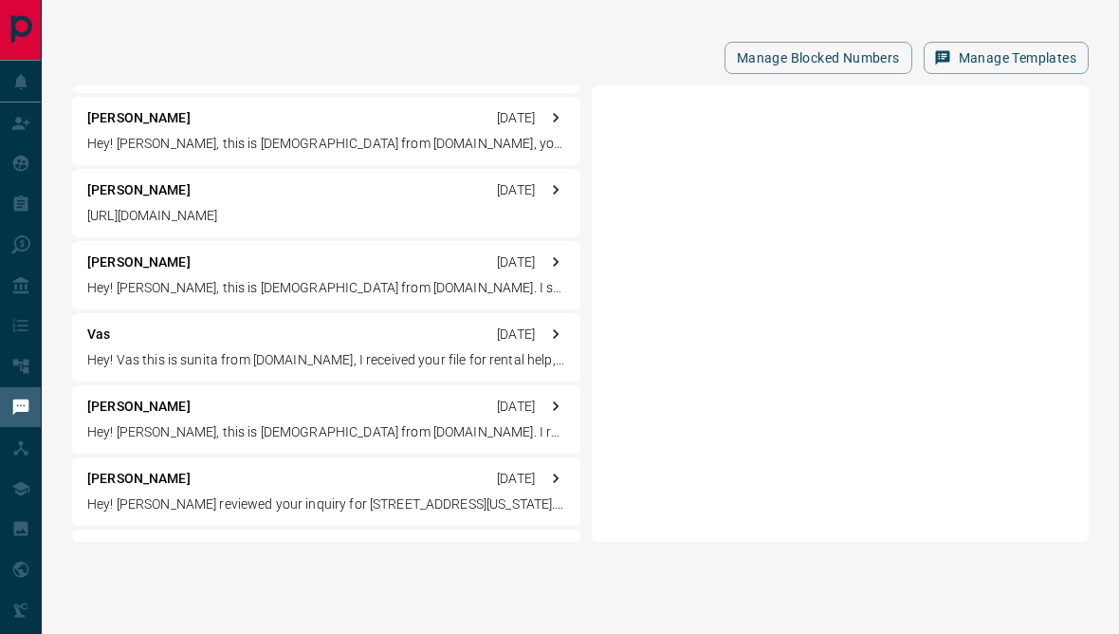
click at [101, 194] on p "[PERSON_NAME]" at bounding box center [138, 190] width 103 height 20
